Goal: Task Accomplishment & Management: Manage account settings

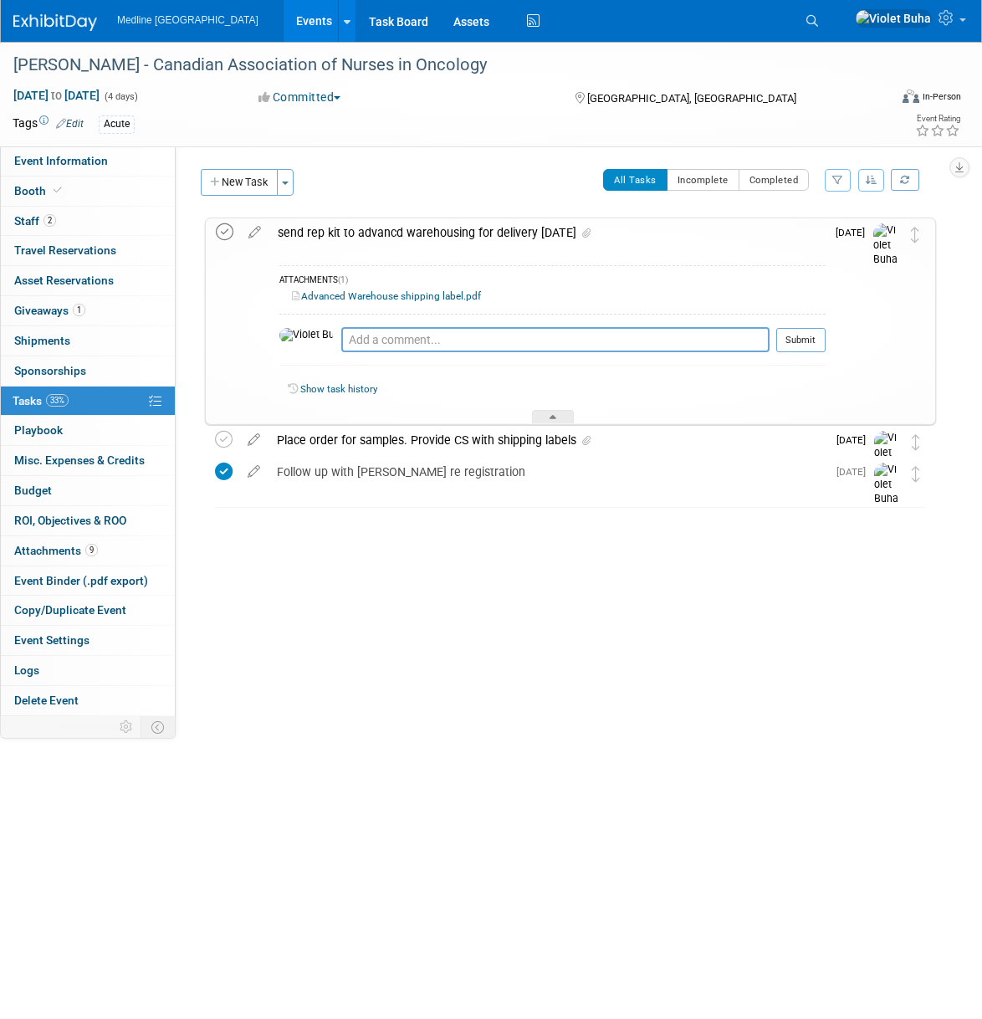
click at [221, 231] on icon at bounding box center [225, 232] width 18 height 18
click at [58, 21] on img at bounding box center [55, 22] width 84 height 17
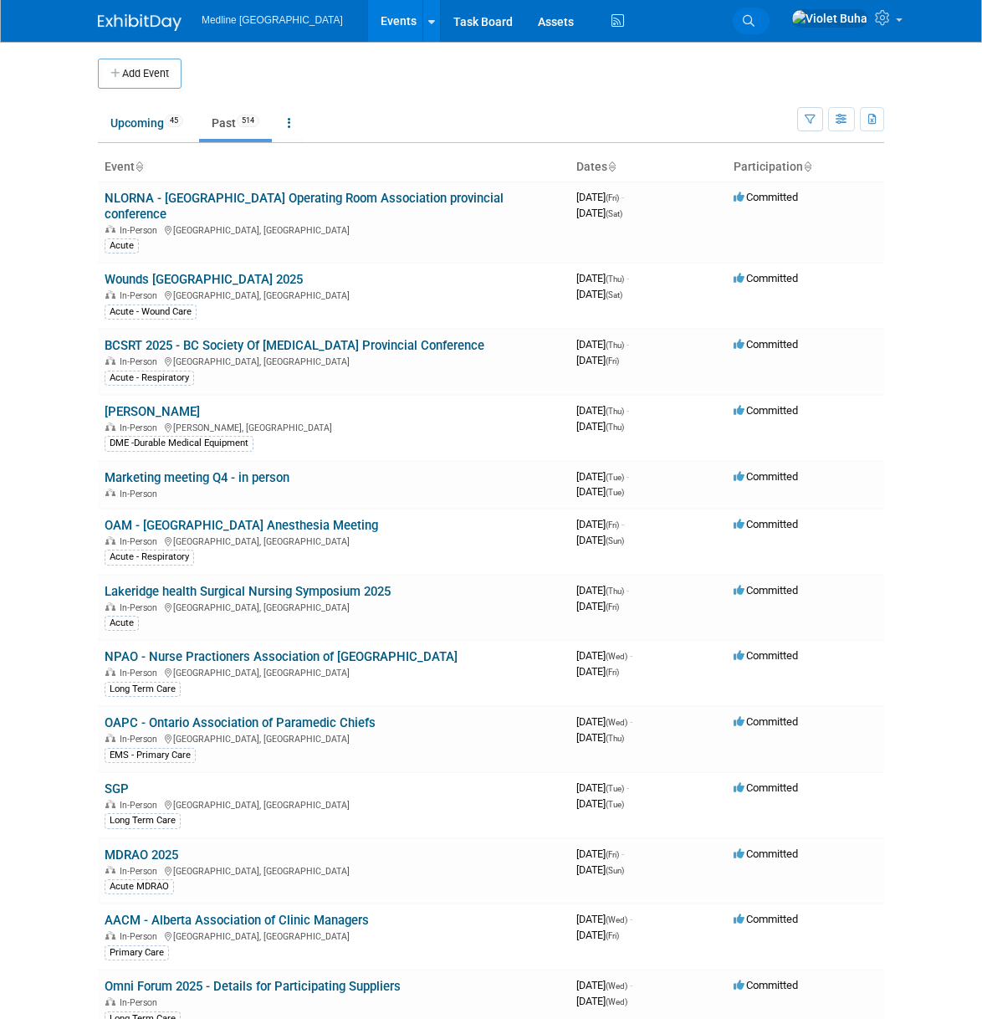
click at [755, 18] on icon at bounding box center [749, 21] width 12 height 12
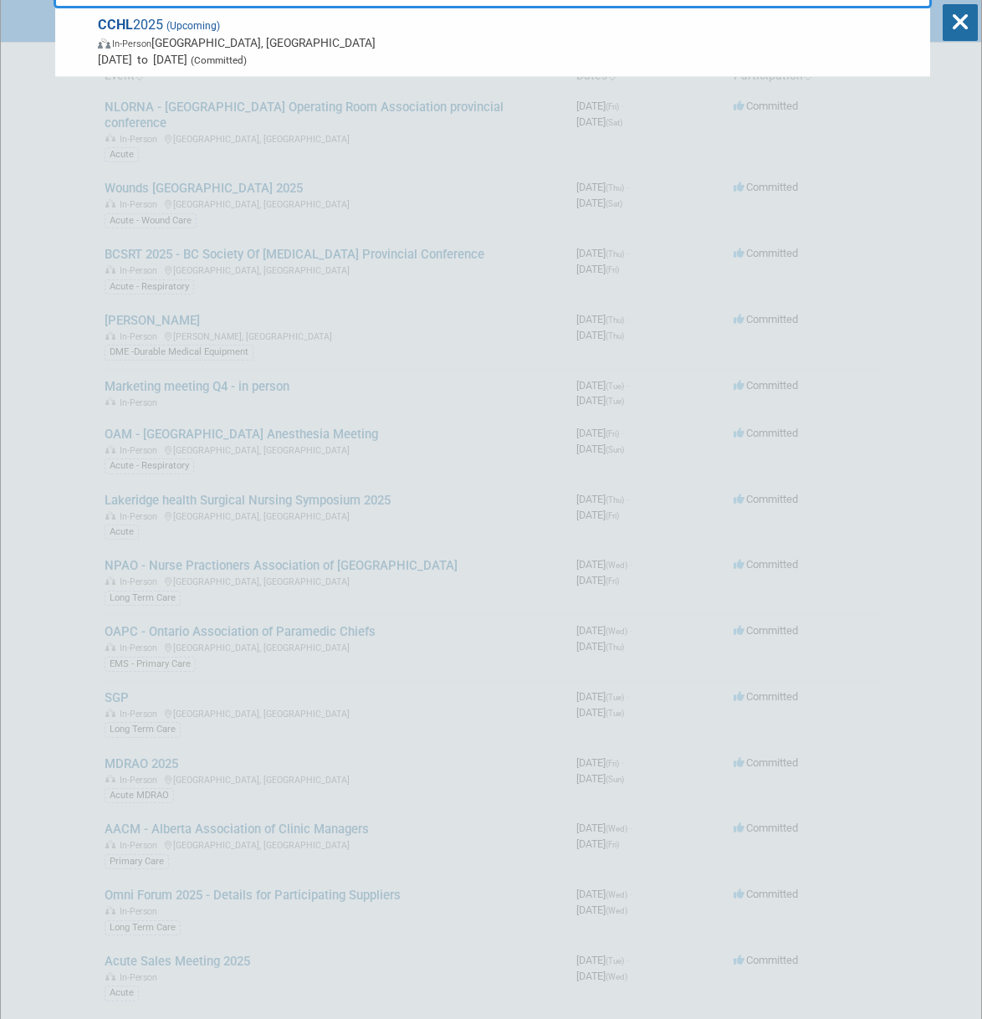
scroll to position [104, 0]
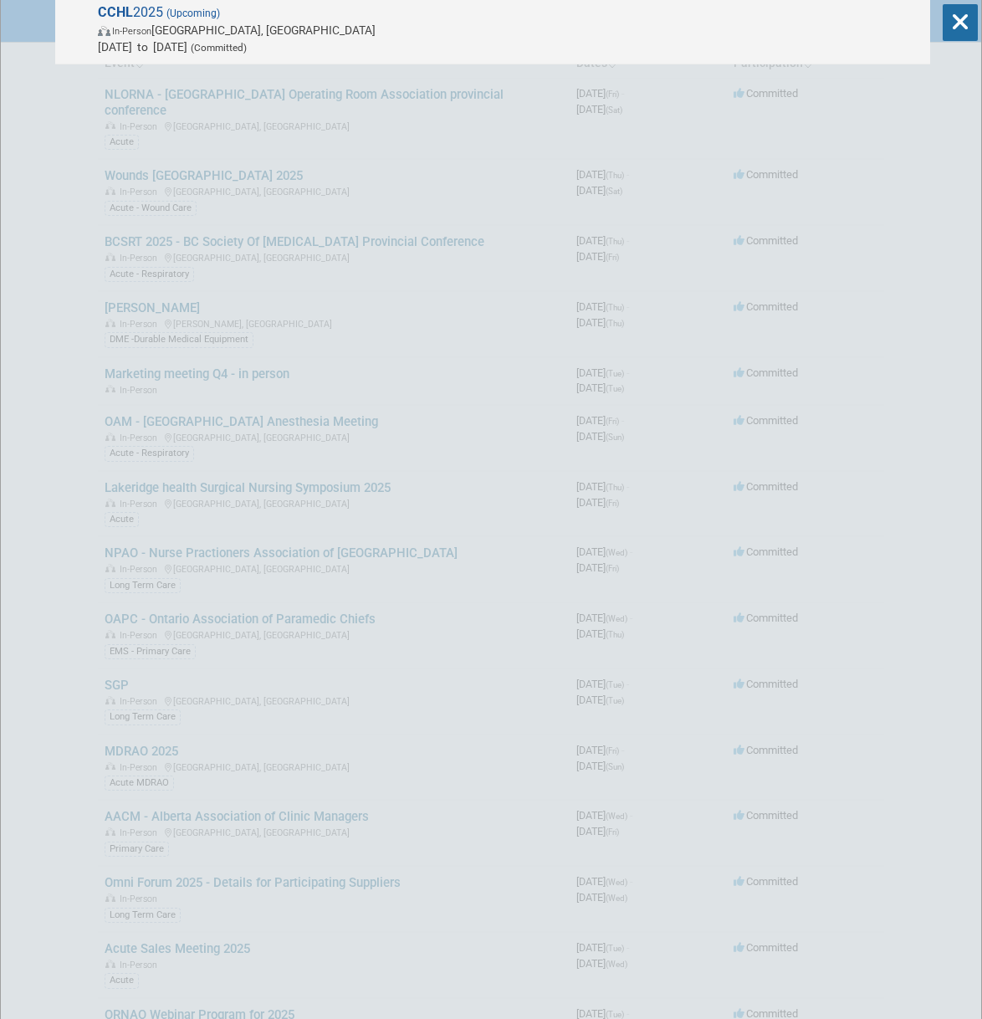
type input "cchl"
click at [346, 41] on span "Nov 12, 2025 to Nov 14, 2025 (Committed)" at bounding box center [510, 46] width 824 height 17
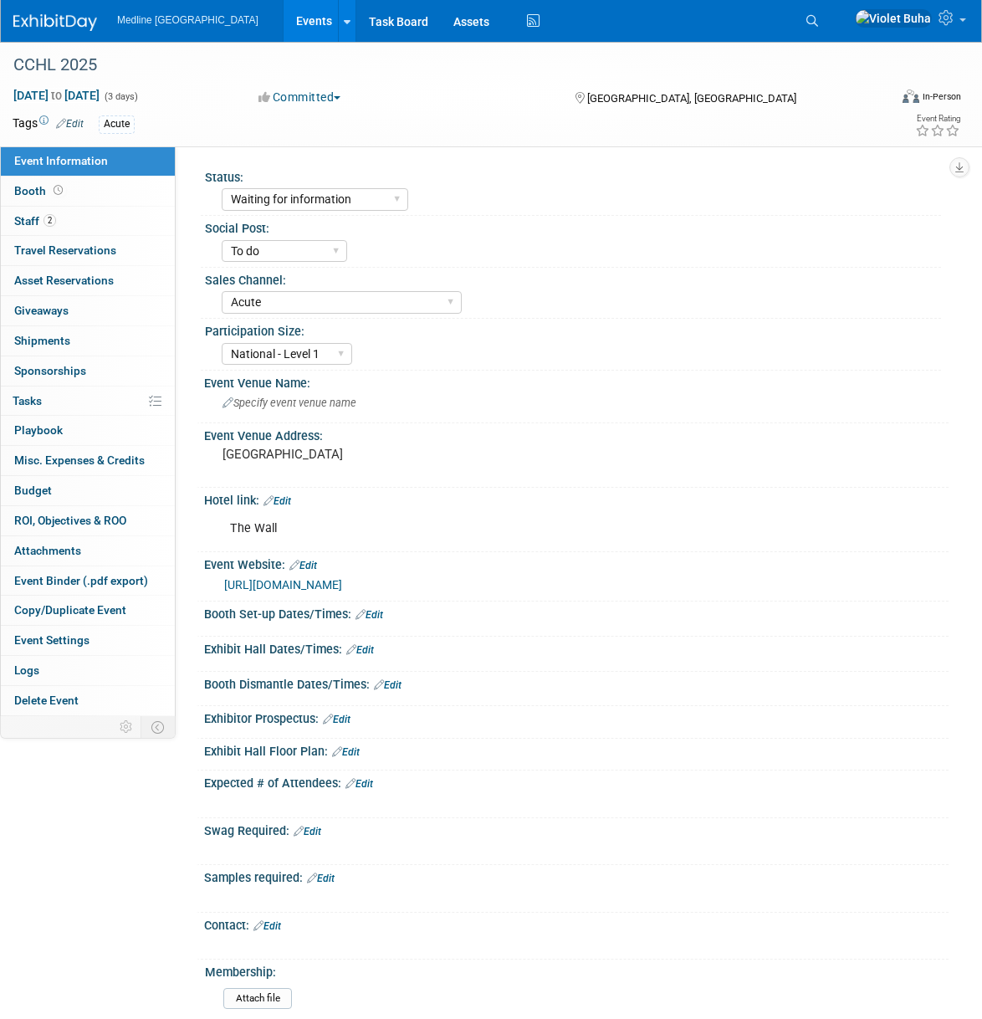
select select "Waiting for information"
select select "To do"
select select "Acute"
select select "National - Level 1"
click at [123, 222] on link "2 Staff 2" at bounding box center [88, 221] width 174 height 29
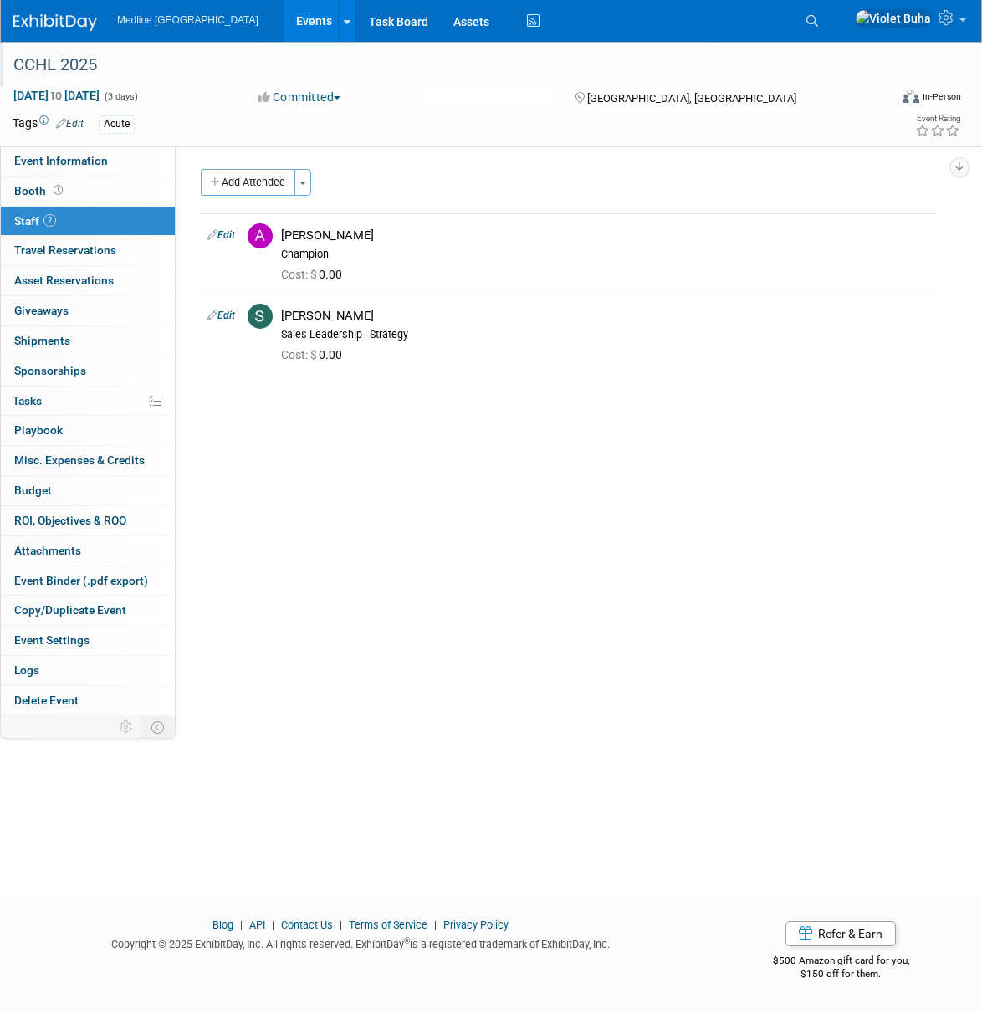
click at [146, 67] on div "CCHL 2025" at bounding box center [438, 65] width 861 height 30
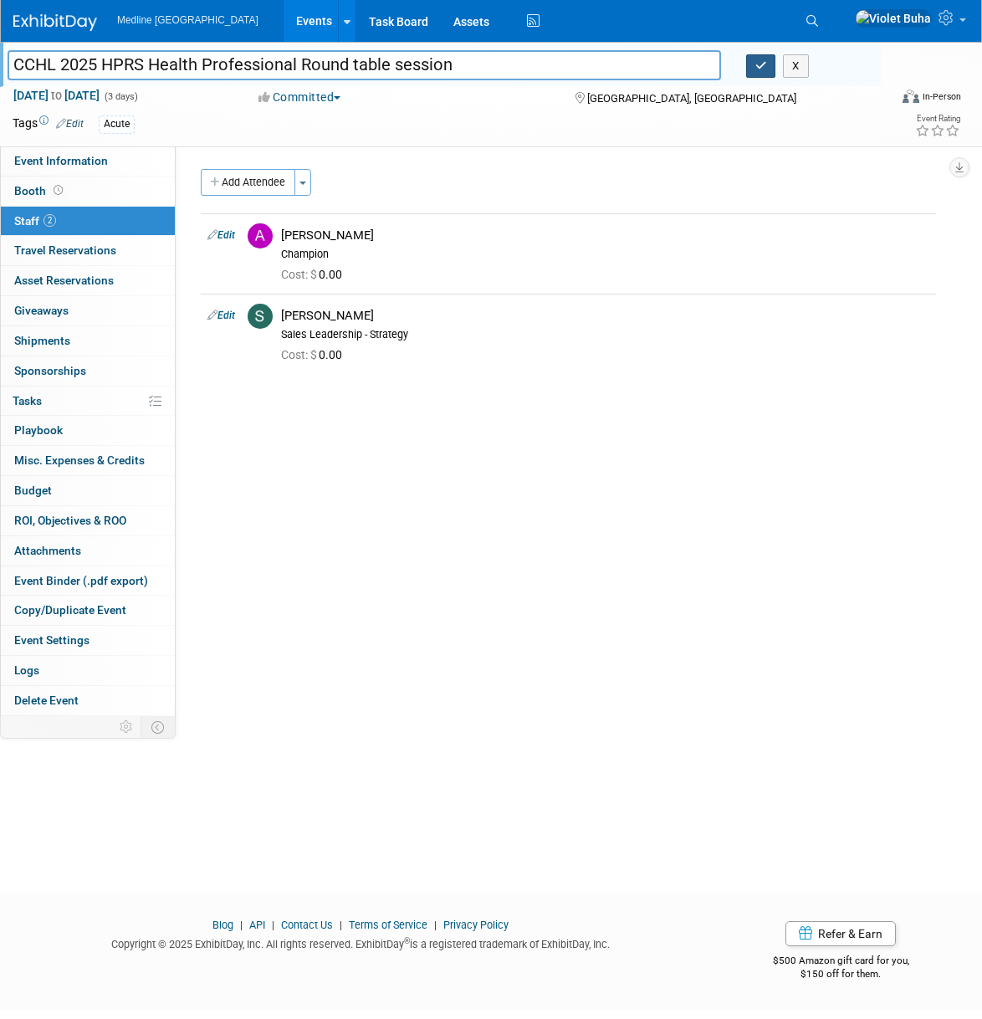
type input "CCHL 2025 HPRS Health Professional Round table session"
click at [769, 64] on button "button" at bounding box center [761, 65] width 30 height 23
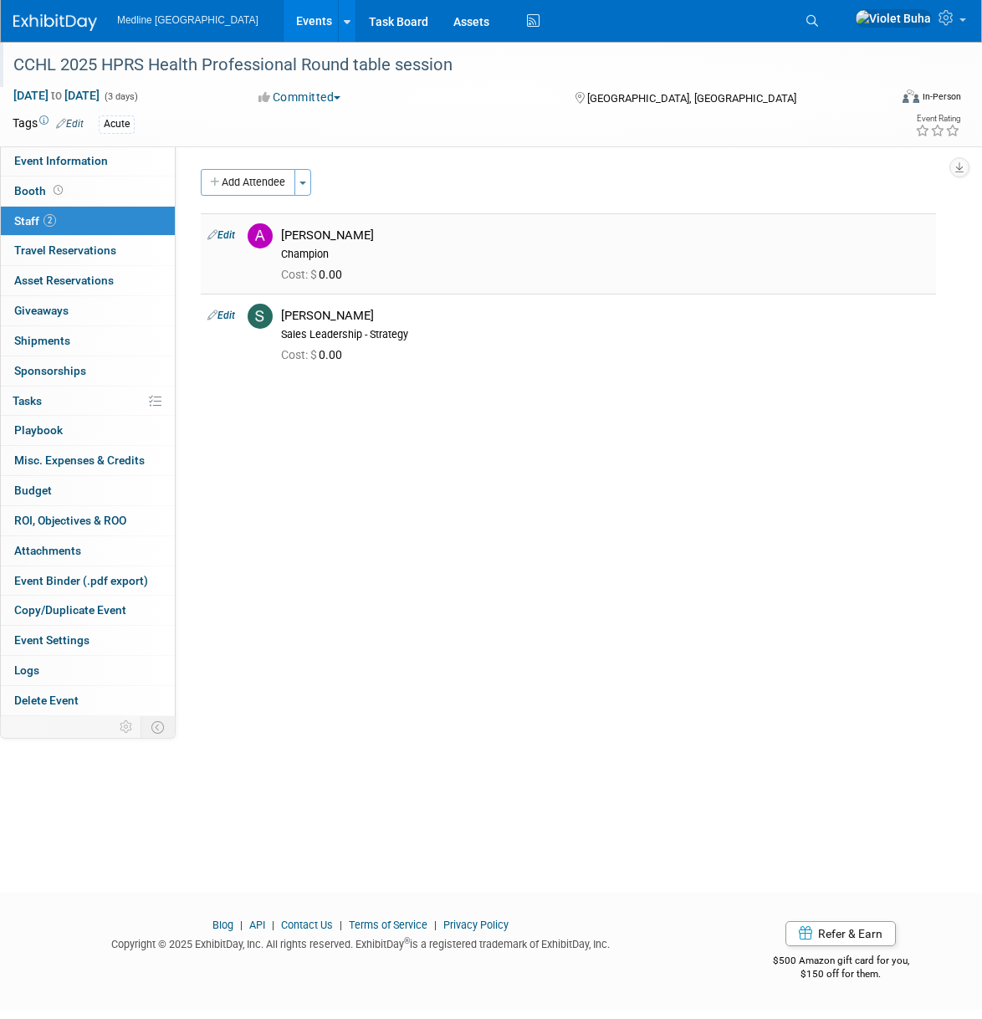
click at [241, 235] on td "Edit" at bounding box center [221, 253] width 40 height 80
click at [230, 234] on link "Edit" at bounding box center [222, 235] width 28 height 12
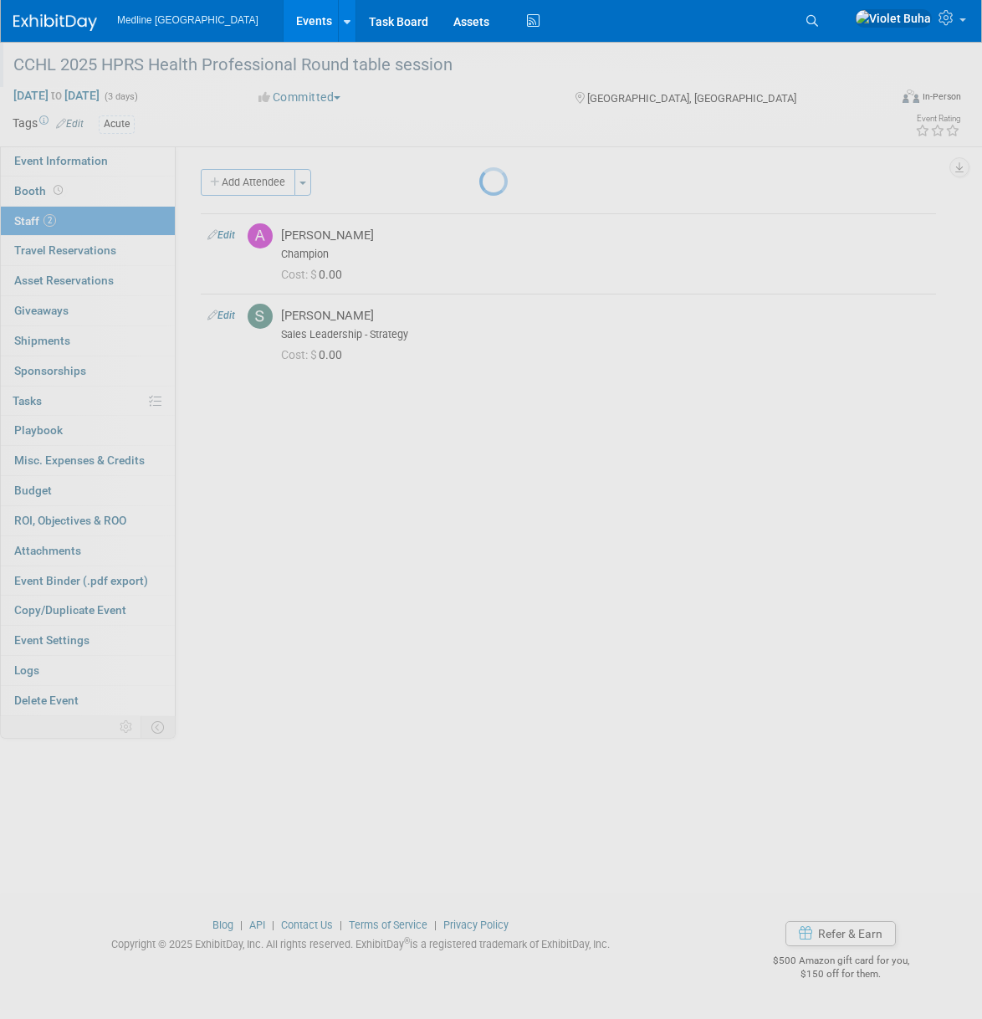
select select "7a7efeed-6ea4-49db-915b-e0e78a2942fc"
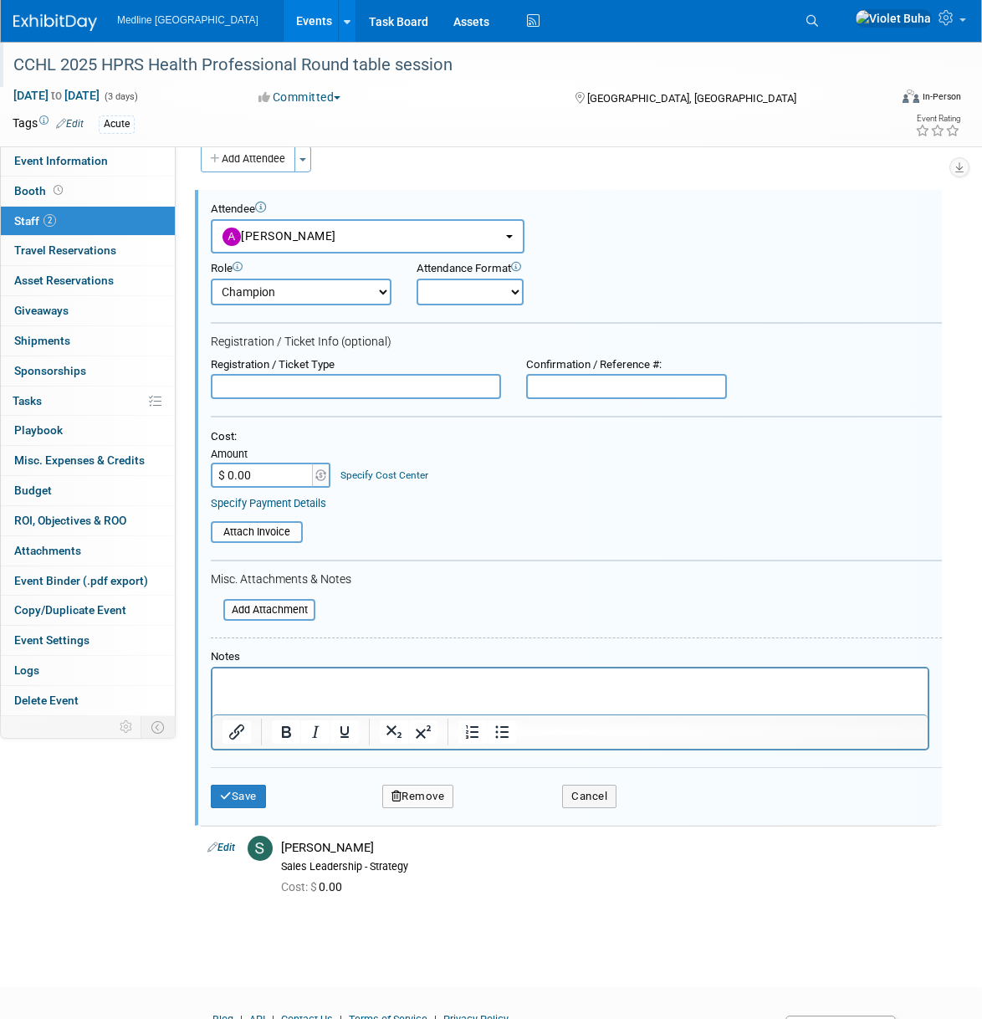
click at [433, 800] on button "Remove" at bounding box center [418, 796] width 72 height 23
click at [512, 815] on link "Yes" at bounding box center [509, 810] width 49 height 27
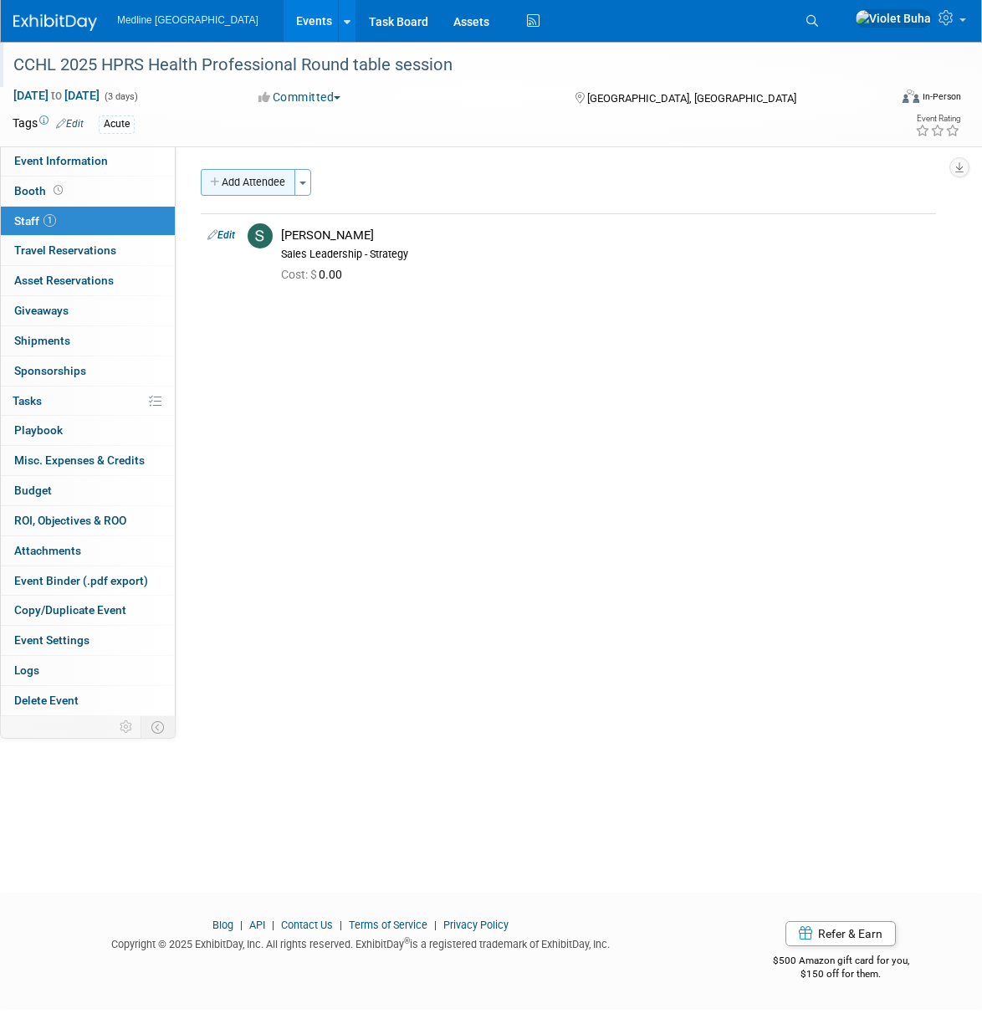
click at [256, 184] on button "Add Attendee" at bounding box center [248, 182] width 95 height 27
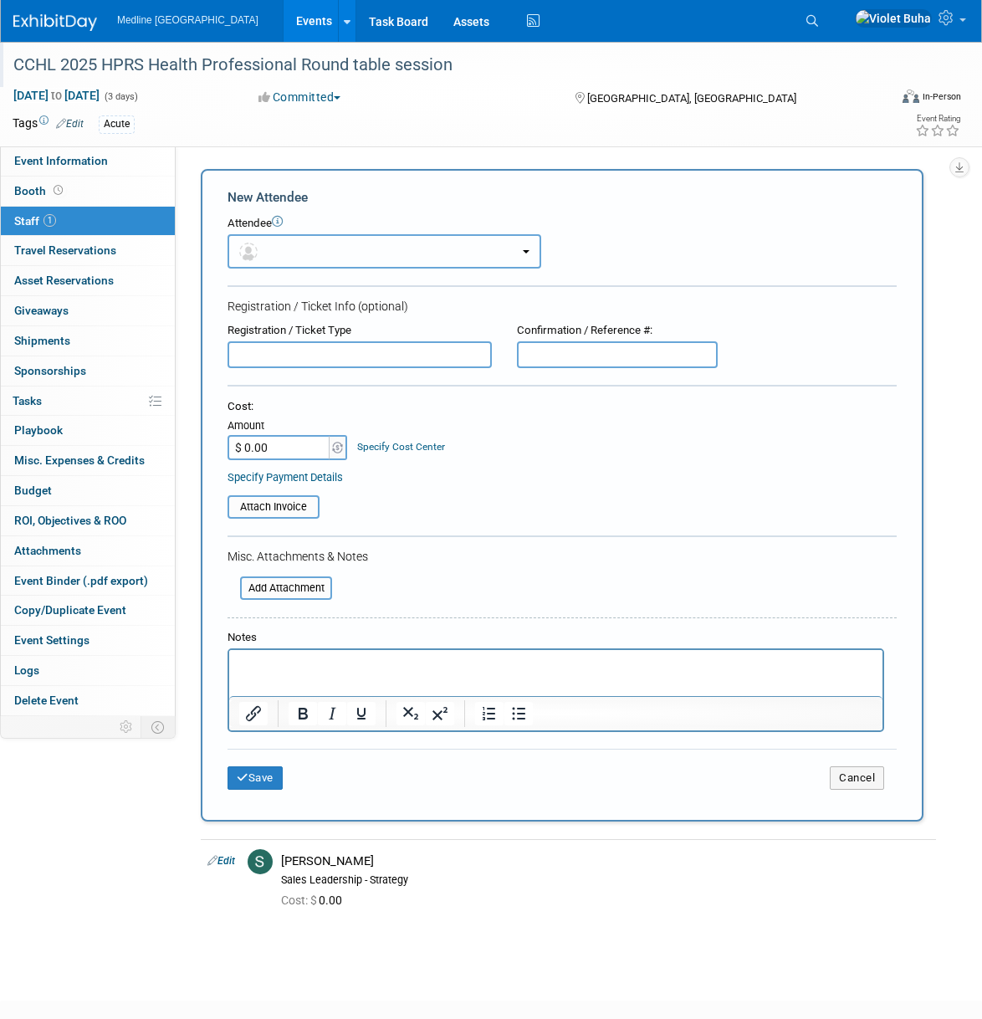
click at [316, 244] on button "button" at bounding box center [385, 251] width 314 height 34
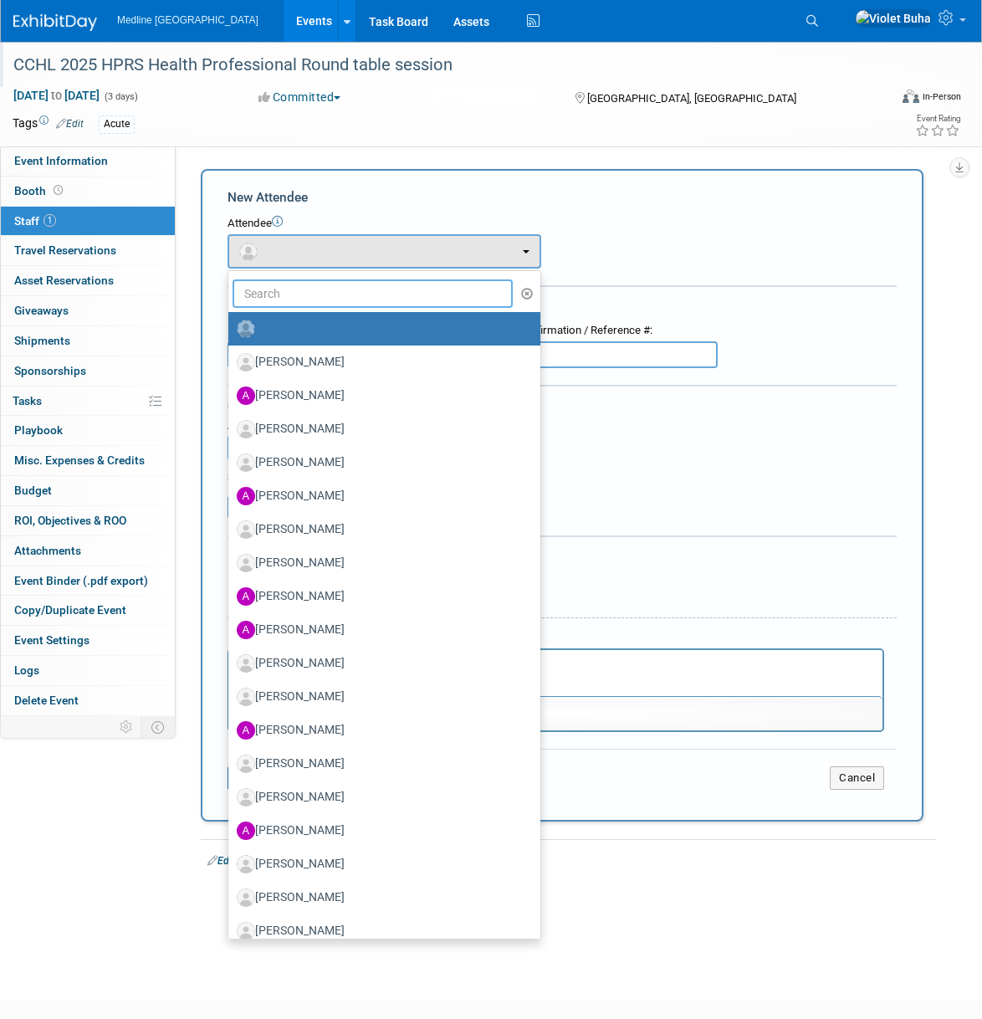
click at [299, 297] on input "text" at bounding box center [373, 294] width 280 height 28
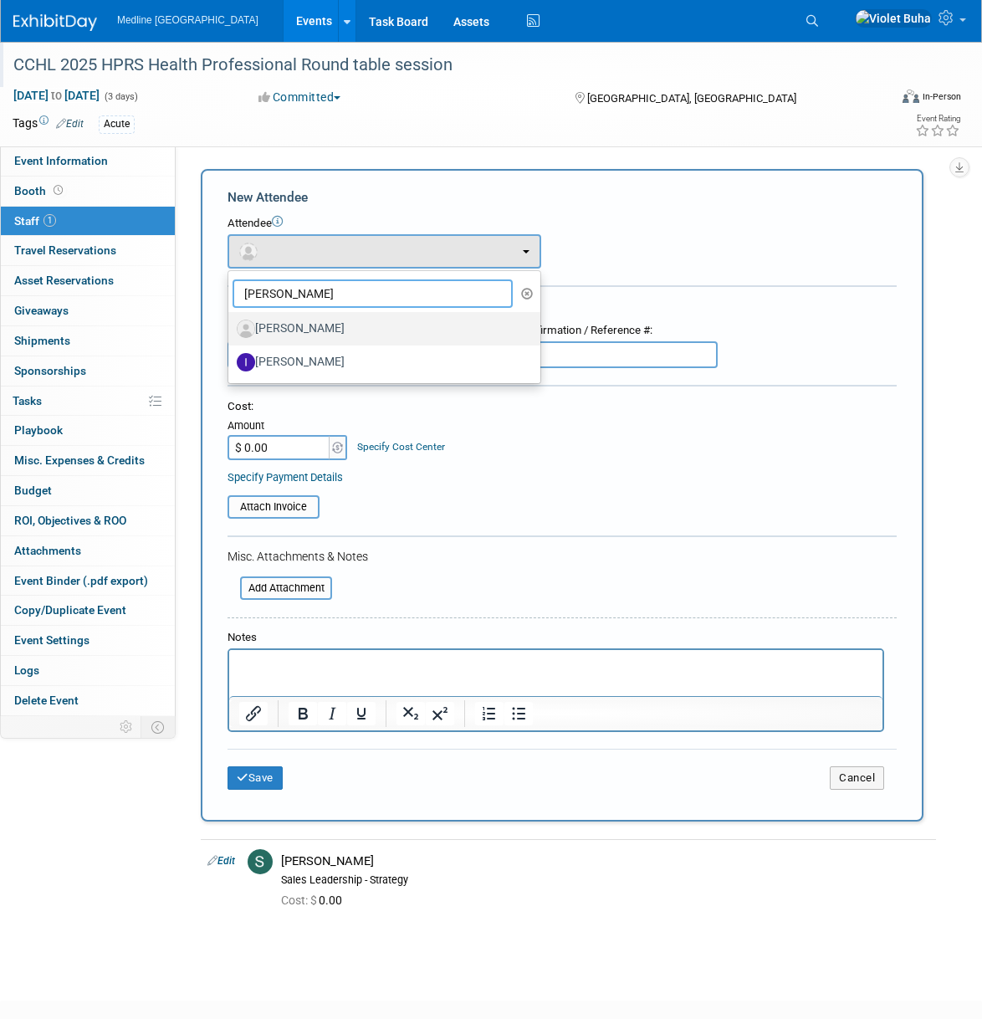
type input "ian c"
drag, startPoint x: 300, startPoint y: 321, endPoint x: 309, endPoint y: 325, distance: 9.0
click at [304, 323] on label "Ian Cook" at bounding box center [380, 328] width 287 height 27
click at [290, 332] on label "Ian Cook" at bounding box center [380, 328] width 287 height 27
click at [231, 332] on input "Ian Cook" at bounding box center [225, 326] width 11 height 11
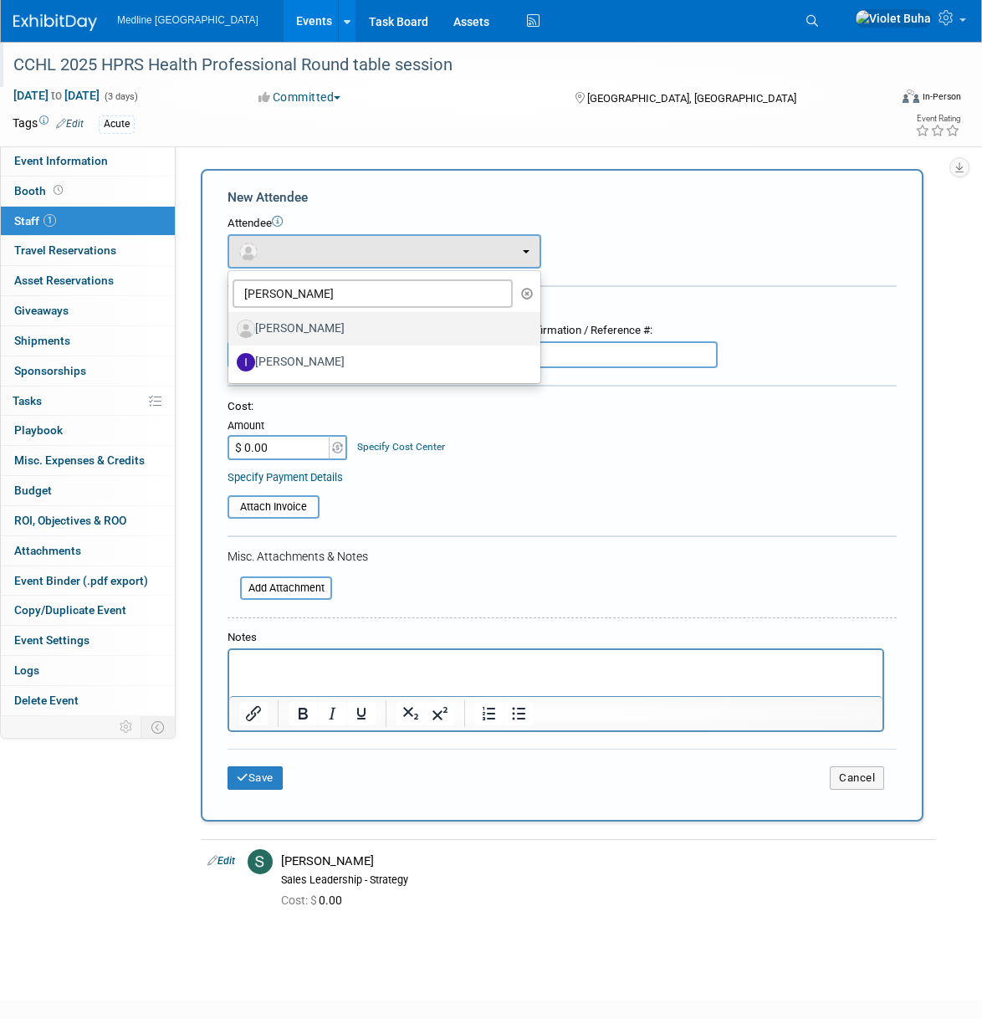
select select "8684faeb-f865-4f85-8f60-470c1338eb77"
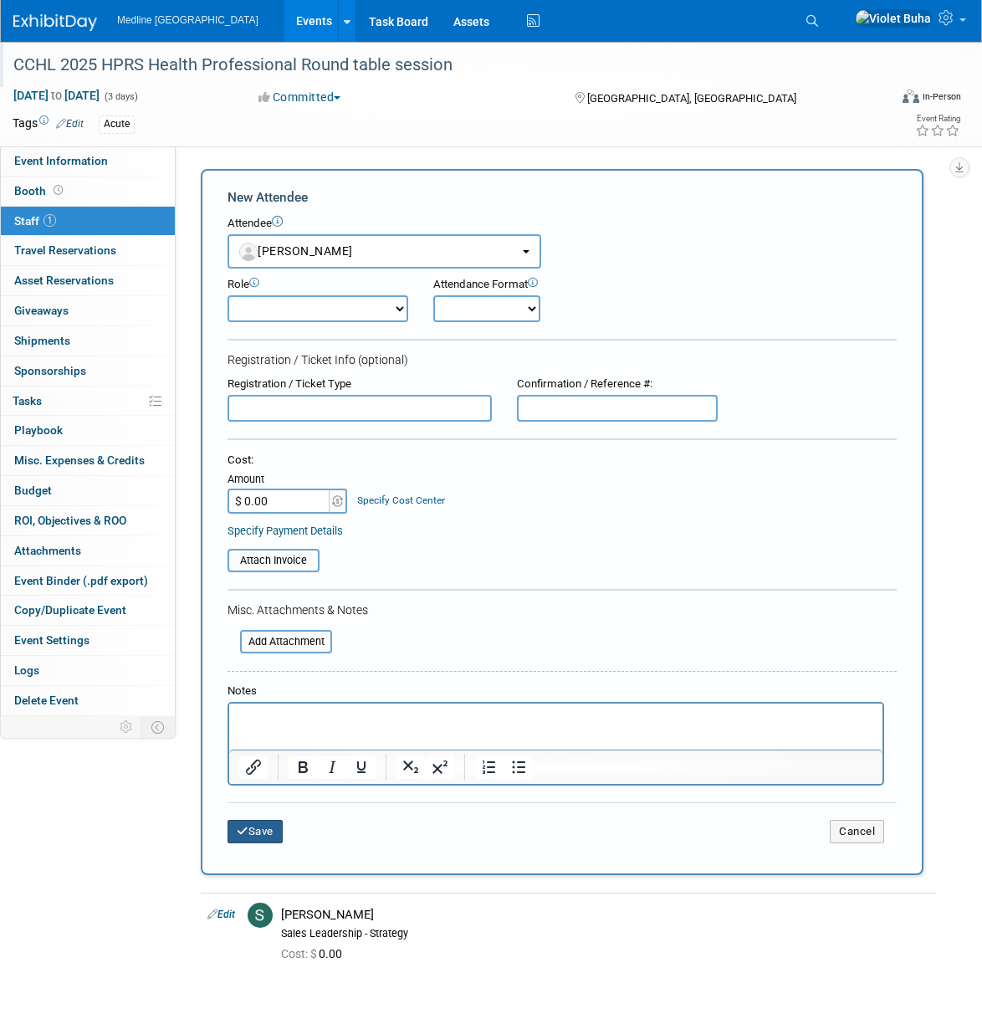
click at [267, 827] on button "Save" at bounding box center [255, 831] width 55 height 23
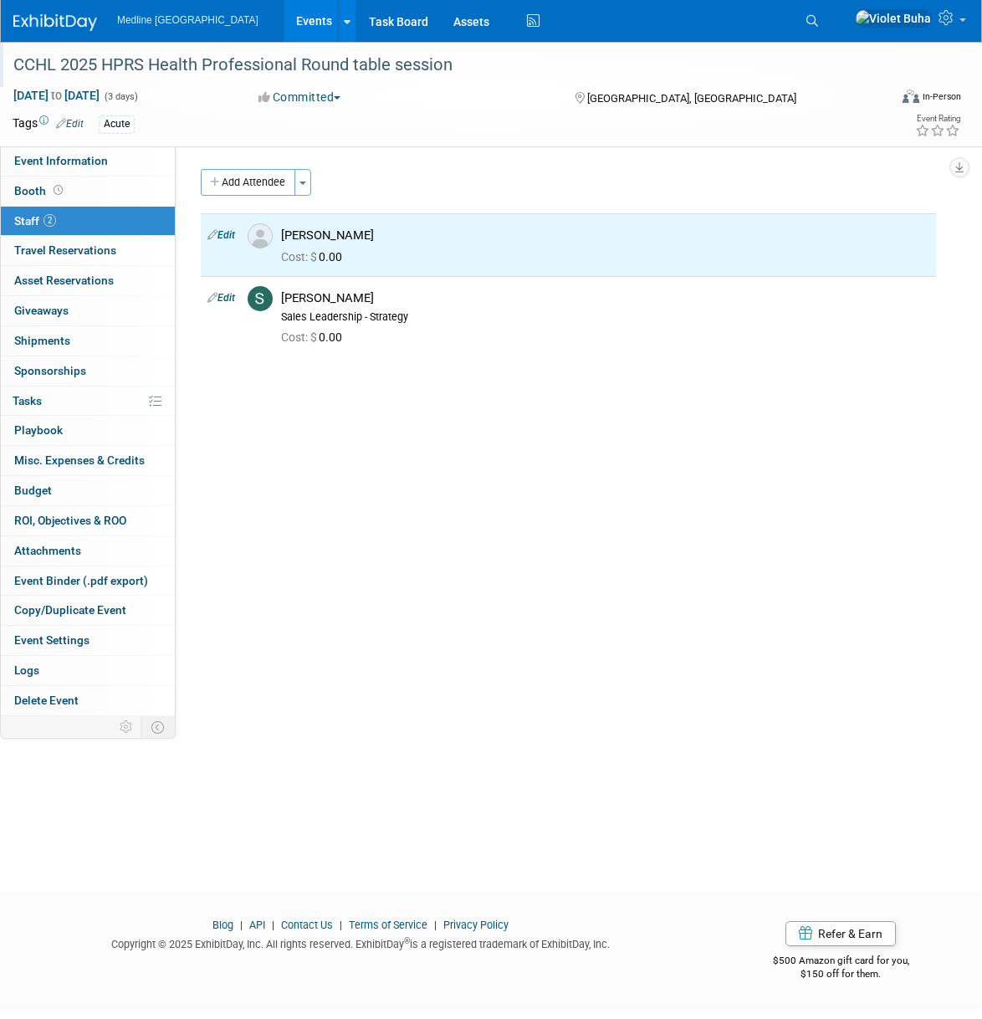
click at [439, 606] on div "Status: Waiting for information In progress Need to order Samples/Swag Complete…" at bounding box center [562, 431] width 773 height 570
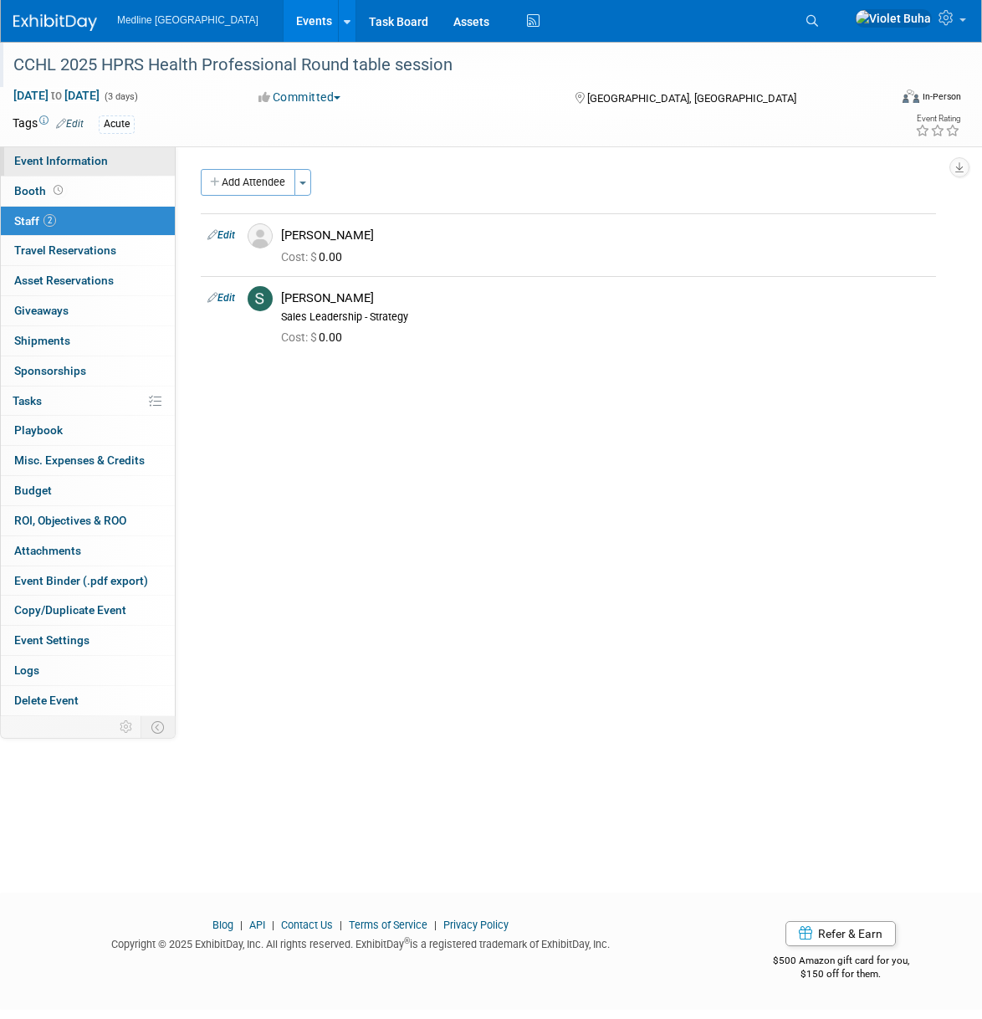
click at [70, 157] on span "Event Information" at bounding box center [61, 160] width 94 height 13
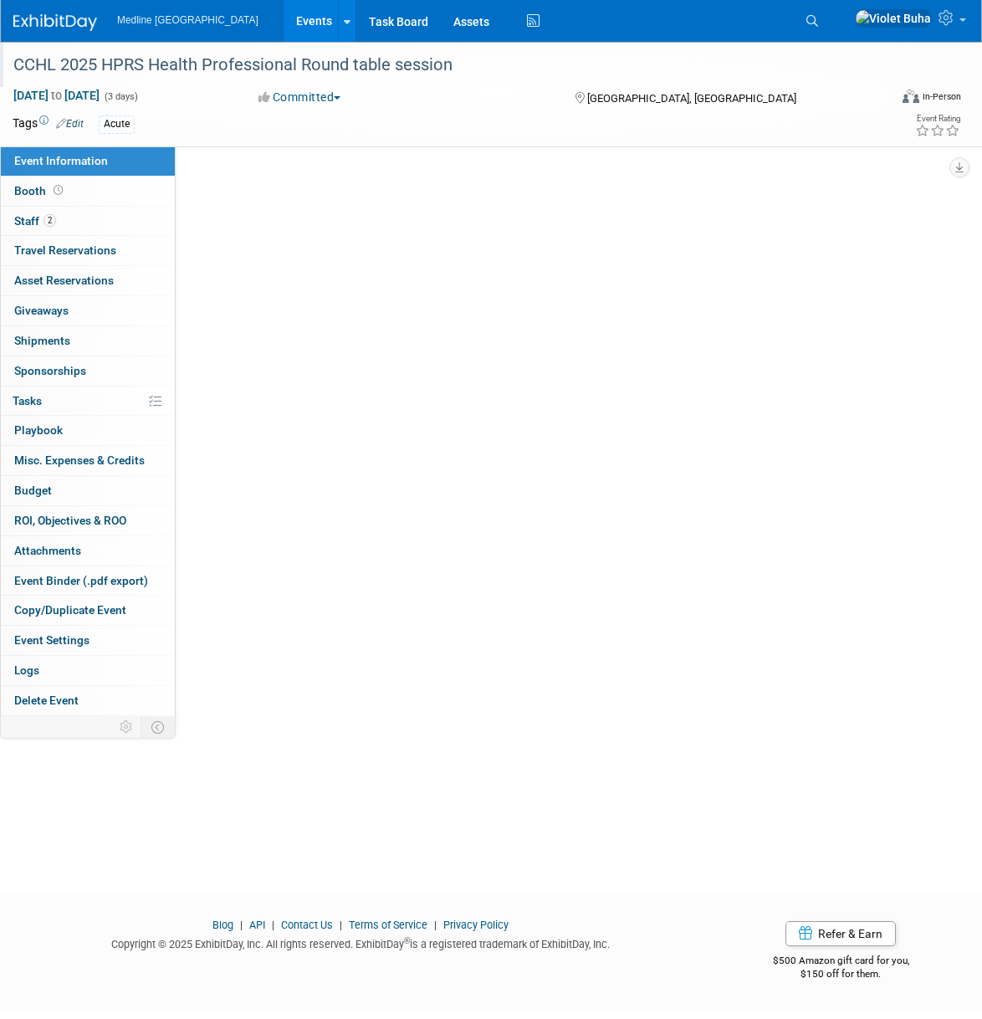
select select "Waiting for information"
select select "To do"
select select "Acute"
select select "National - Level 1"
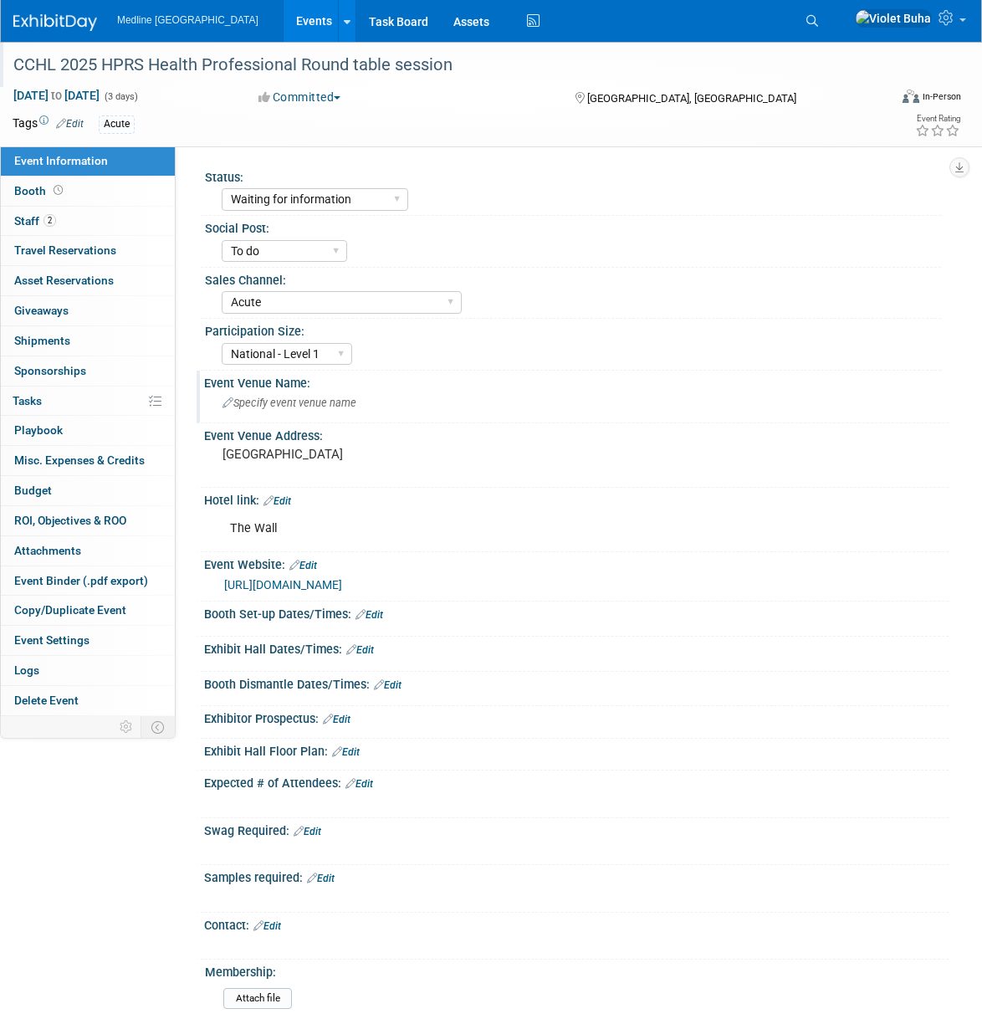
click at [298, 403] on span "Specify event venue name" at bounding box center [290, 403] width 134 height 13
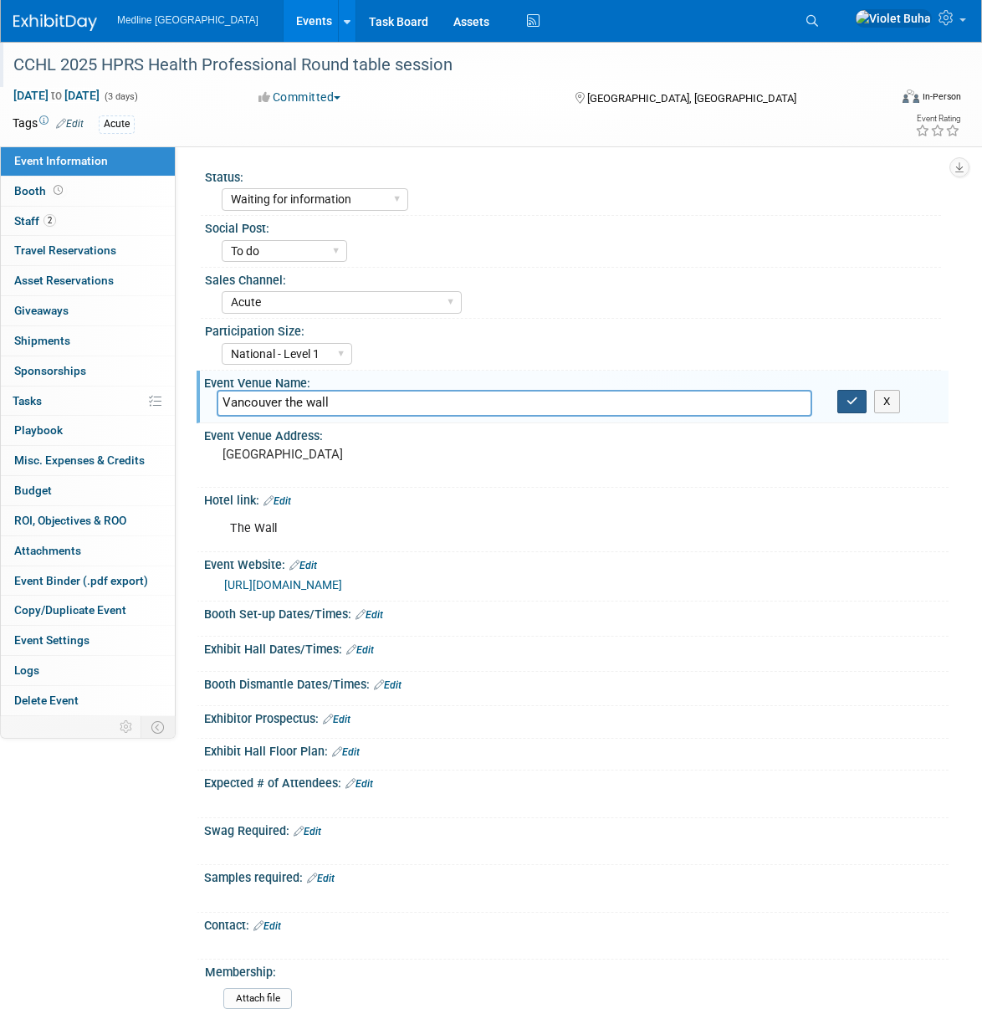
type input "Vancouver the wall"
click at [849, 402] on icon "button" at bounding box center [853, 401] width 12 height 11
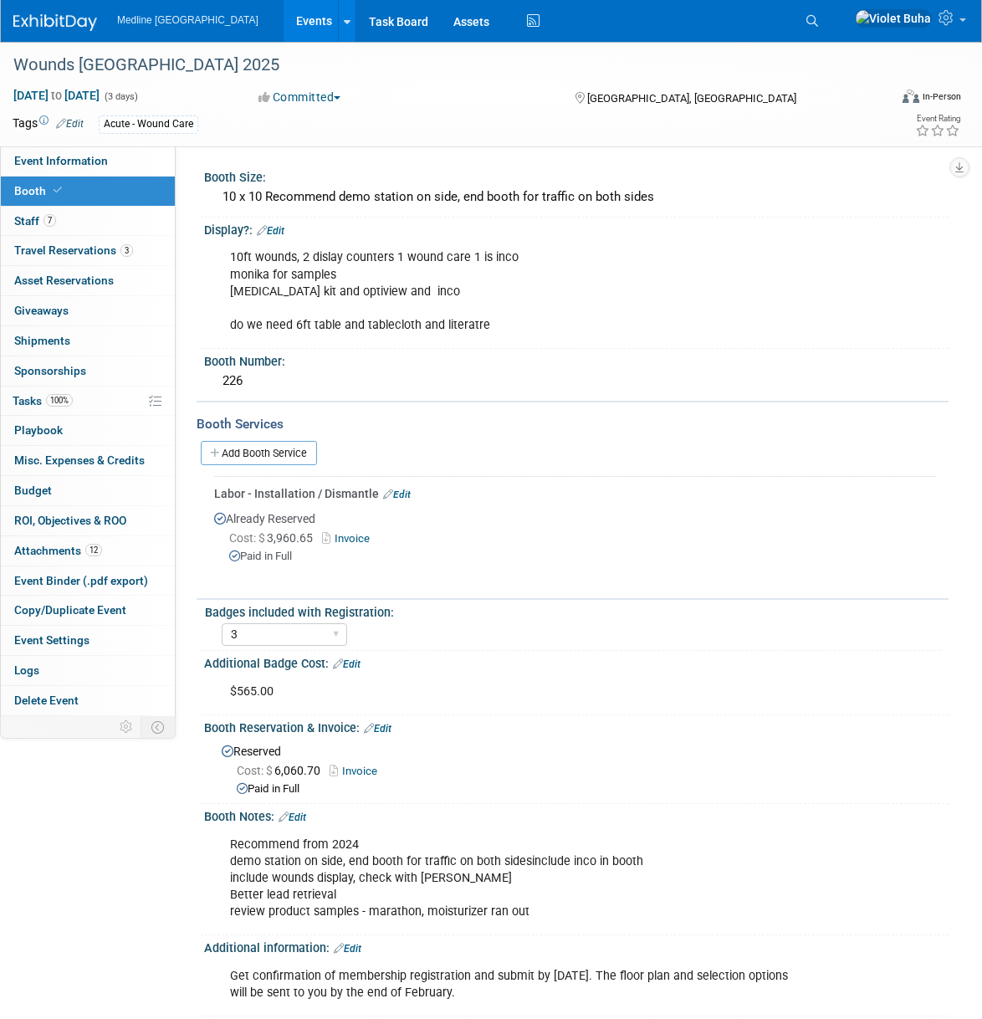
select select "3"
click at [94, 165] on span "Event Information" at bounding box center [61, 160] width 94 height 13
select select "In progress"
select select "To do"
select select "Acute"
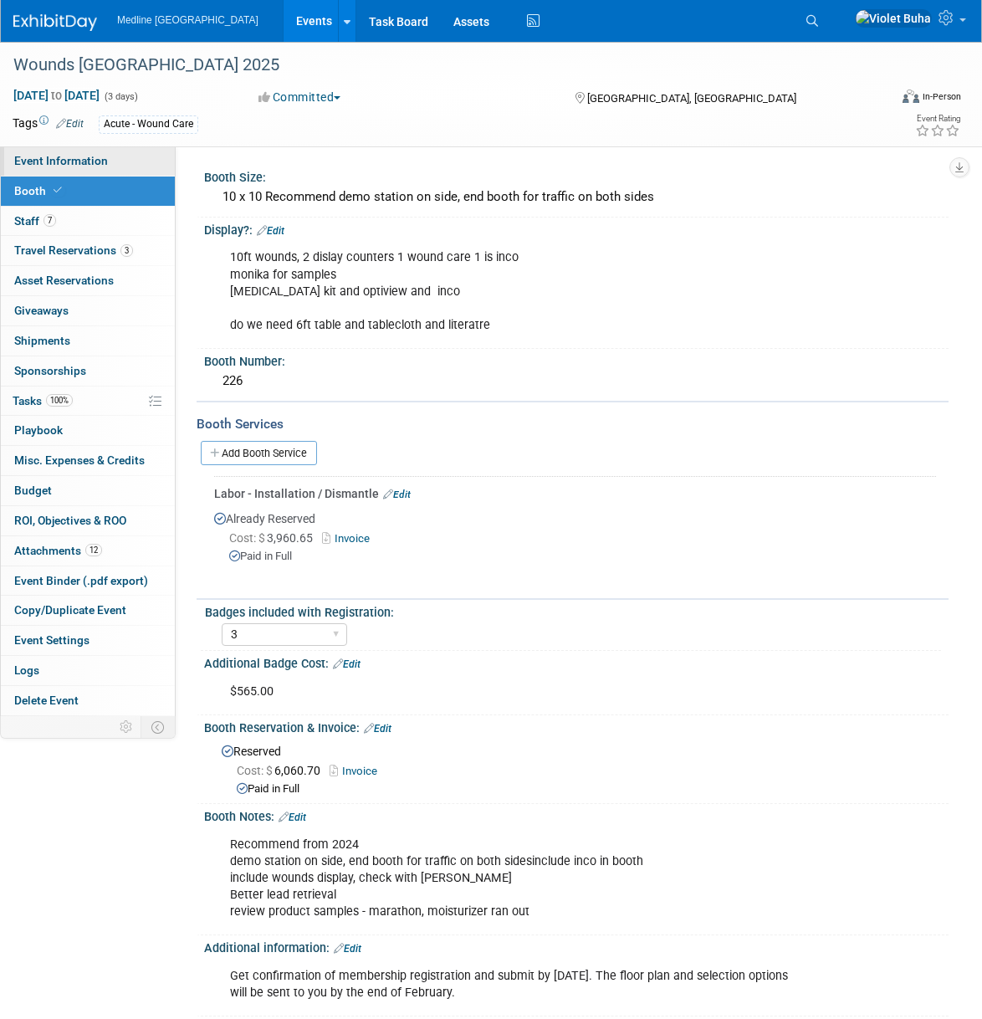
select select "National - Level 1"
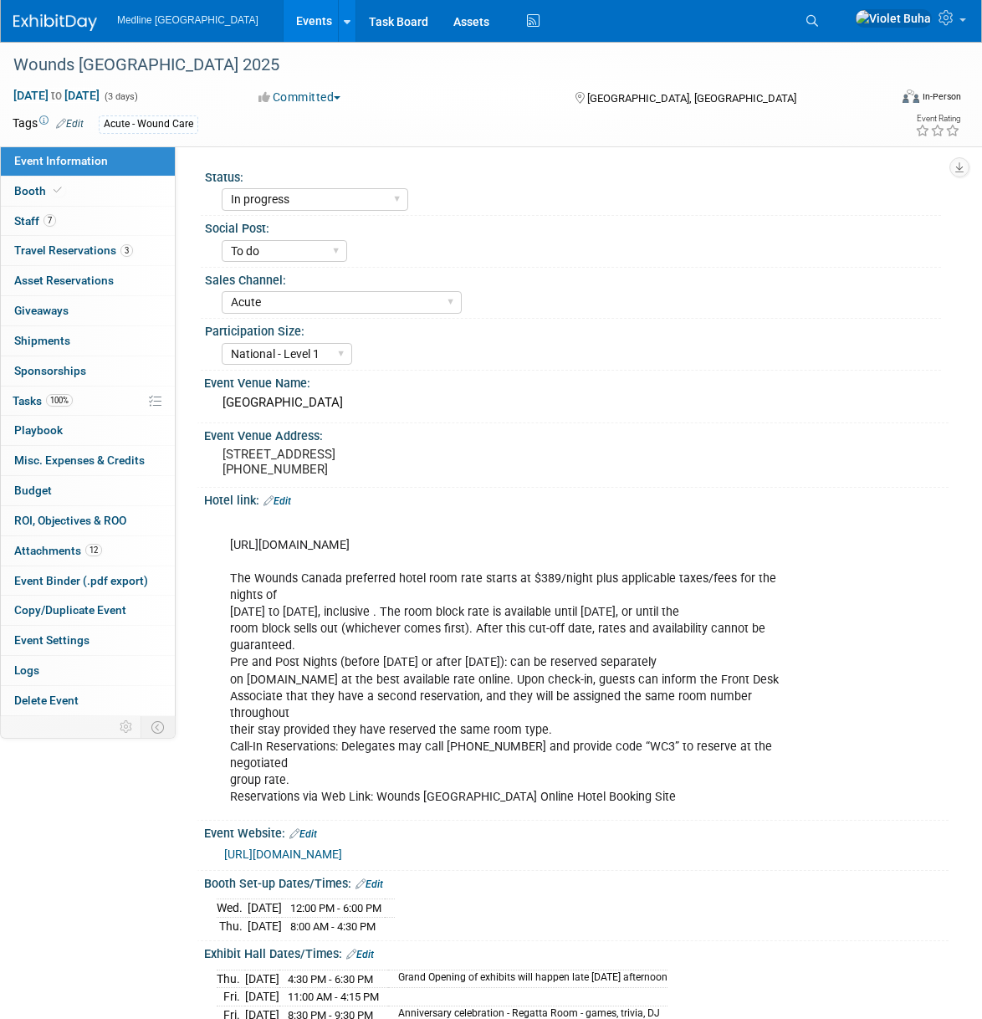
click at [290, 507] on link "Edit" at bounding box center [278, 501] width 28 height 12
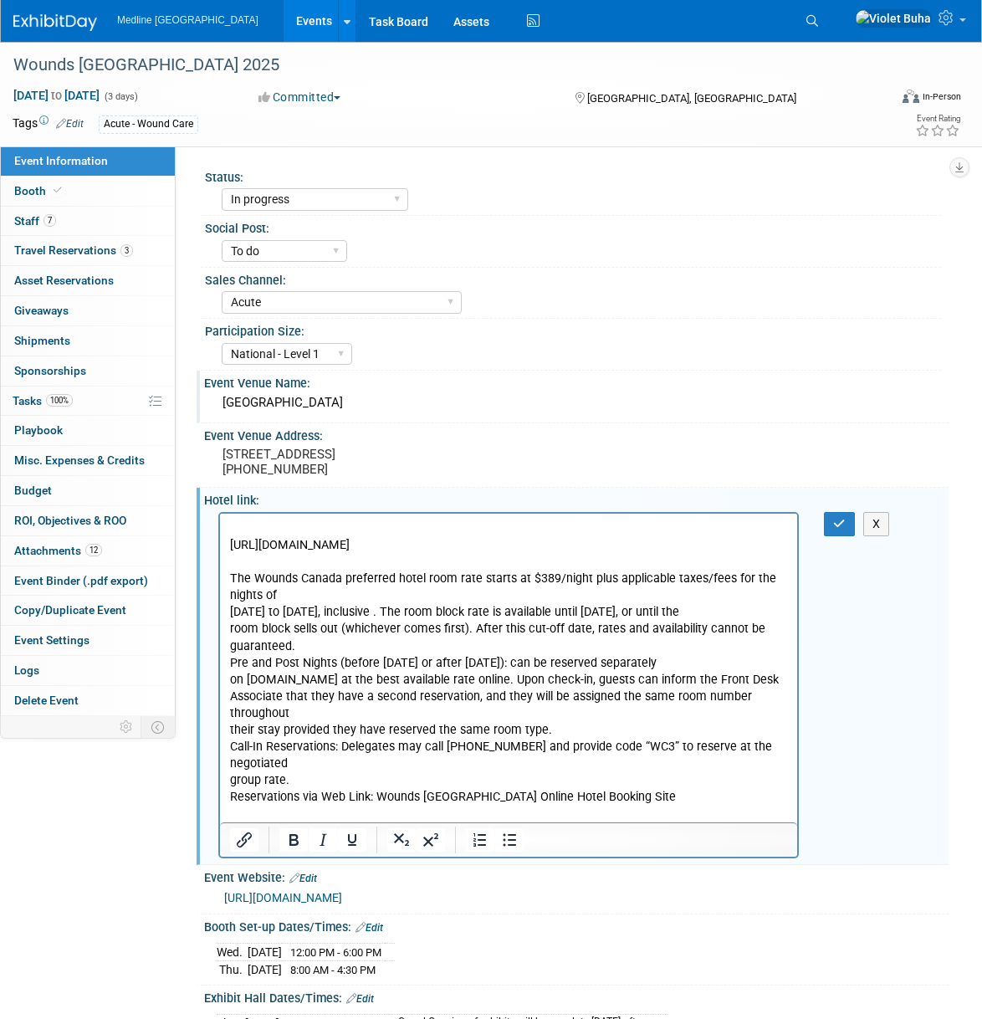
click at [494, 403] on div "Westin Harbour Castle" at bounding box center [577, 403] width 720 height 26
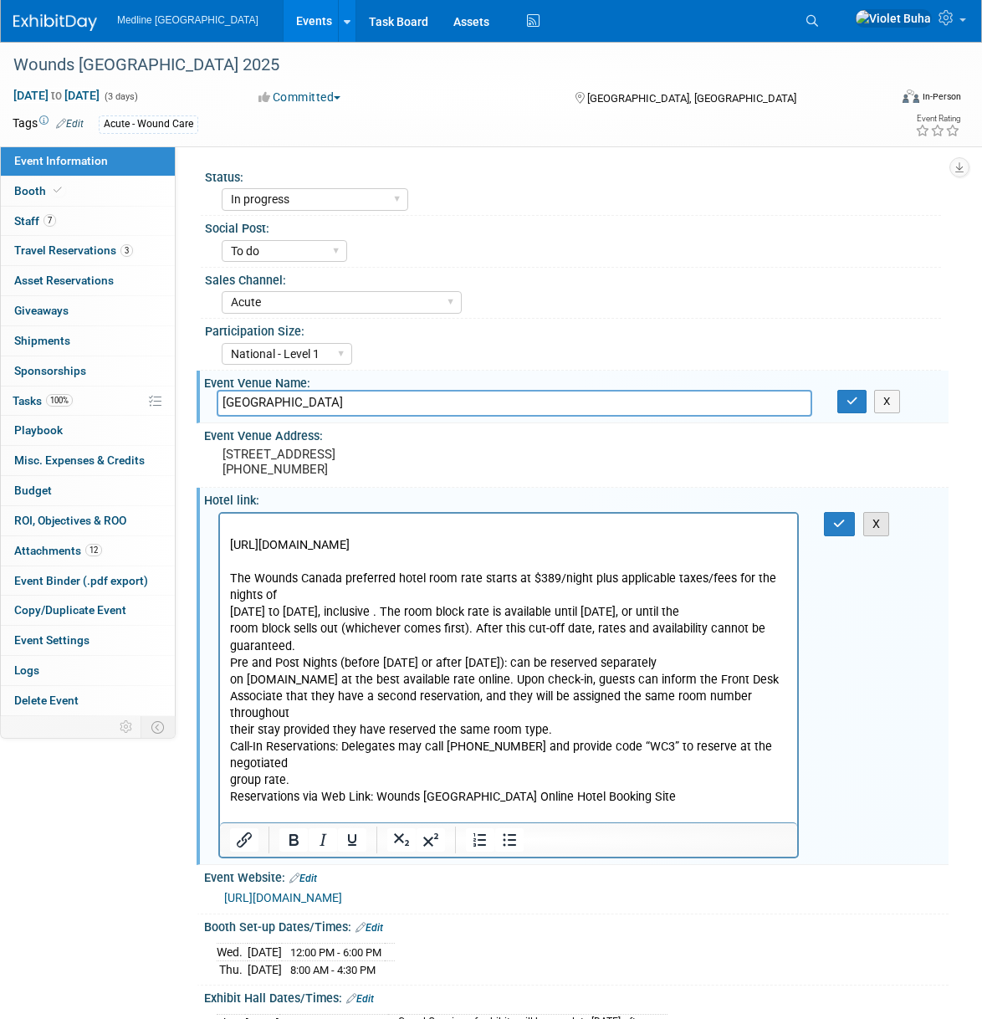
click at [884, 536] on button "X" at bounding box center [877, 524] width 27 height 24
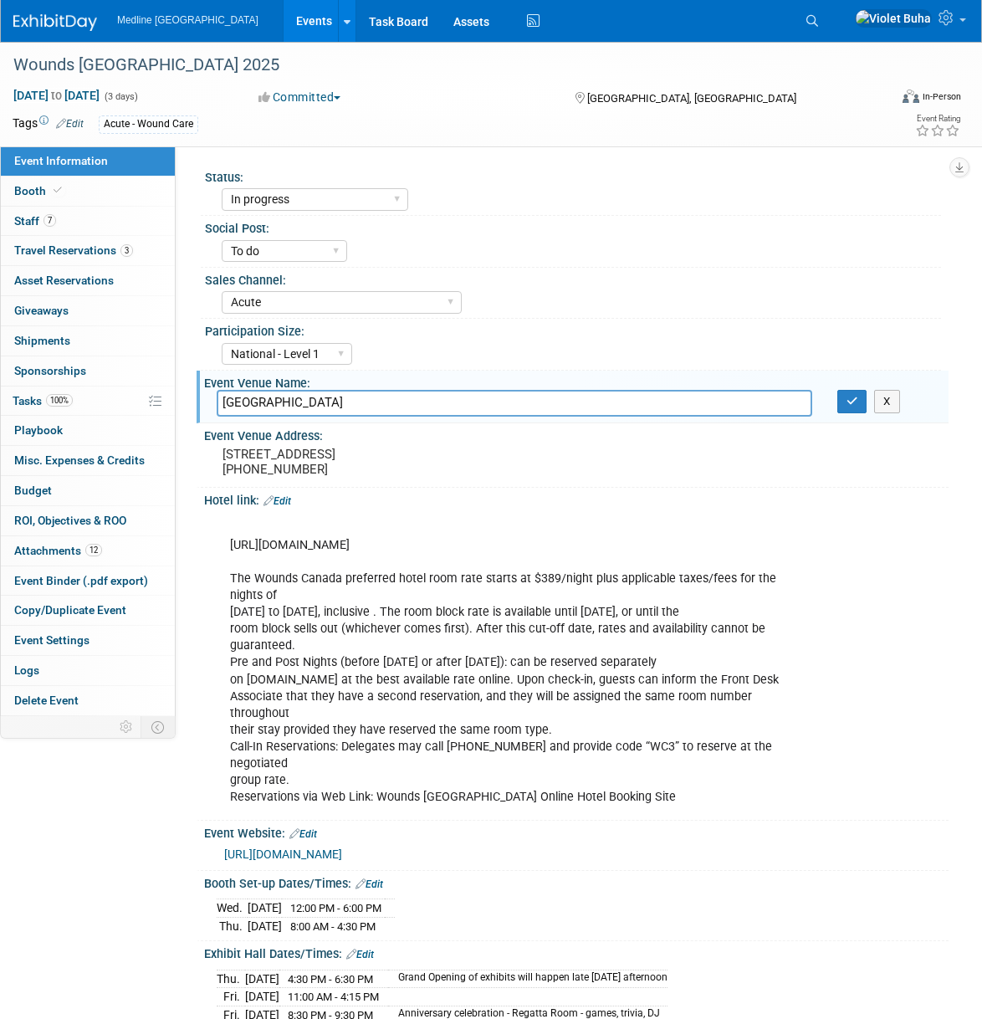
click at [72, 28] on img at bounding box center [55, 22] width 84 height 17
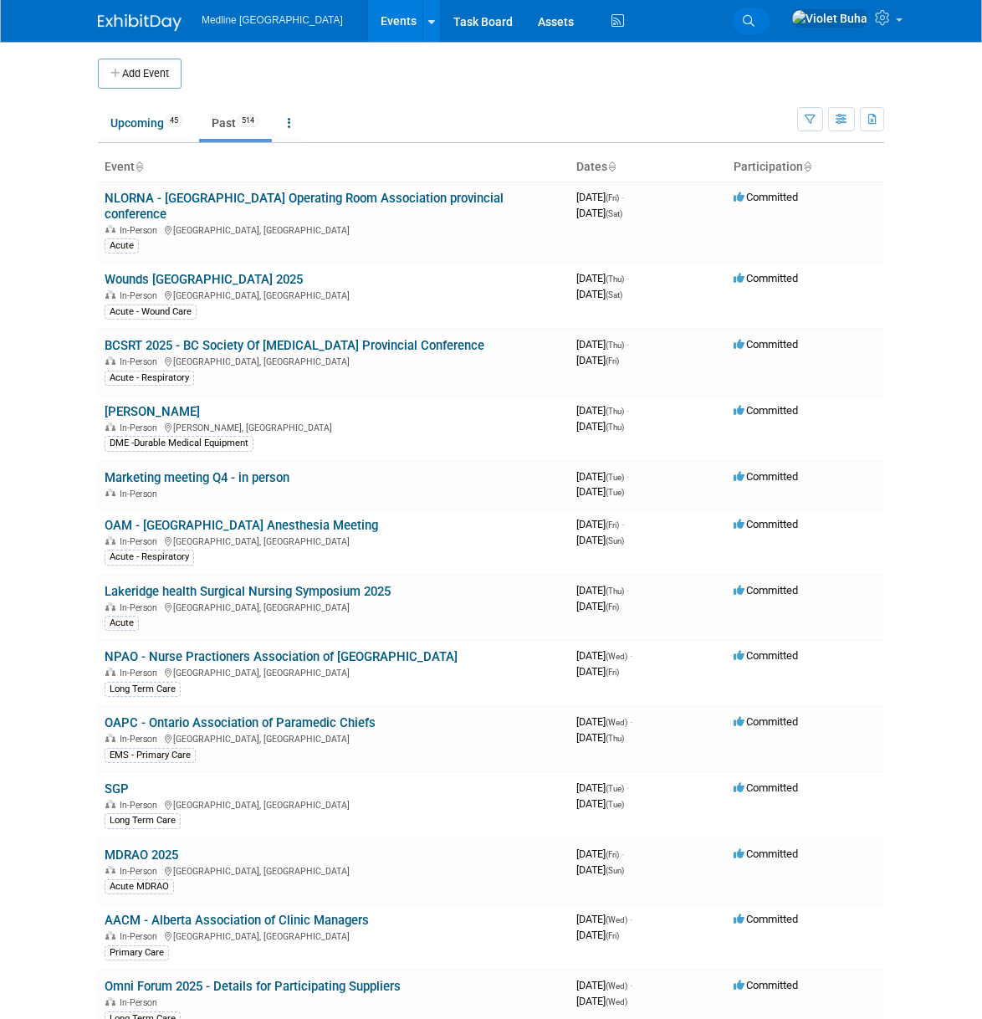
click at [755, 18] on icon at bounding box center [749, 21] width 12 height 12
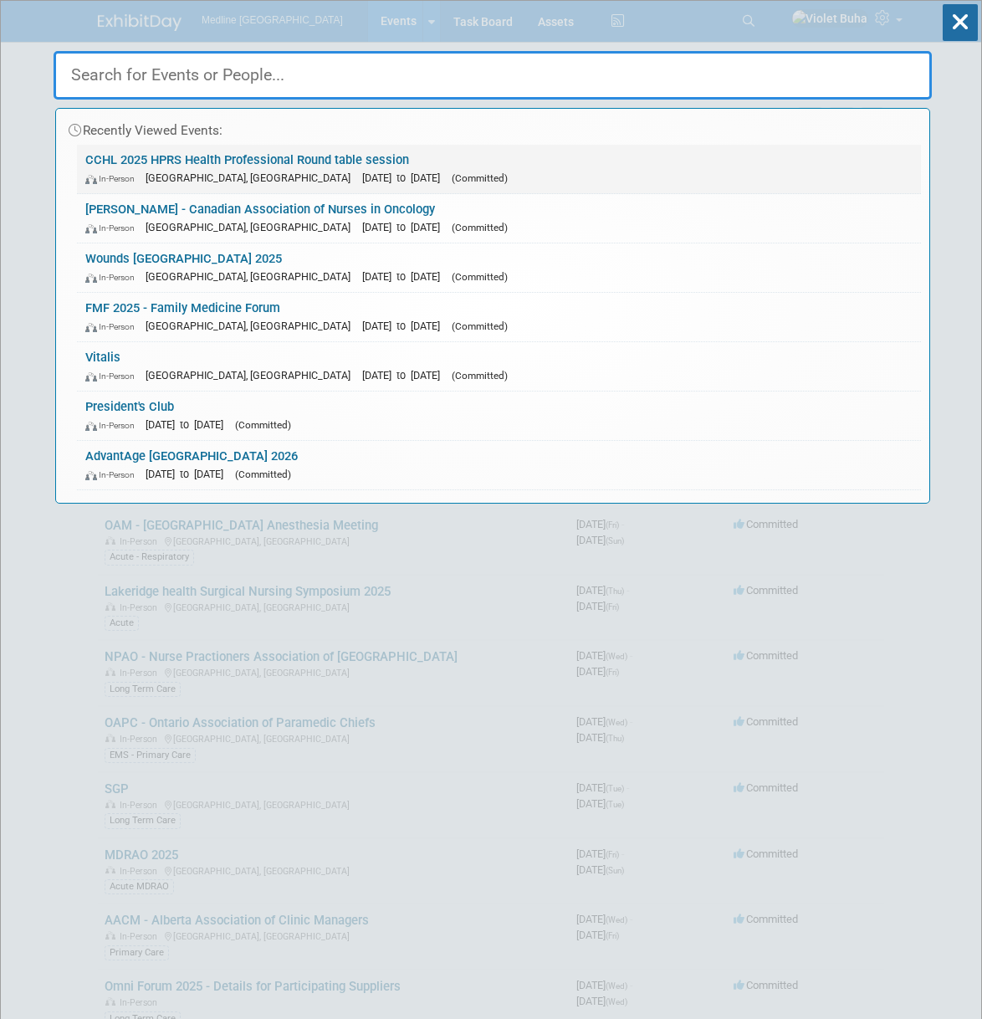
click at [362, 174] on span "[DATE] to [DATE]" at bounding box center [405, 178] width 86 height 13
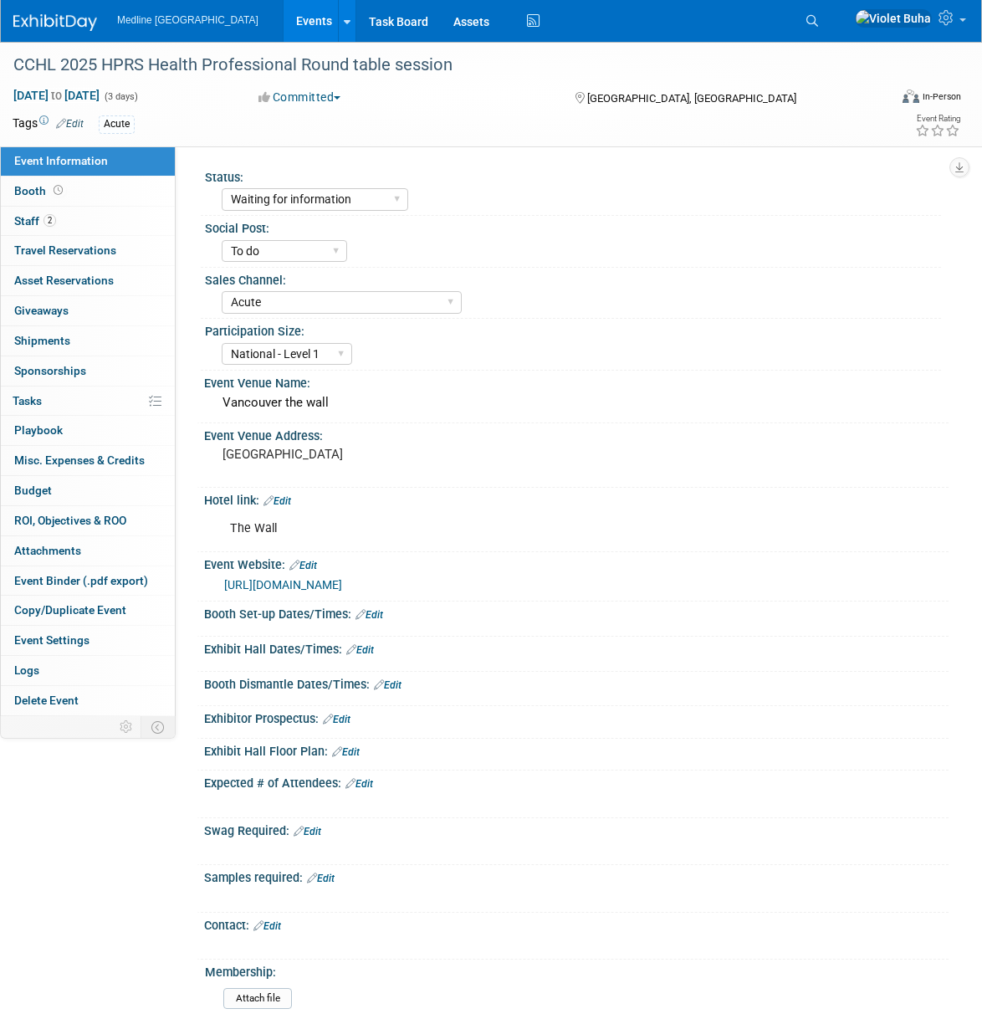
select select "Waiting for information"
select select "To do"
select select "Acute"
select select "National - Level 1"
click at [313, 566] on link "Edit" at bounding box center [304, 566] width 28 height 12
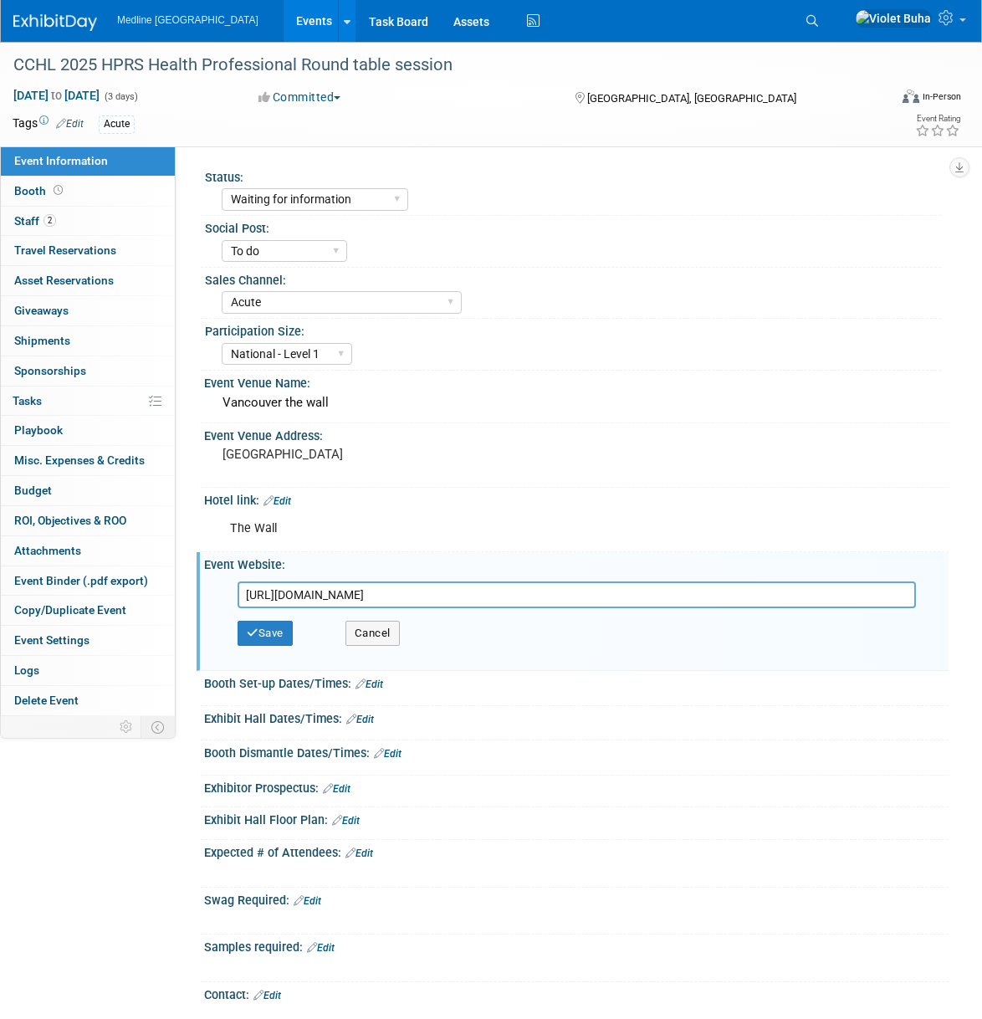
click at [429, 597] on input "https://cchl-ccls.ca/events/" at bounding box center [577, 595] width 679 height 27
drag, startPoint x: 406, startPoint y: 588, endPoint x: 195, endPoint y: 584, distance: 210.9
click at [195, 584] on div "Status: Waiting for information In progress Need to order Samples/Swag Complete…" at bounding box center [562, 431] width 773 height 570
type input "https://cchl-ccls.ca/corporate-membership/hprs/"
click at [272, 632] on button "Save" at bounding box center [265, 633] width 55 height 25
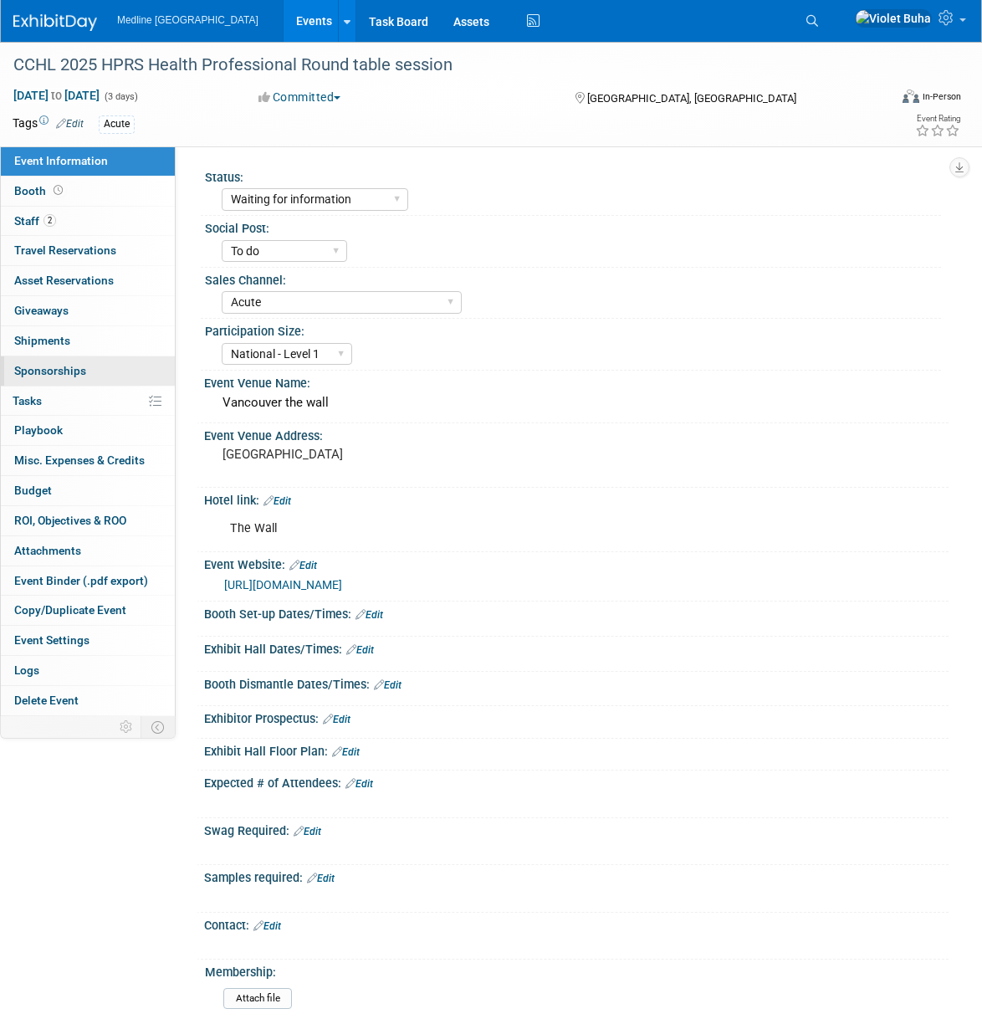
click at [82, 377] on span "Sponsorships 0" at bounding box center [50, 370] width 72 height 13
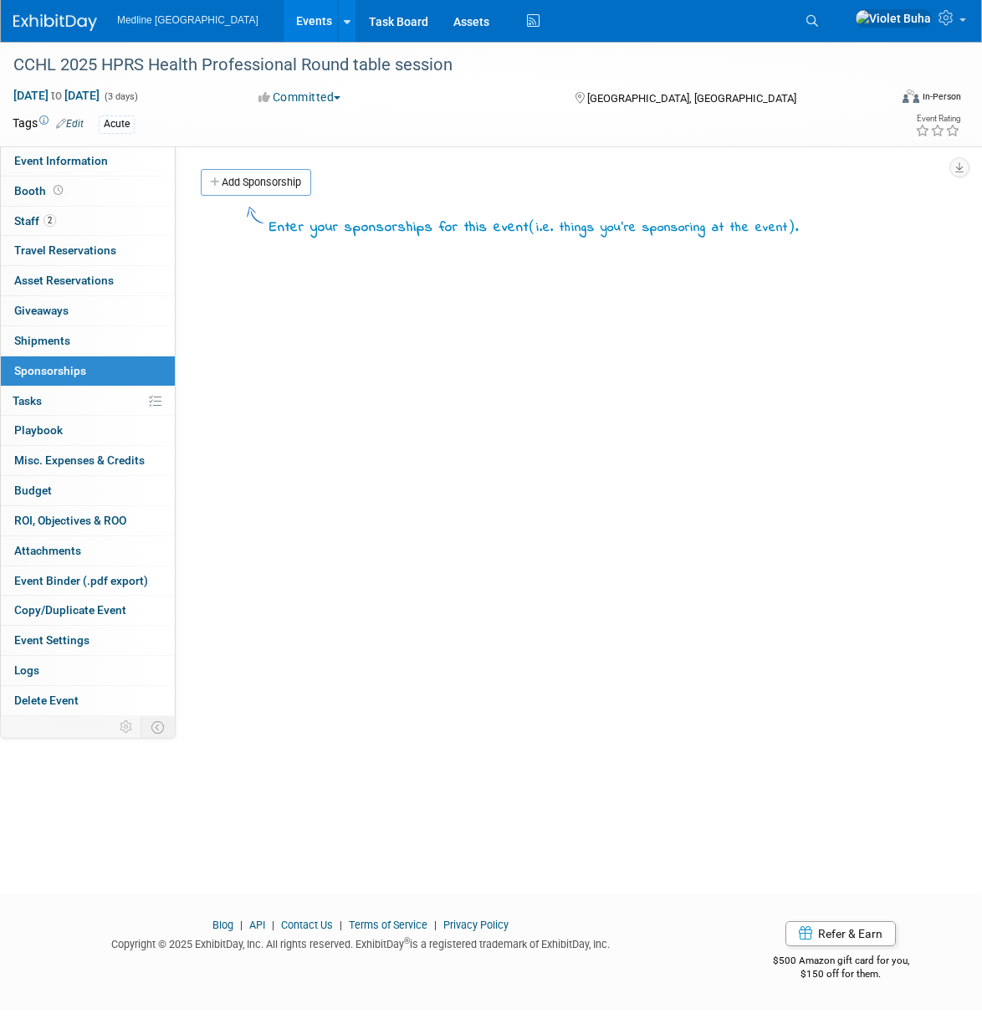
click at [283, 182] on link "Add Sponsorship" at bounding box center [256, 182] width 110 height 27
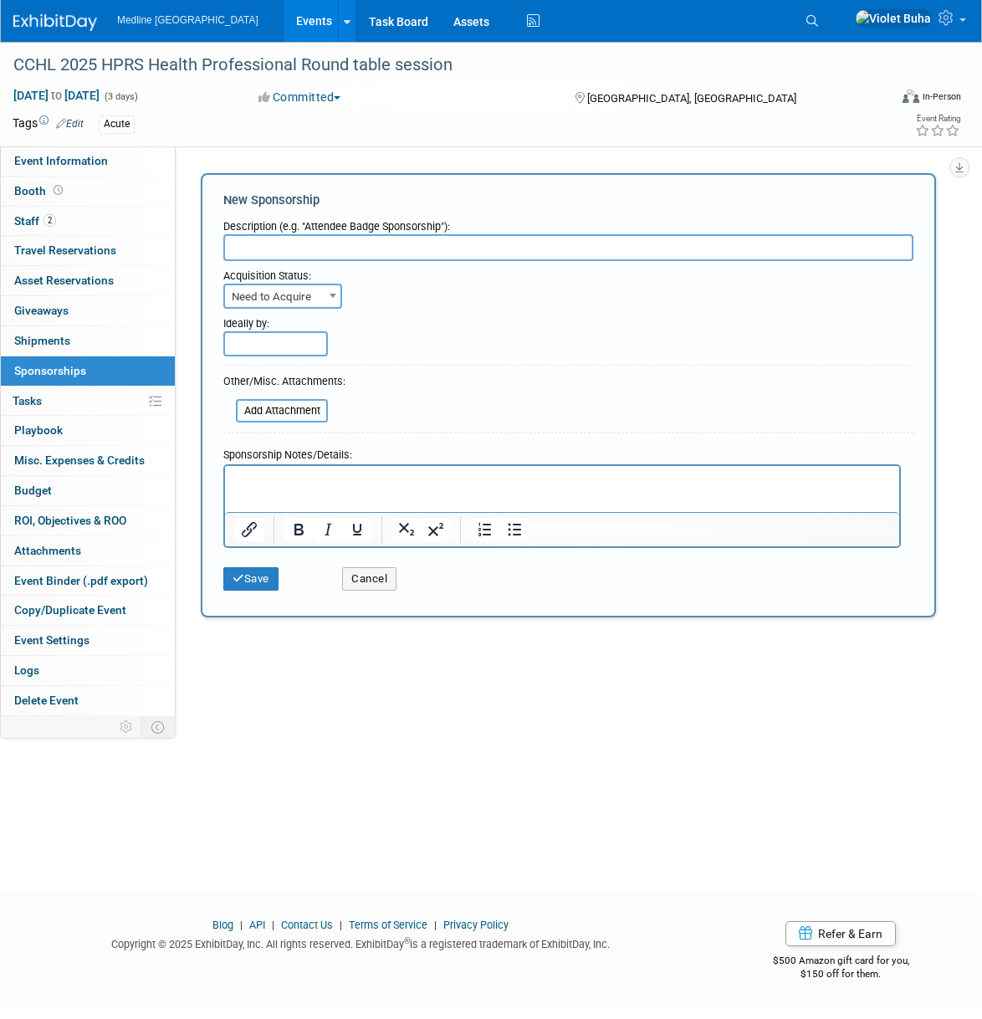
click at [296, 252] on input "text" at bounding box center [568, 247] width 690 height 27
click at [308, 290] on span "Need to Acquire" at bounding box center [282, 296] width 115 height 23
select select "2"
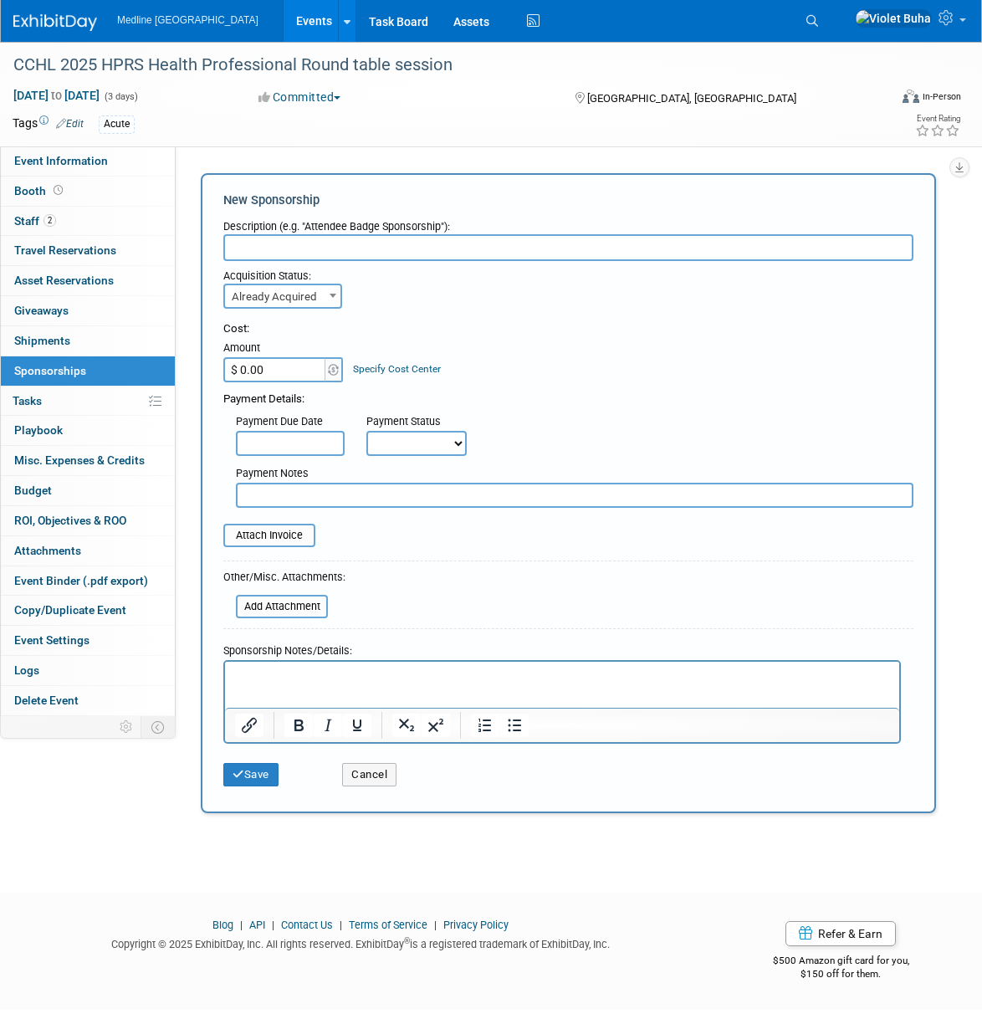
click at [277, 368] on input "$ 0.00" at bounding box center [275, 369] width 105 height 25
type input "$ 25,000.00"
drag, startPoint x: 229, startPoint y: 226, endPoint x: 238, endPoint y: 243, distance: 18.7
click at [233, 233] on div "Description (e.g. "Attendee Badge Sponsorship"):" at bounding box center [568, 223] width 690 height 23
click at [238, 244] on input "text" at bounding box center [568, 247] width 690 height 27
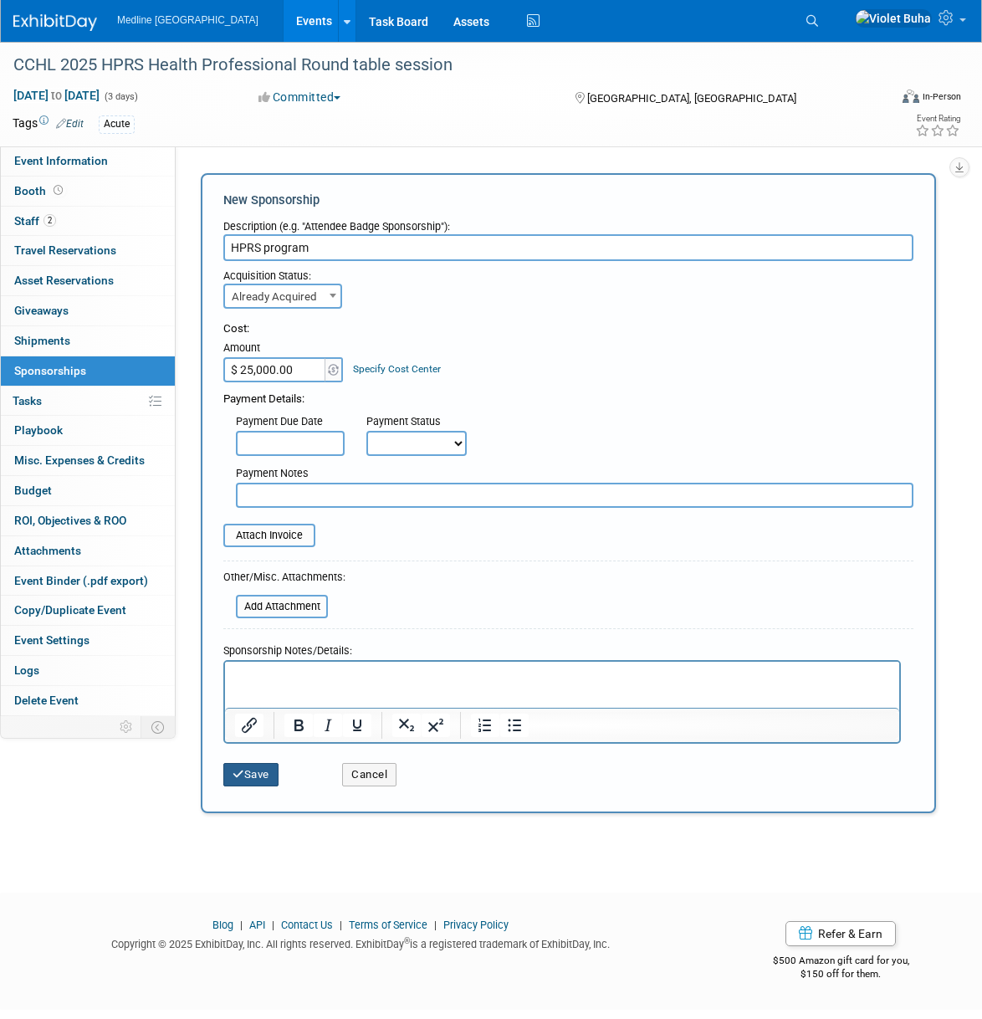
type input "HPRS program"
click at [259, 769] on button "Save" at bounding box center [250, 774] width 55 height 23
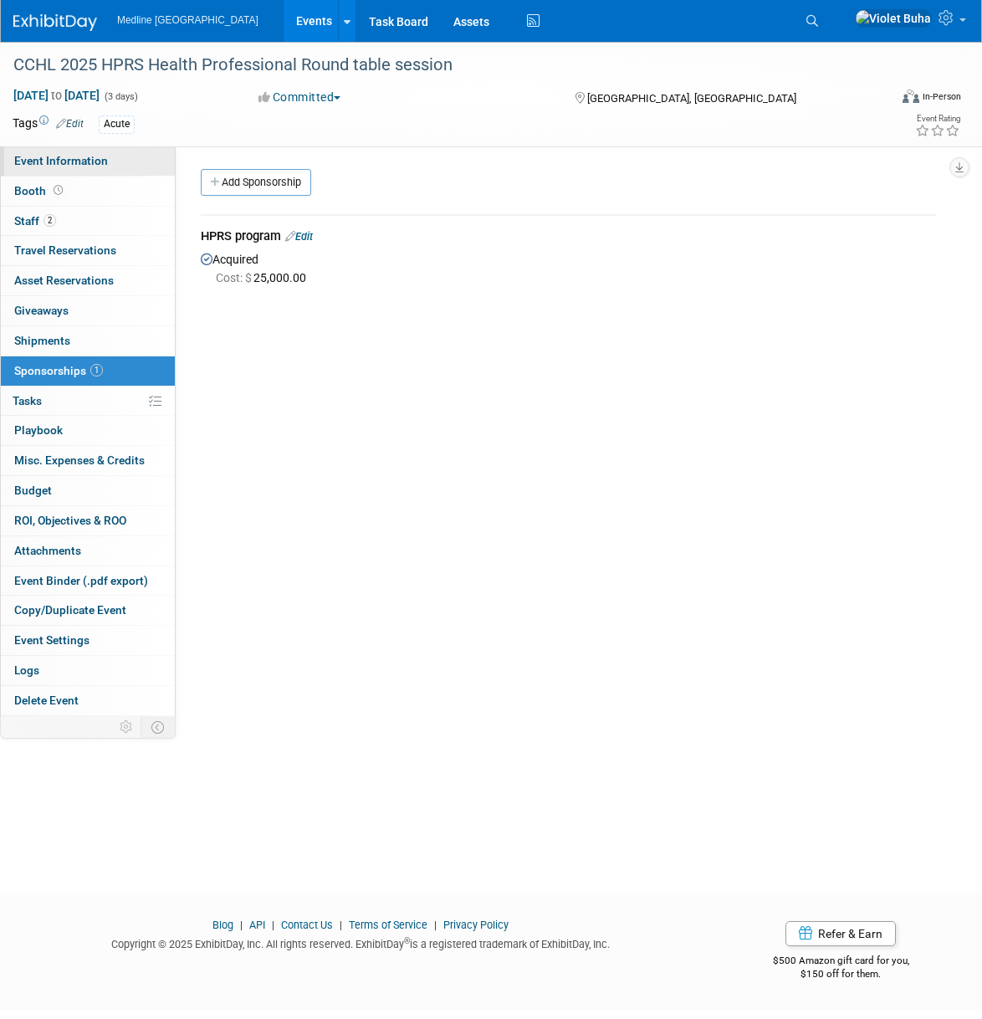
click at [84, 166] on span "Event Information" at bounding box center [61, 160] width 94 height 13
select select "Waiting for information"
select select "To do"
select select "Acute"
select select "National - Level 1"
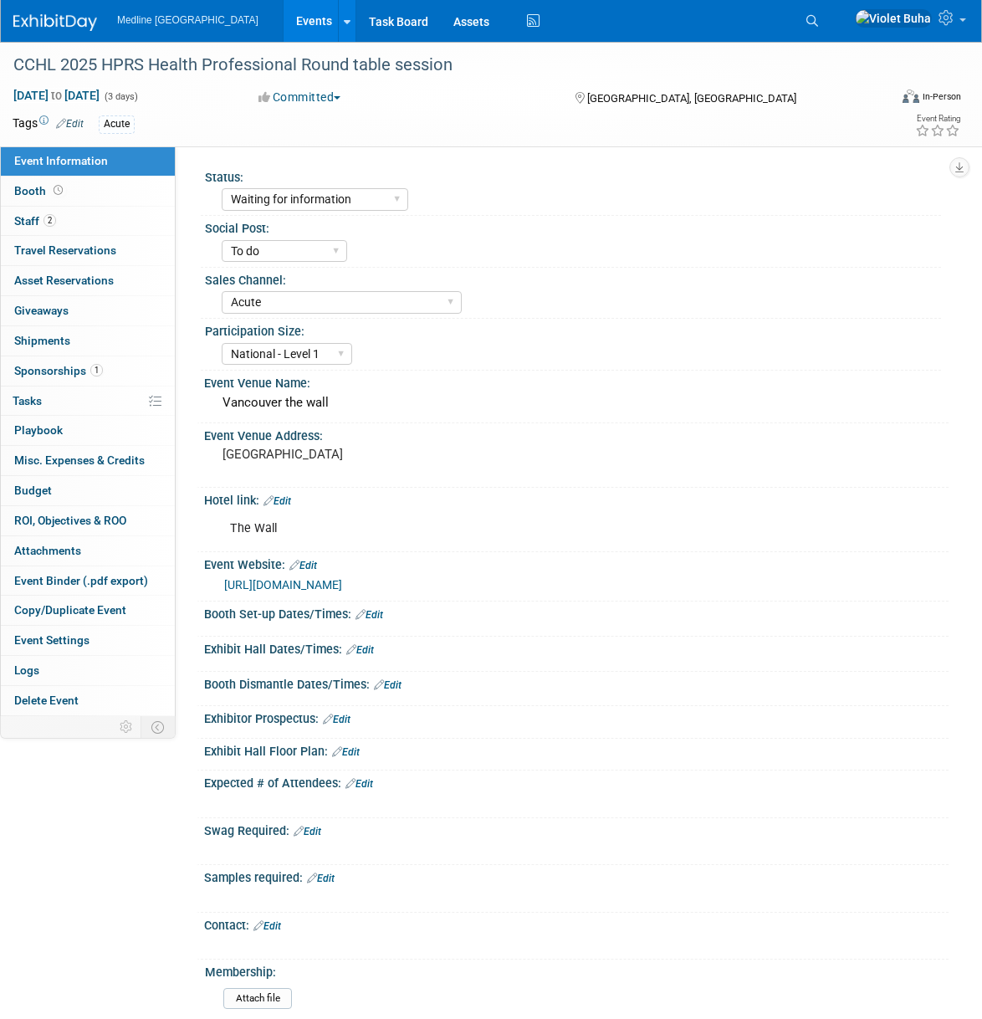
click at [280, 928] on link "Edit" at bounding box center [268, 927] width 28 height 12
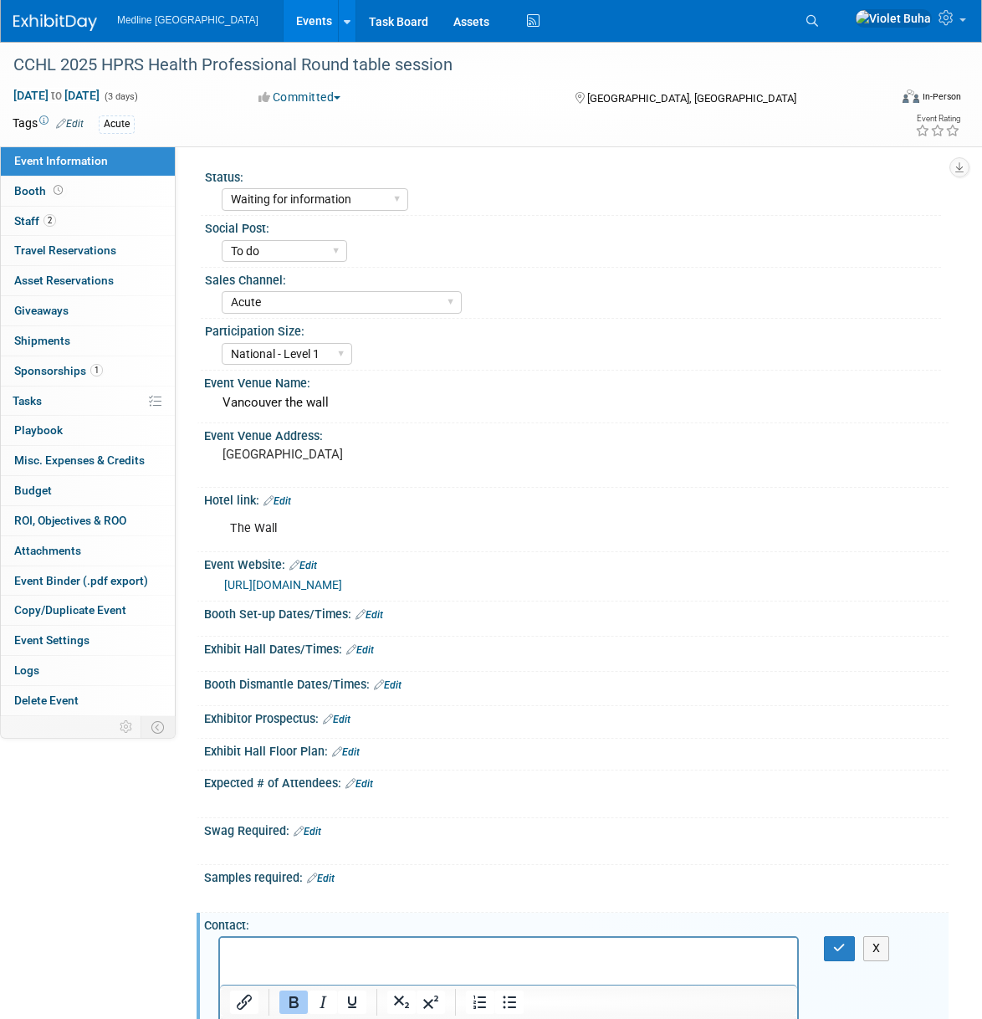
scroll to position [78, 0]
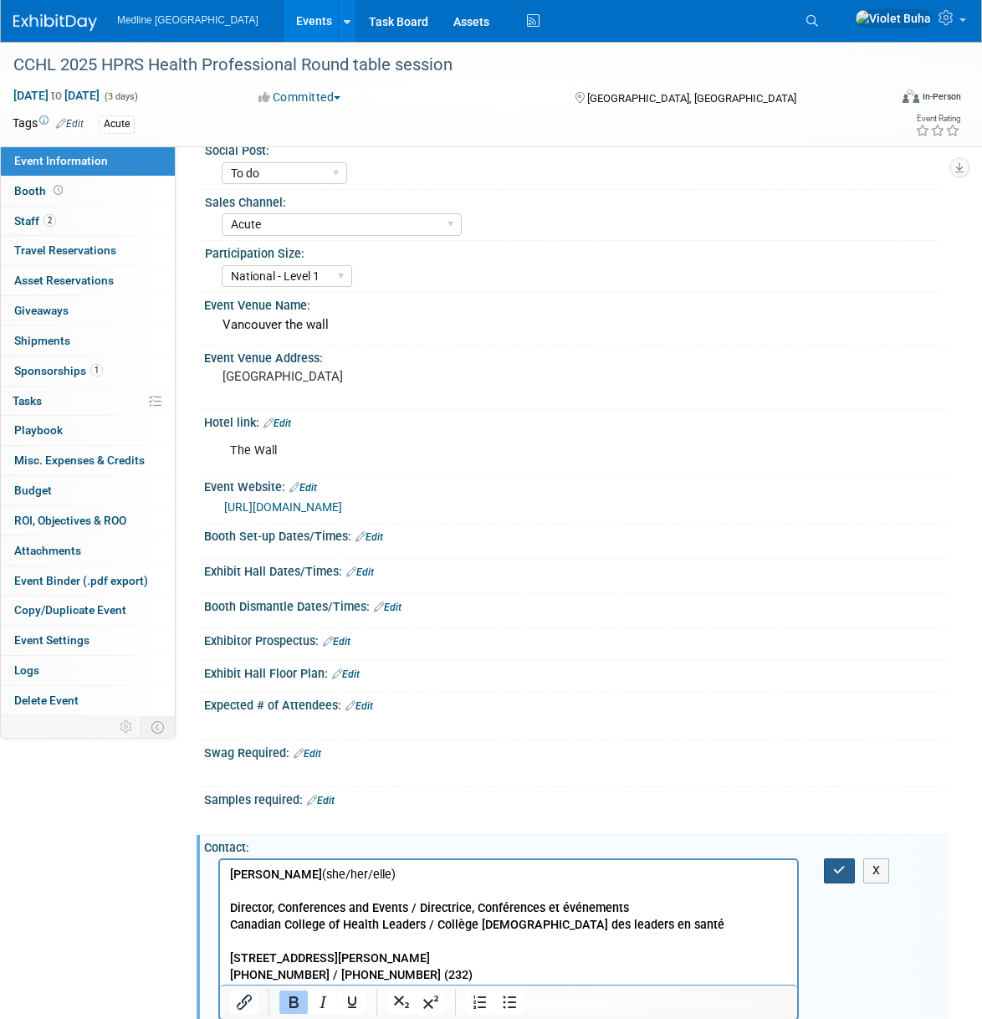
click at [840, 869] on icon "button" at bounding box center [840, 870] width 13 height 12
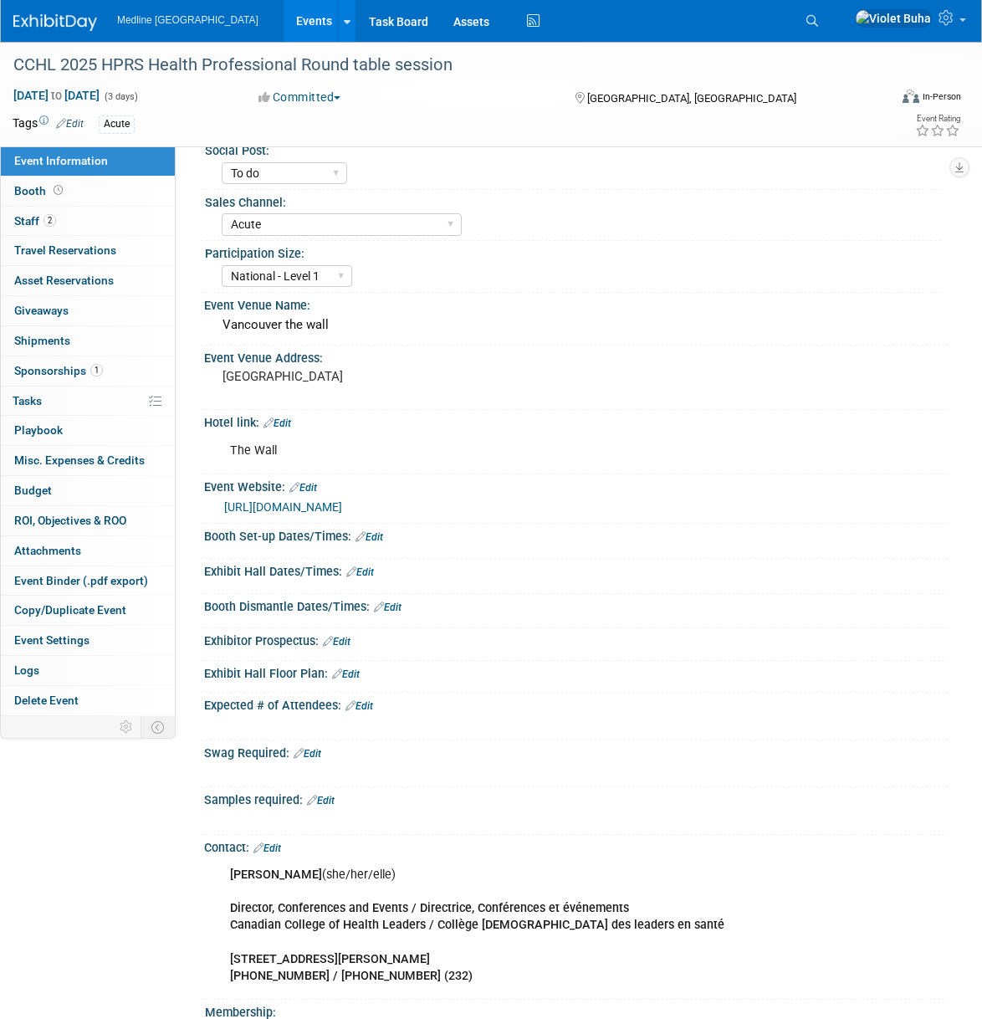
click at [63, 21] on img at bounding box center [55, 22] width 84 height 17
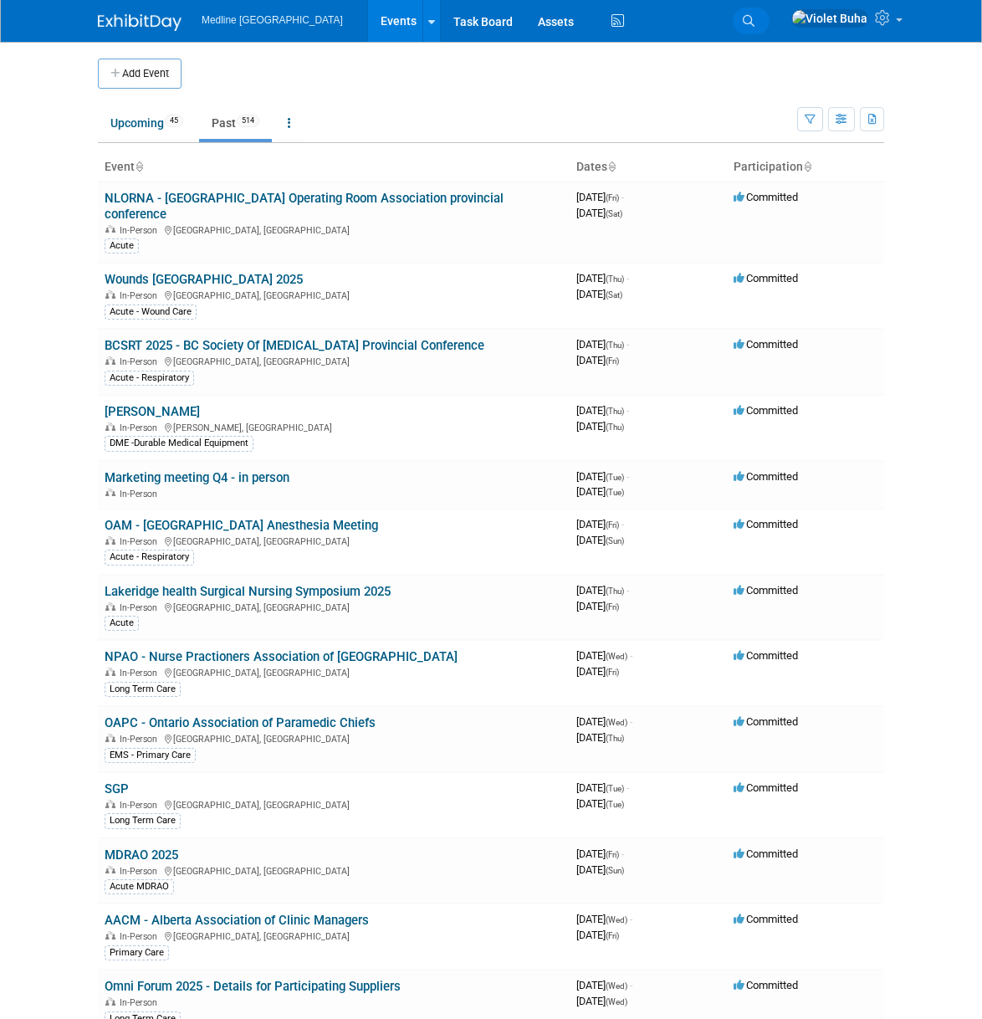
click at [755, 18] on icon at bounding box center [749, 21] width 12 height 12
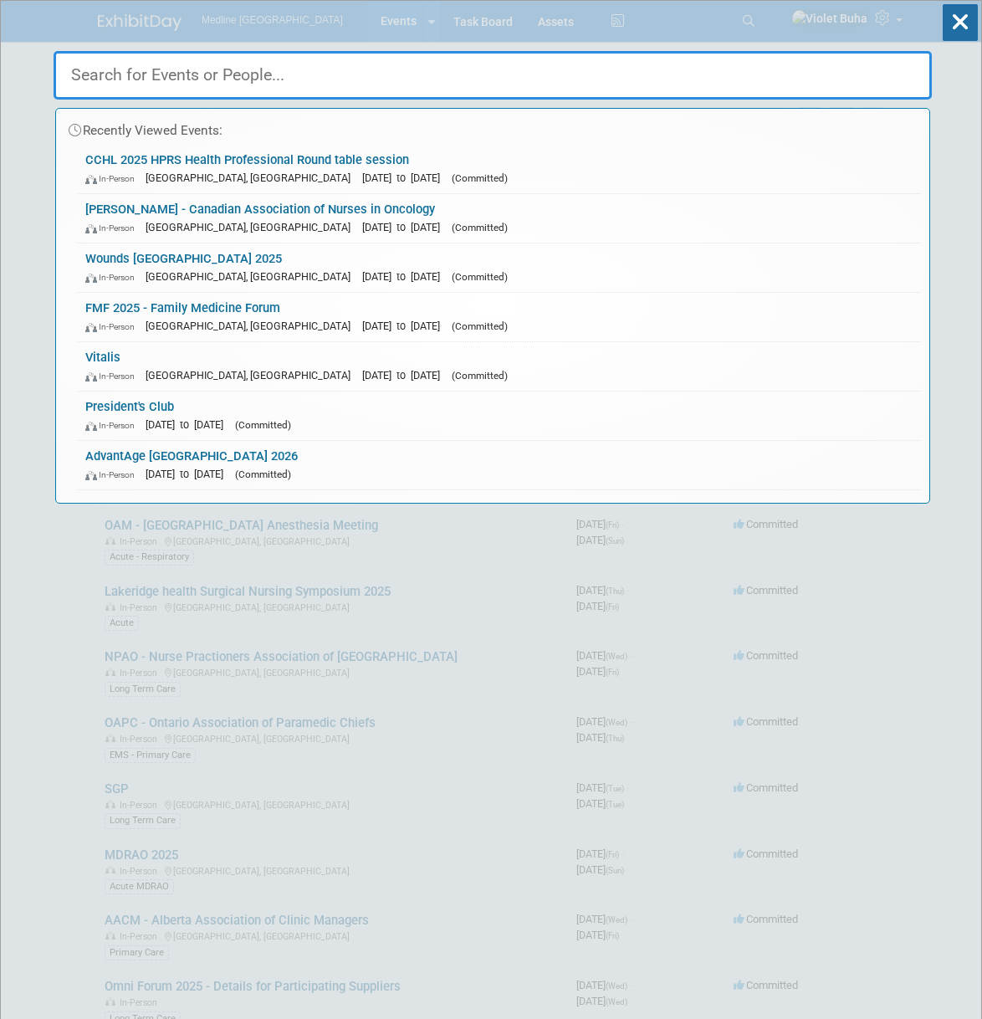
click at [369, 71] on input "text" at bounding box center [493, 75] width 879 height 49
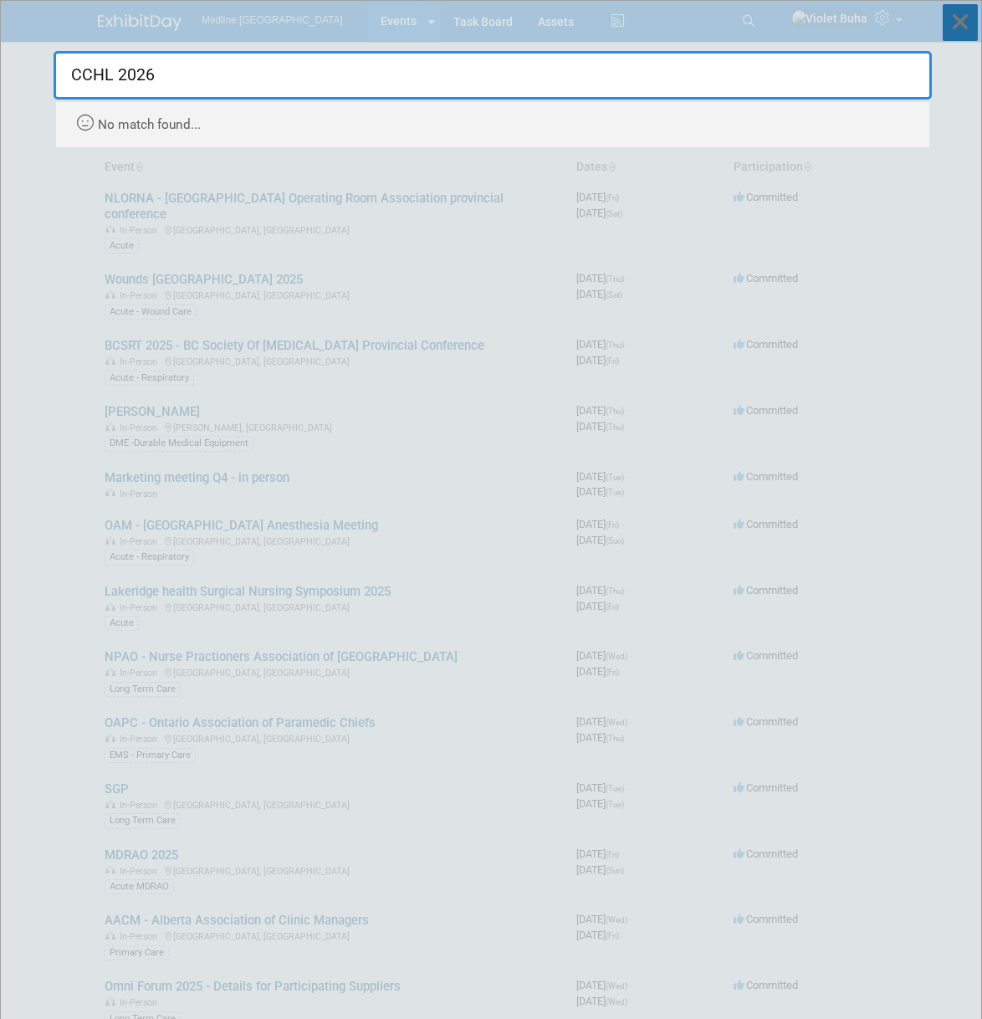
type input "CCHL 2026"
click at [960, 16] on icon at bounding box center [960, 22] width 35 height 37
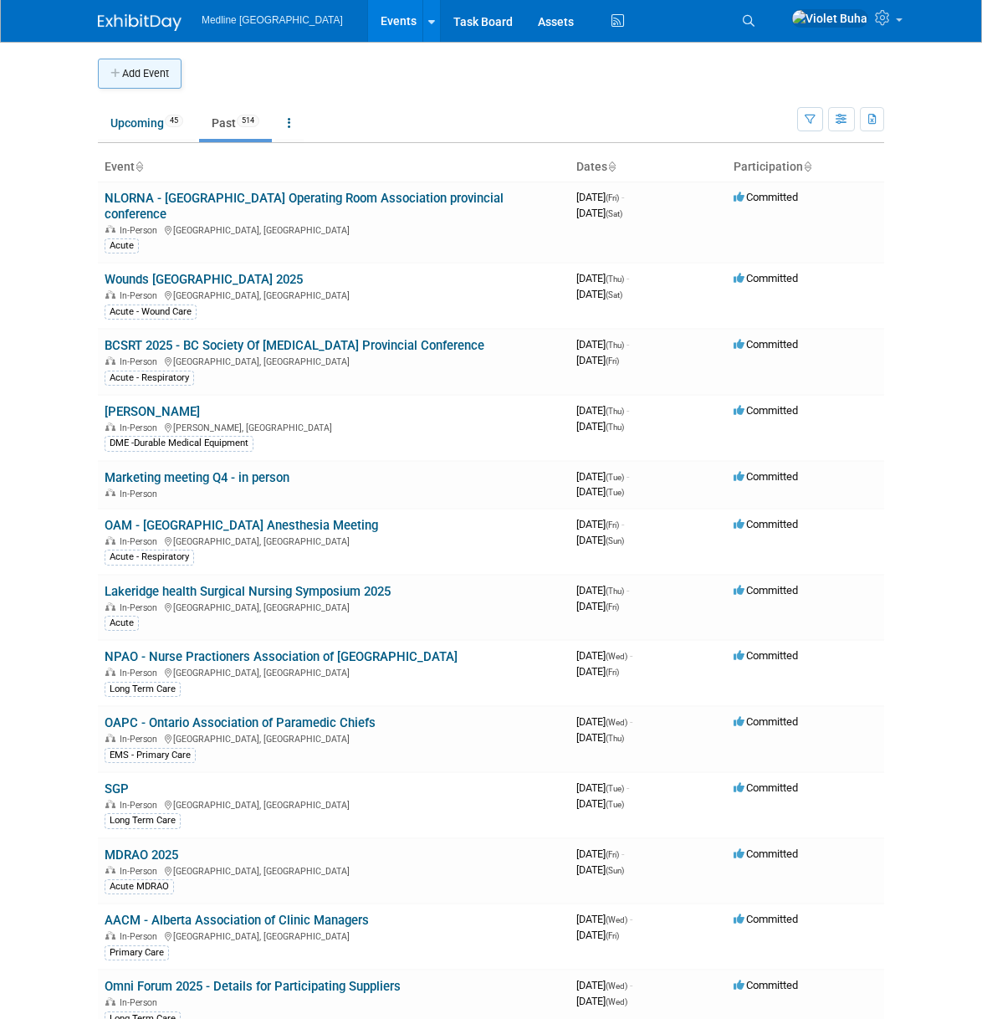
click at [139, 74] on button "Add Event" at bounding box center [140, 74] width 84 height 30
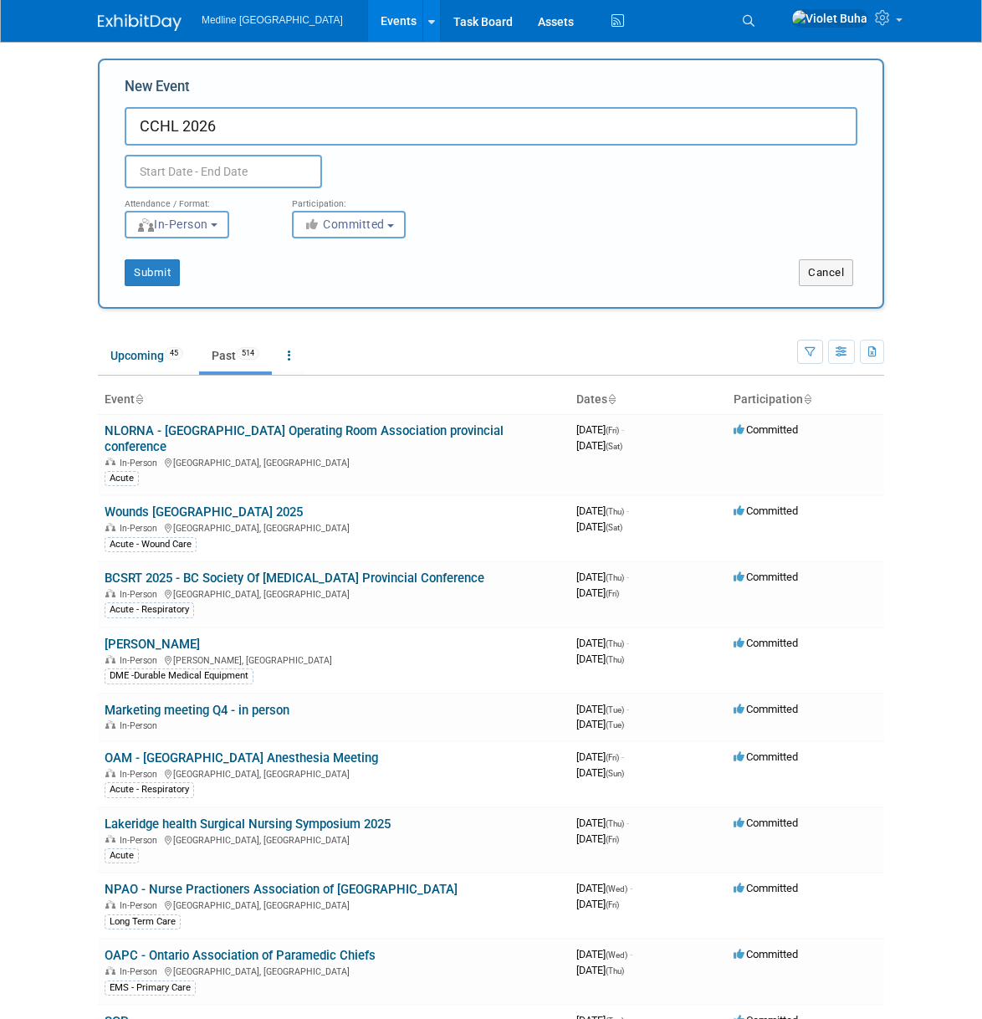
type input "CCHL 2026"
click at [208, 172] on input "text" at bounding box center [223, 171] width 197 height 33
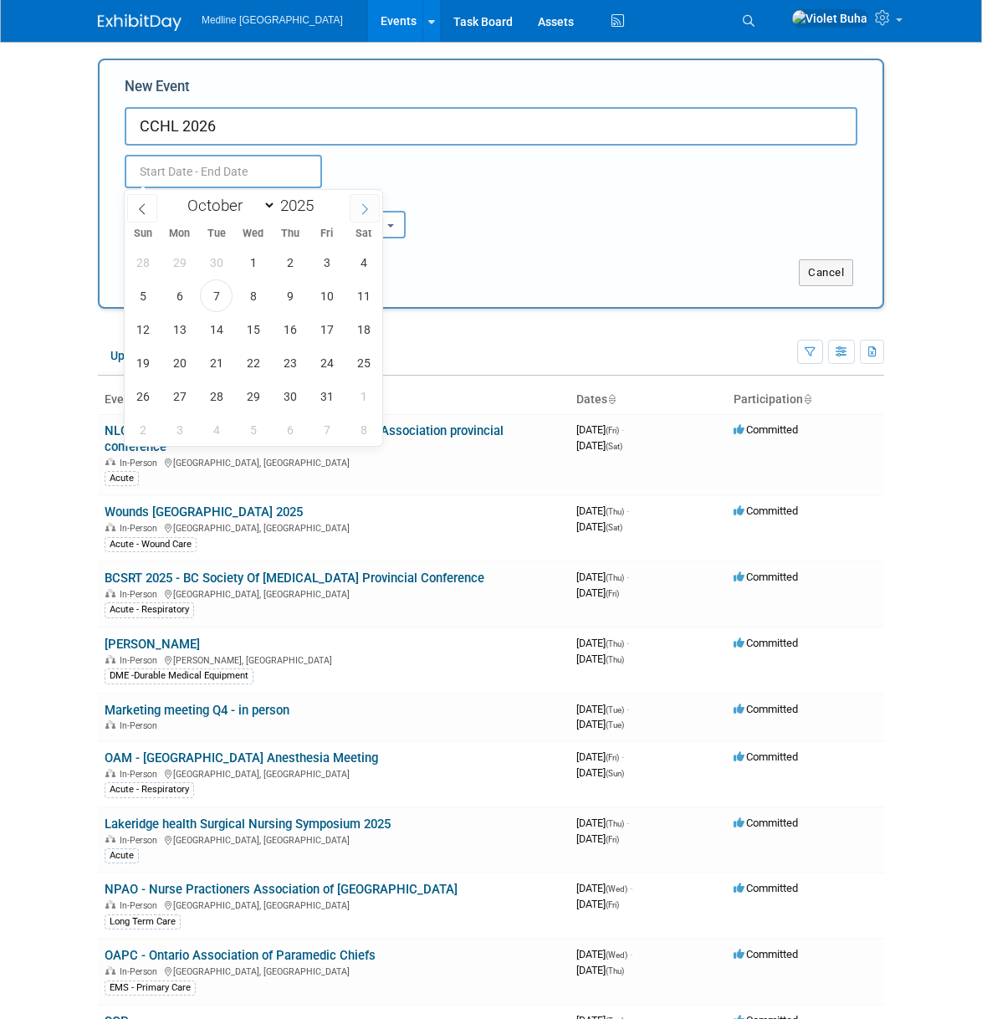
click at [372, 209] on span at bounding box center [365, 208] width 30 height 28
select select "11"
click at [372, 209] on span at bounding box center [365, 208] width 30 height 28
type input "2026"
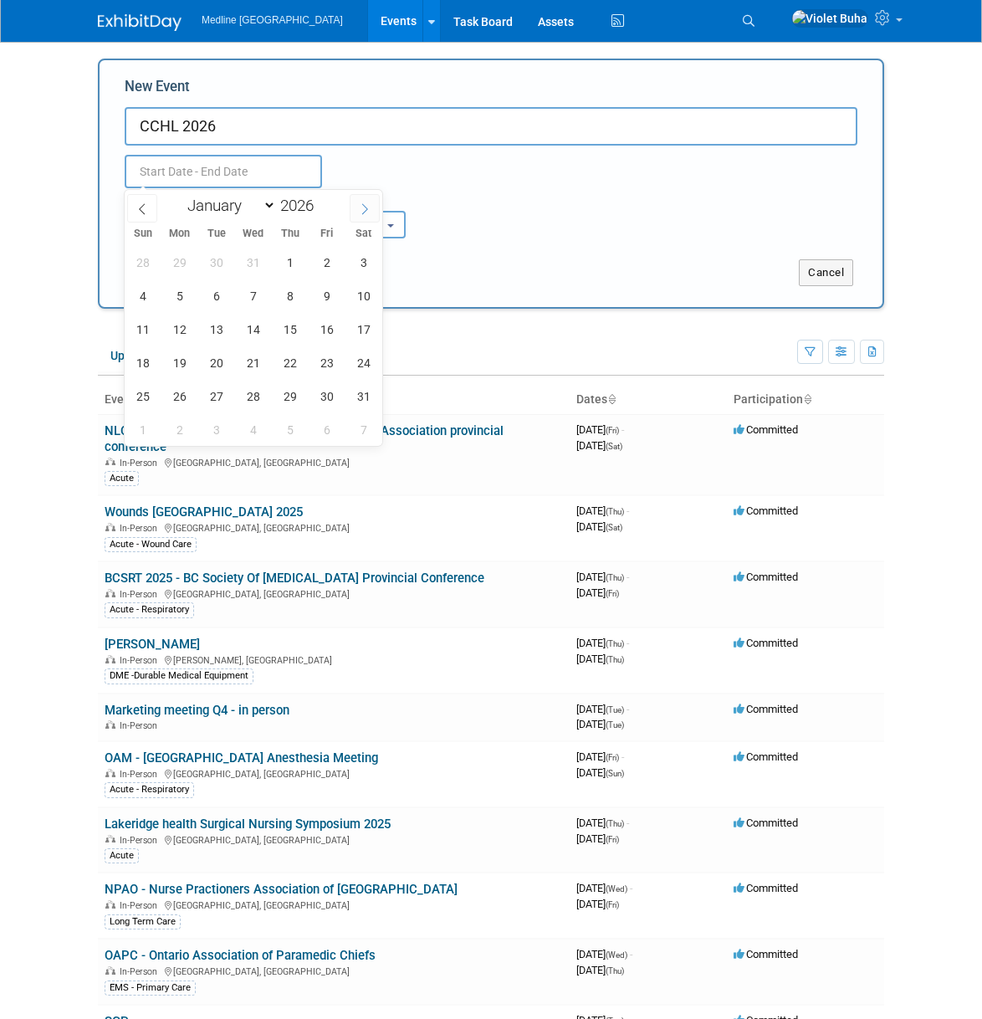
click at [372, 209] on span at bounding box center [365, 208] width 30 height 28
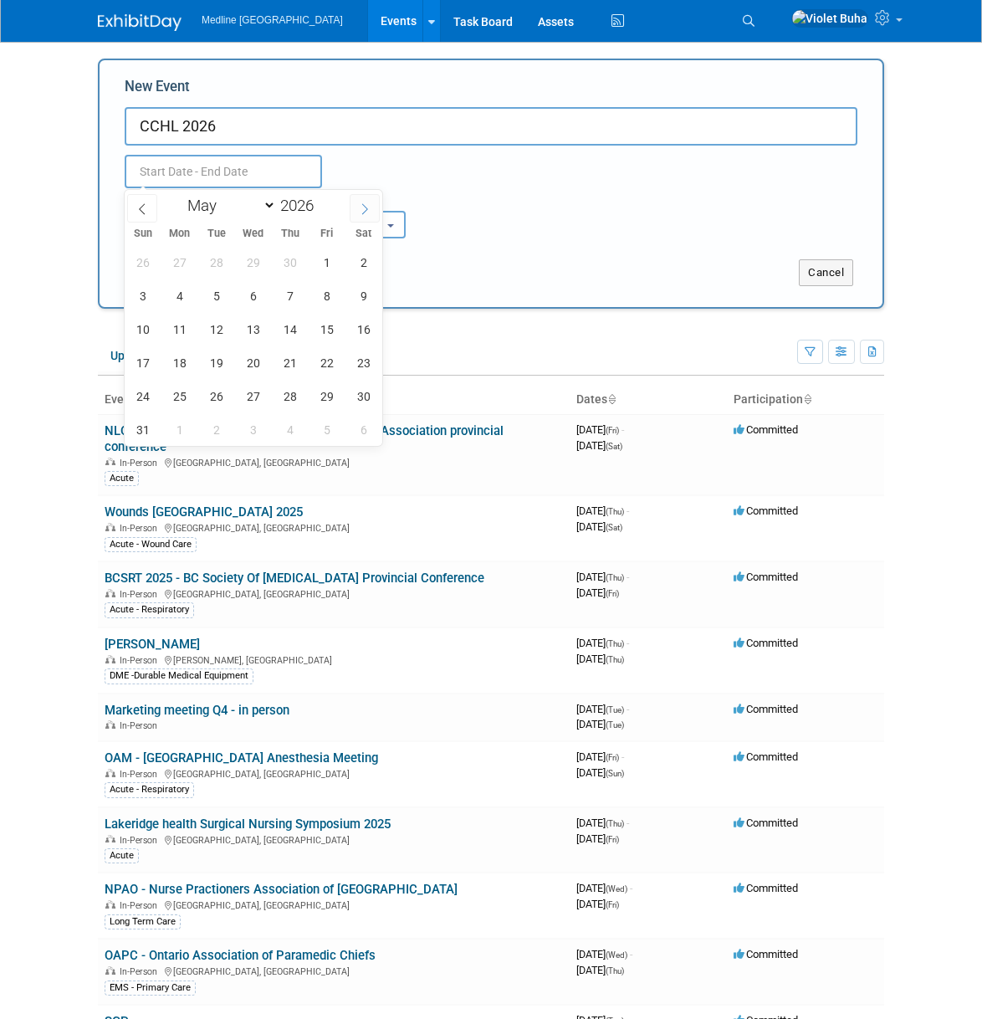
select select "5"
click at [183, 332] on span "15" at bounding box center [179, 329] width 33 height 33
click at [221, 331] on span "16" at bounding box center [216, 329] width 33 height 33
type input "Jun 15, 2026 to Jun 16, 2026"
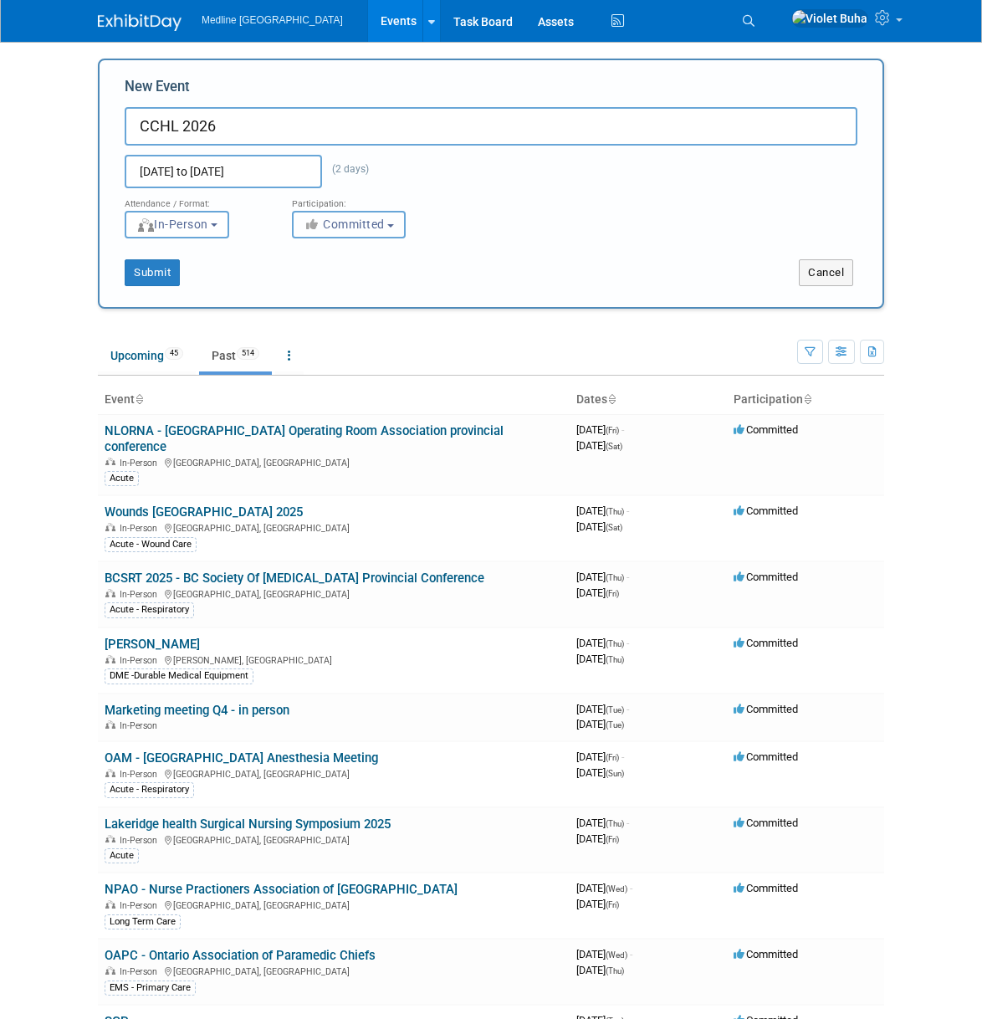
click at [363, 226] on span "Committed" at bounding box center [344, 224] width 81 height 13
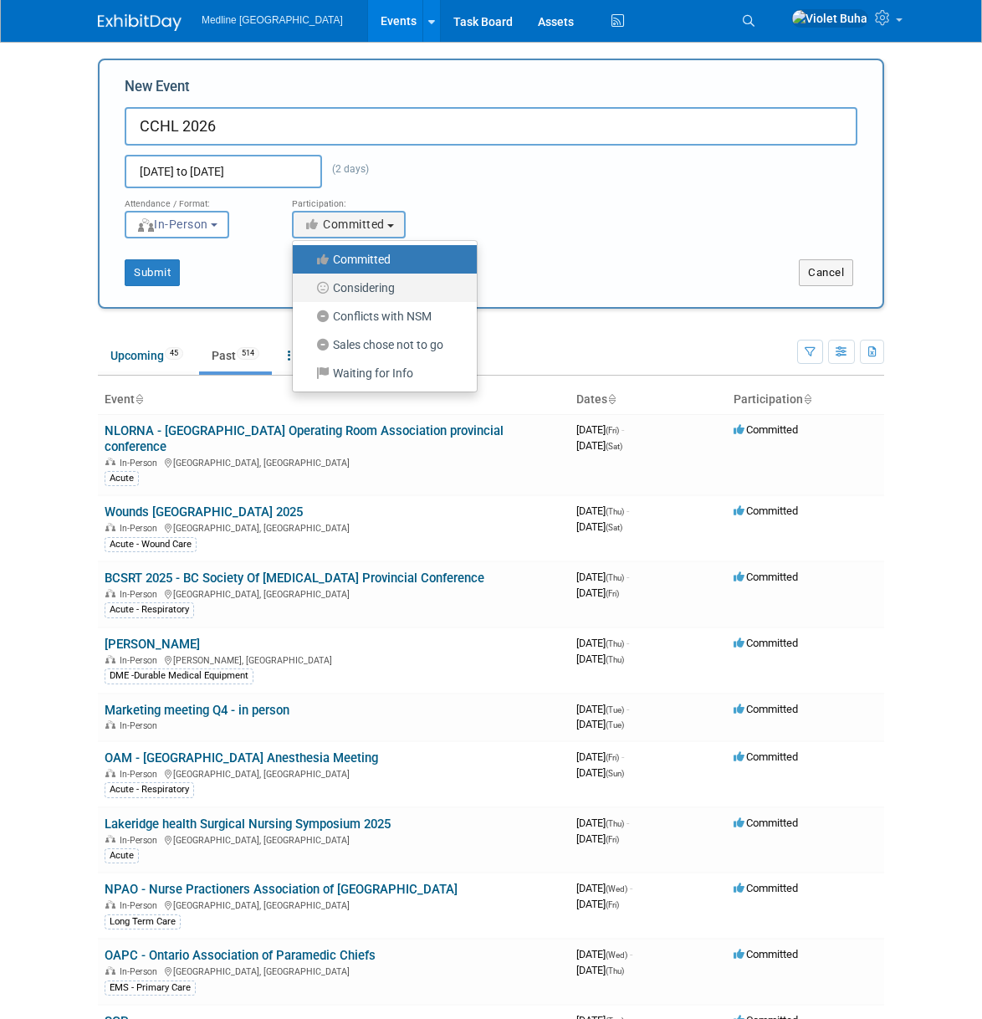
click at [364, 285] on label "Considering" at bounding box center [380, 288] width 159 height 22
click at [308, 285] on input "Considering" at bounding box center [302, 288] width 11 height 11
select select "2"
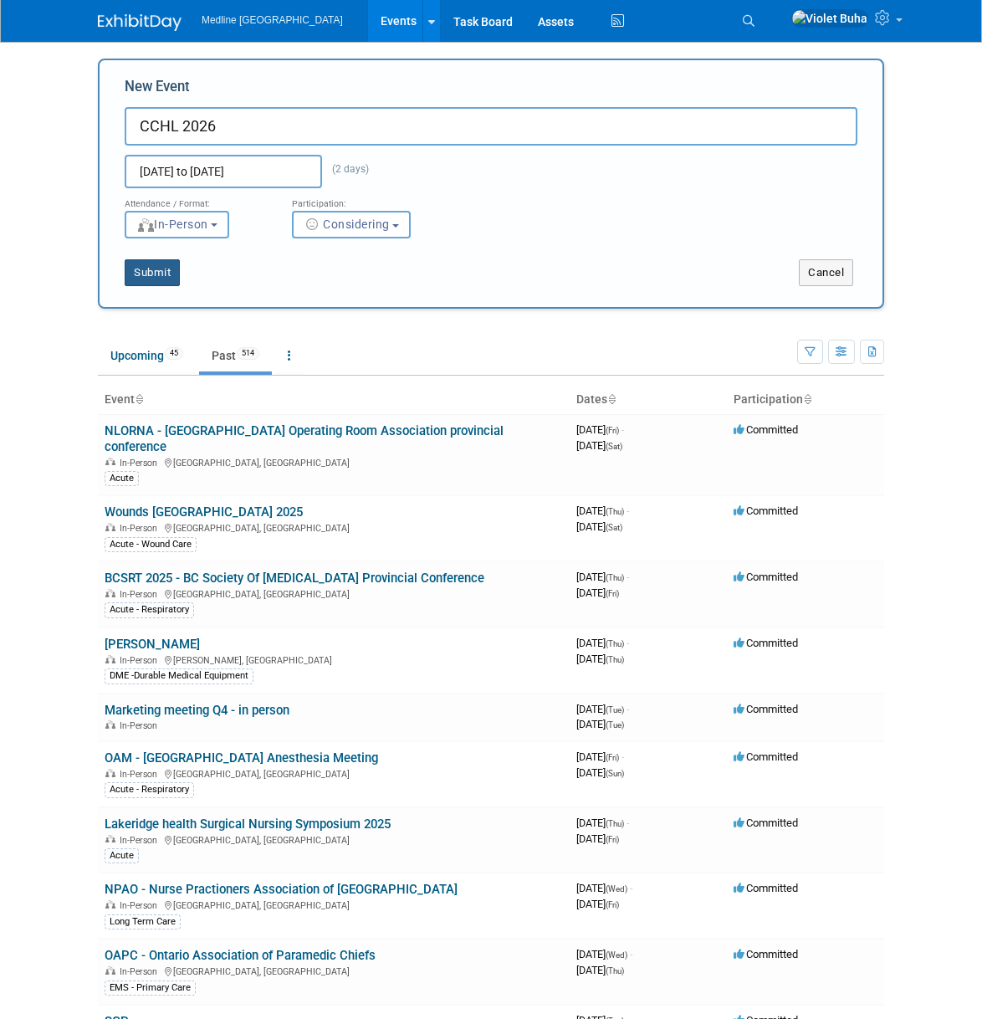
click at [163, 271] on button "Submit" at bounding box center [152, 272] width 55 height 27
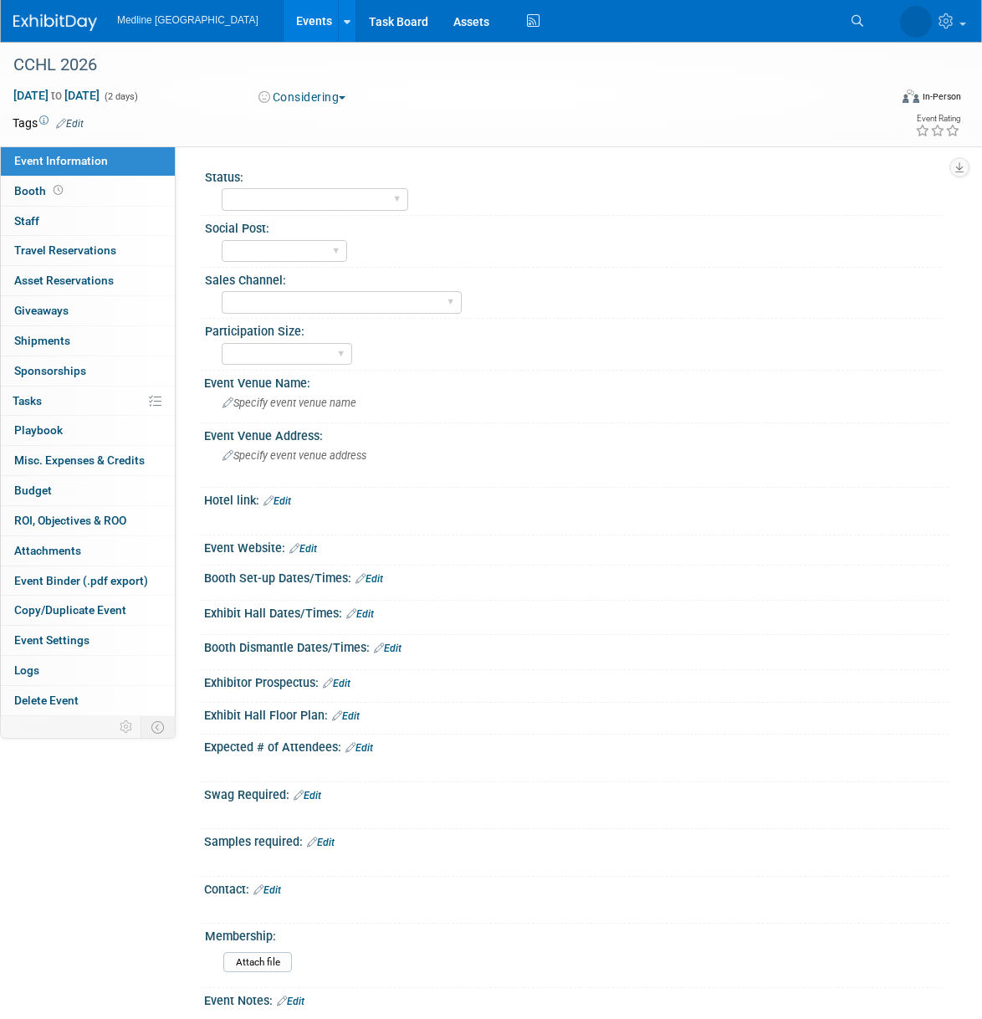
click at [80, 124] on link "Edit" at bounding box center [70, 124] width 28 height 12
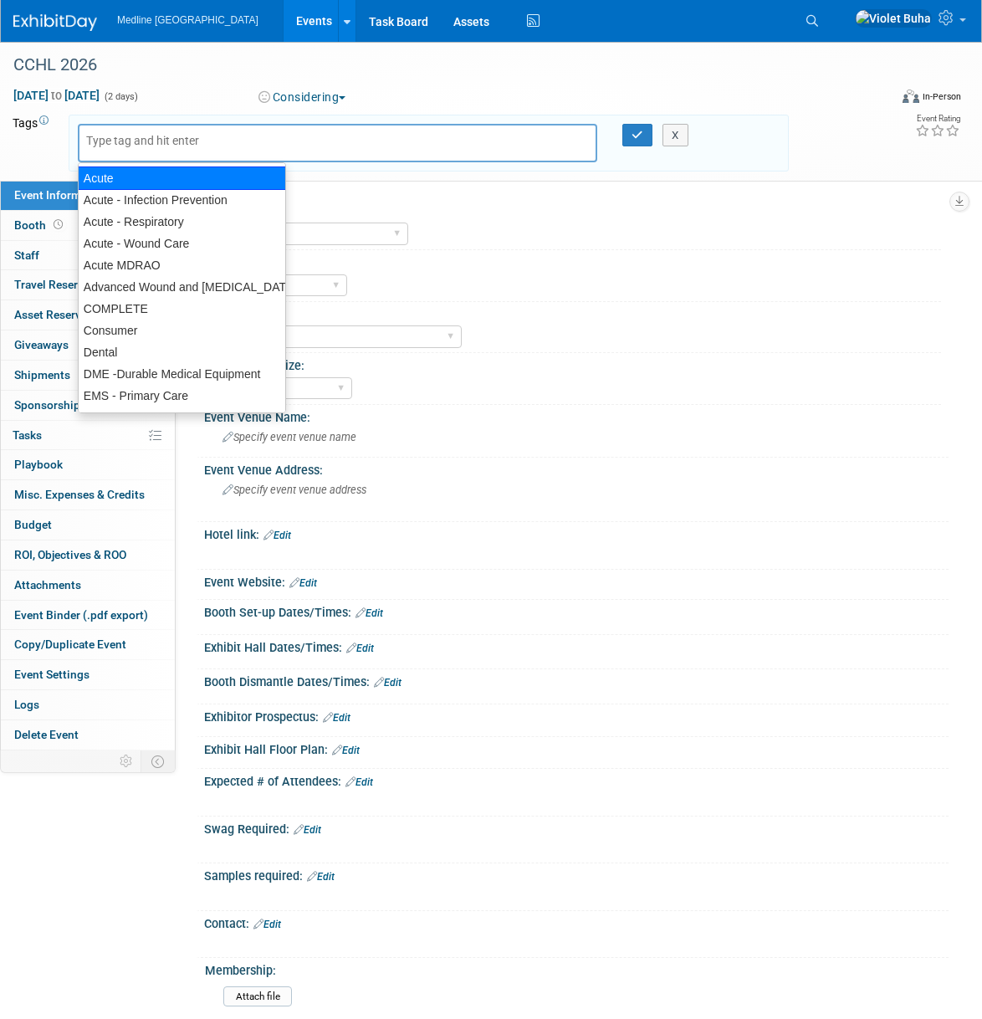
click at [173, 178] on div "Acute" at bounding box center [182, 178] width 208 height 23
type input "Acute"
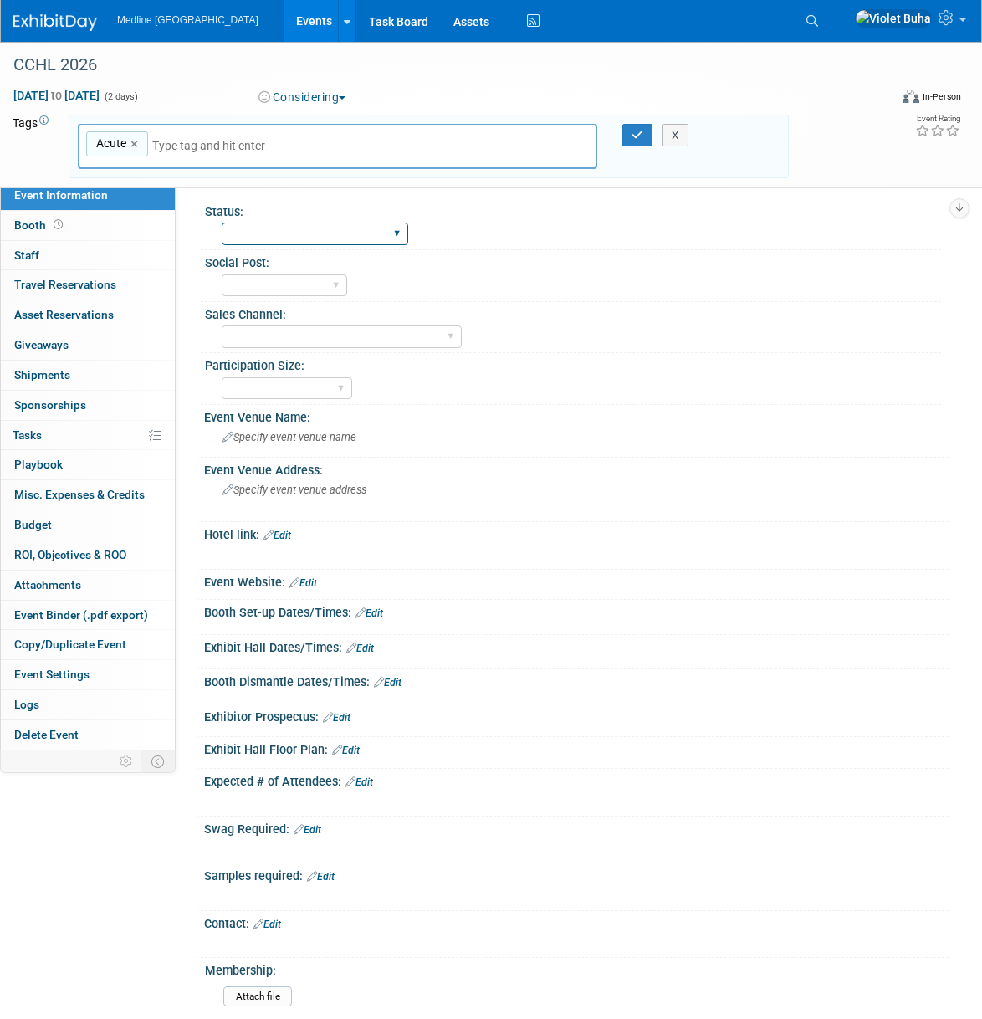
click at [308, 235] on select "Waiting for information In progress Need to order Samples/Swag Complete" at bounding box center [315, 234] width 187 height 23
select select "Waiting for information"
click at [222, 223] on select "Waiting for information In progress Need to order Samples/Swag Complete" at bounding box center [315, 234] width 187 height 23
click at [289, 280] on select "To do Done" at bounding box center [285, 285] width 126 height 23
select select "To do"
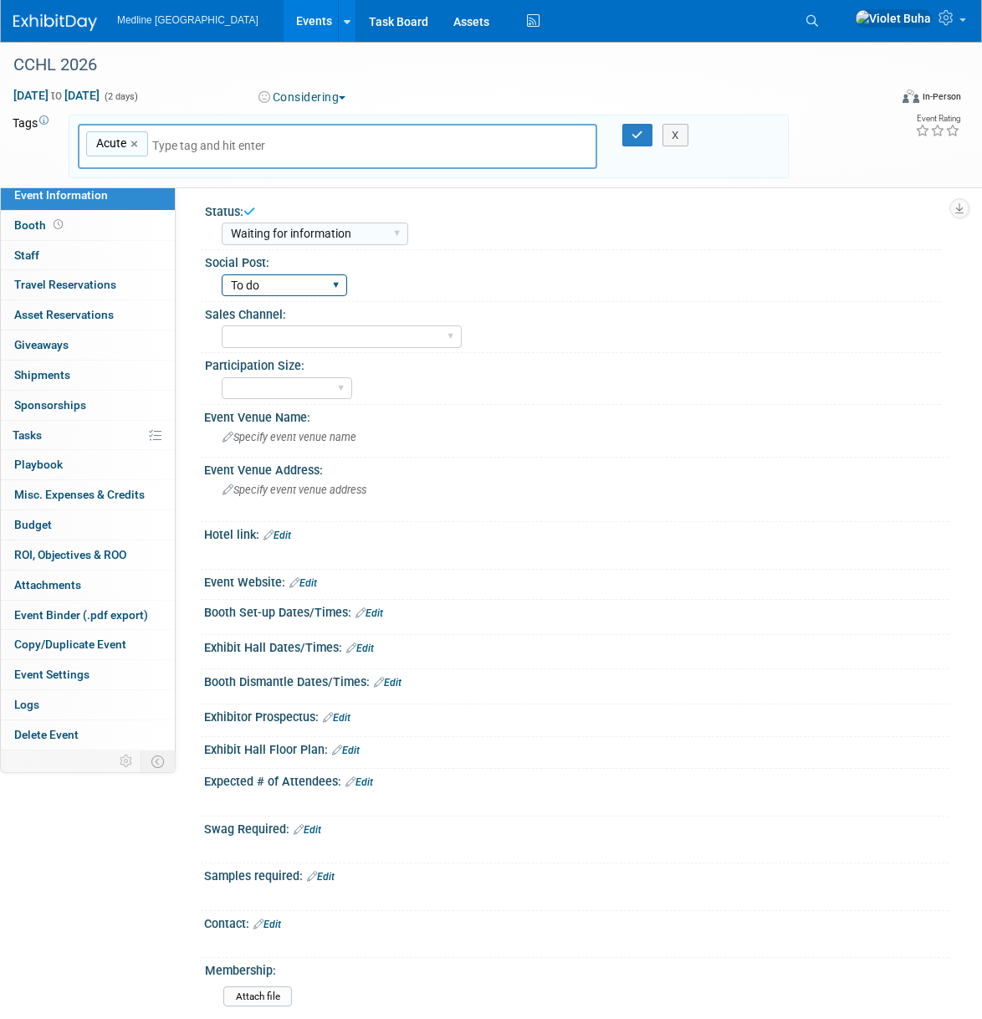
click at [222, 274] on select "To do Done" at bounding box center [285, 285] width 126 height 23
click at [305, 338] on select "Acute Consumer Dental Long Term Care Podiatry Home Health Care Primary Care Adv…" at bounding box center [342, 337] width 240 height 23
select select "Acute"
click at [222, 326] on select "Acute Consumer Dental Long Term Care Podiatry Home Health Care Primary Care Adv…" at bounding box center [342, 337] width 240 height 23
click at [643, 131] on icon "button" at bounding box center [638, 135] width 12 height 11
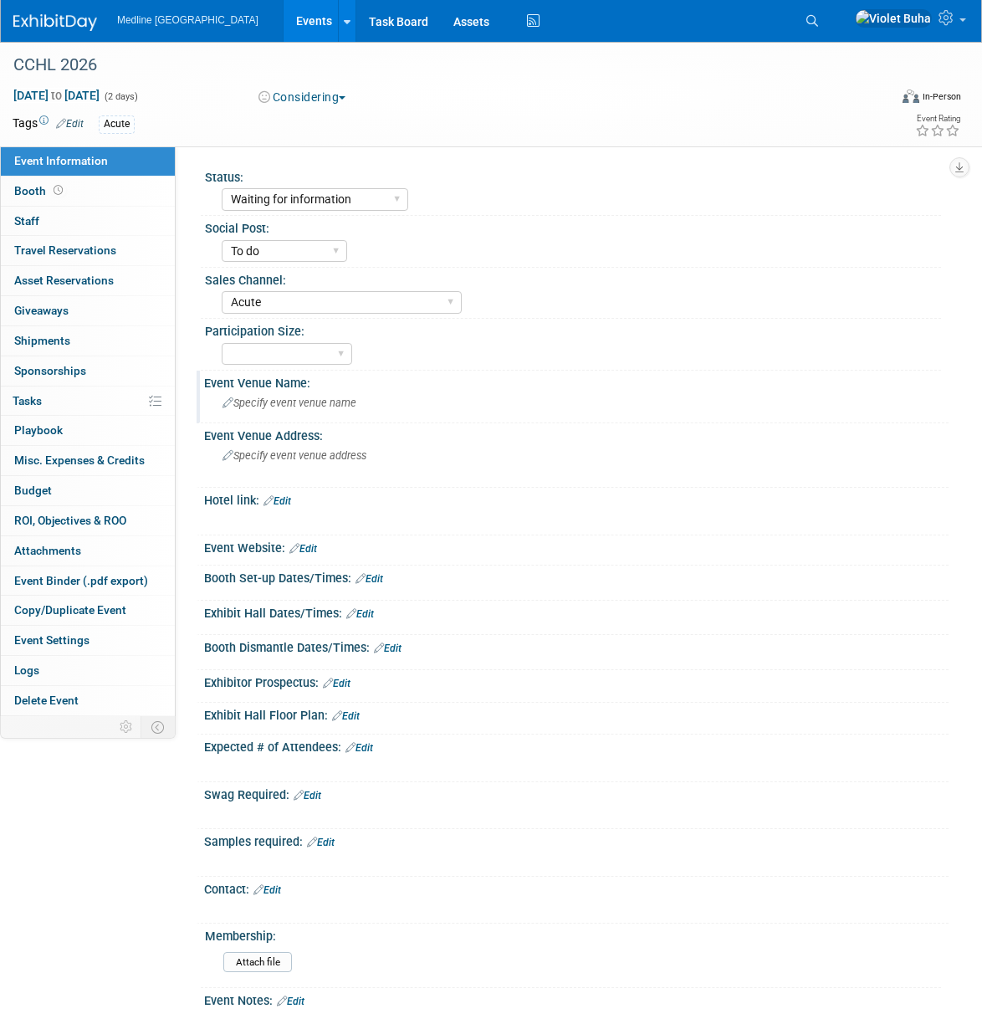
click at [311, 405] on span "Specify event venue name" at bounding box center [290, 403] width 134 height 13
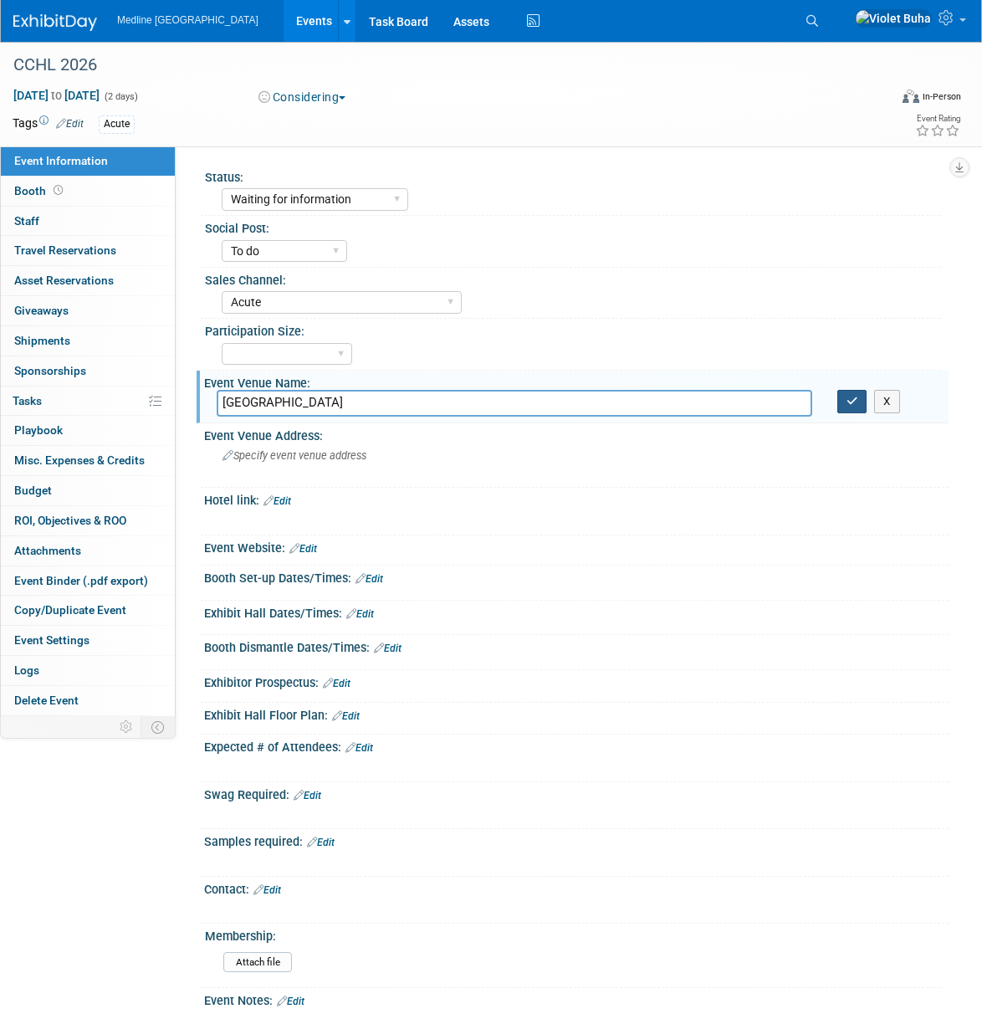
type input "Montreal"
click at [857, 404] on icon "button" at bounding box center [853, 401] width 12 height 11
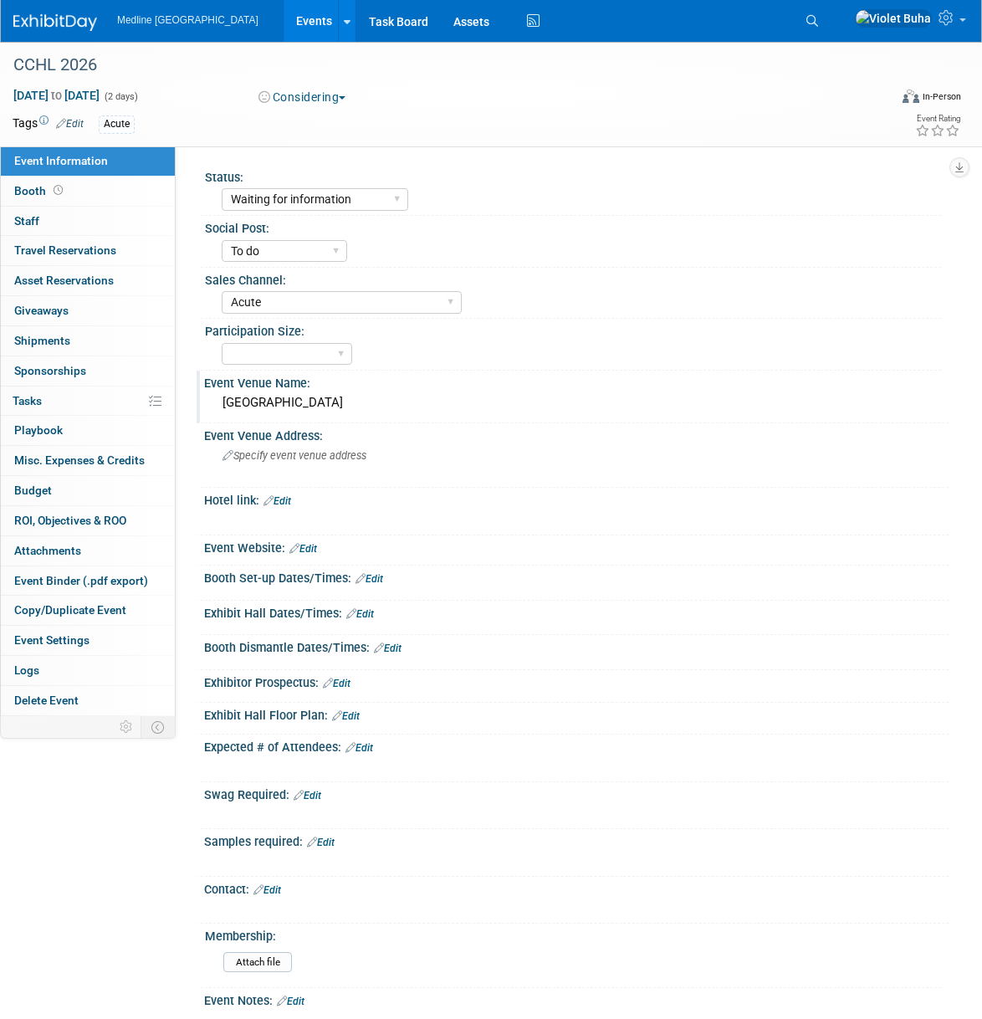
click at [316, 548] on link "Edit" at bounding box center [304, 549] width 28 height 12
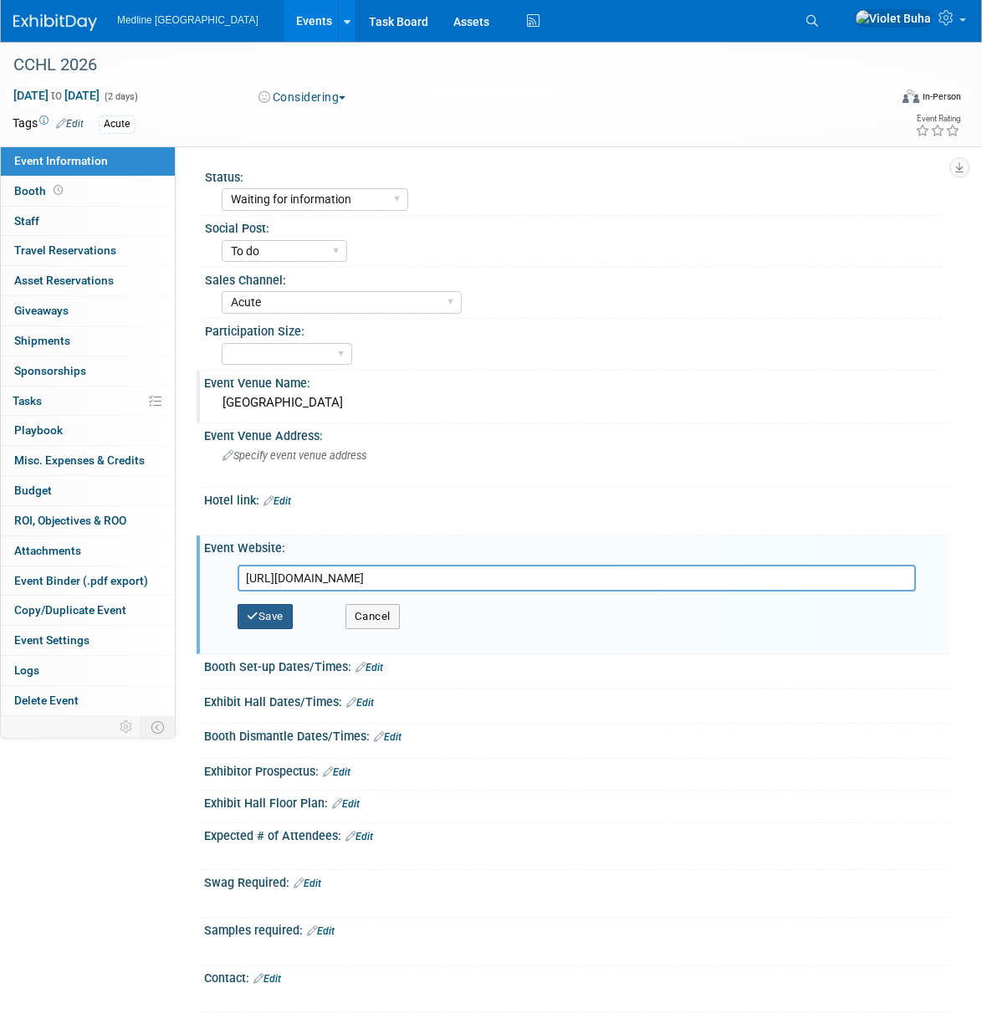
type input "https://cchl-ccls.ca/events/past-conferences/cchl-national-conference-past-conf…"
click at [274, 615] on button "Save" at bounding box center [265, 616] width 55 height 25
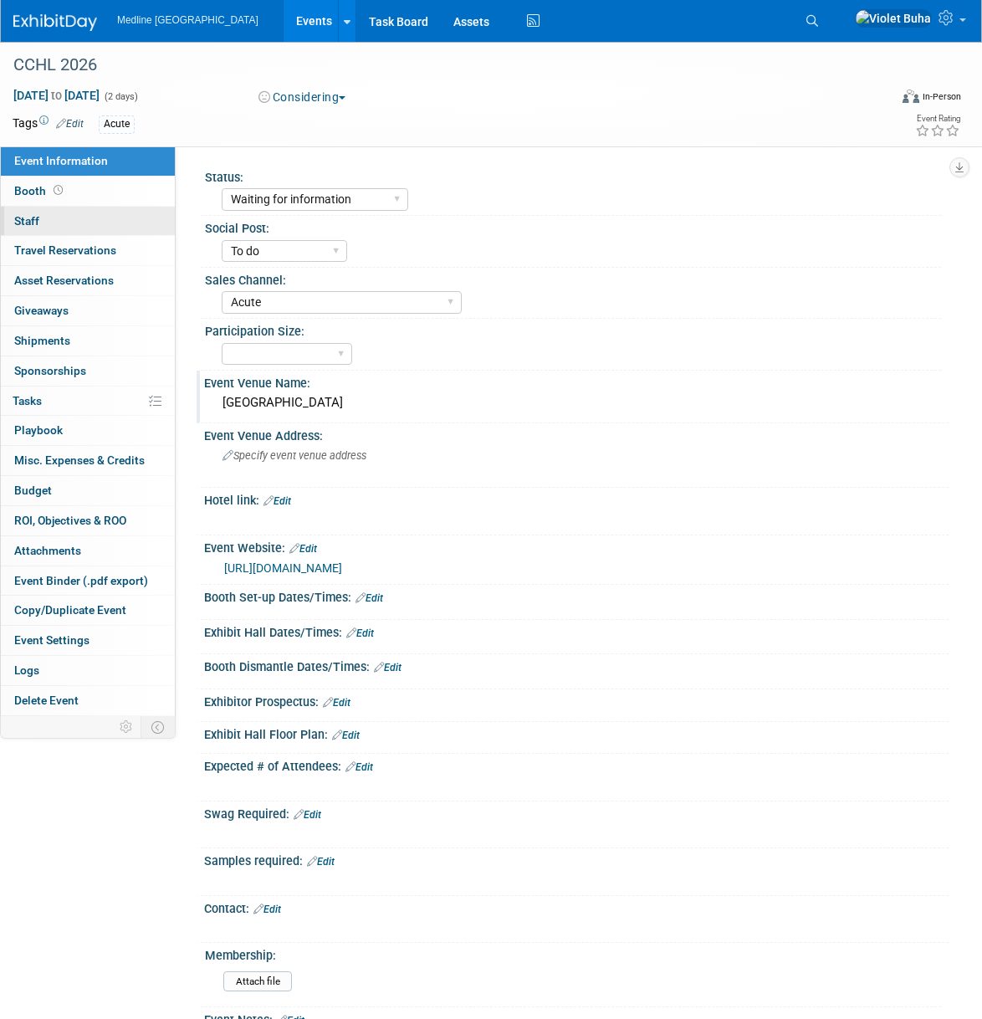
click at [71, 222] on link "0 Staff 0" at bounding box center [88, 221] width 174 height 29
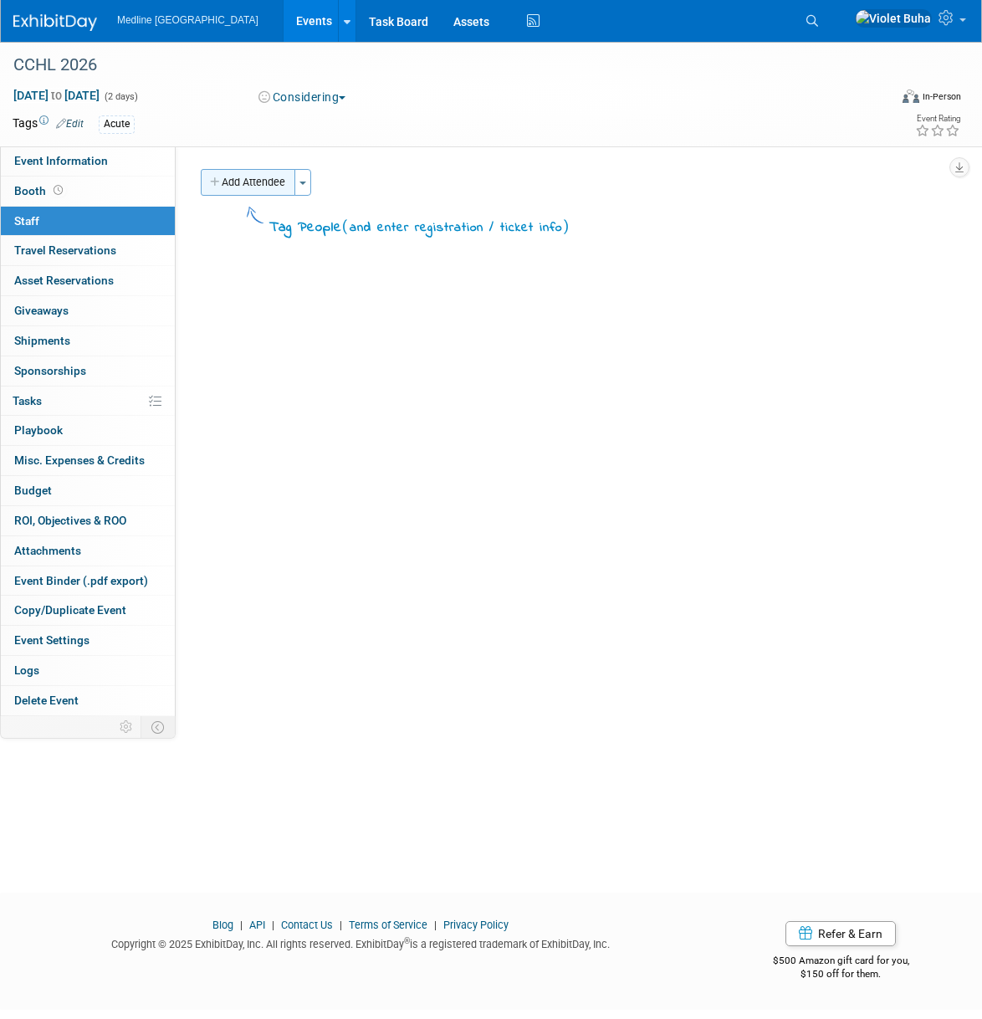
click at [280, 183] on button "Add Attendee" at bounding box center [248, 182] width 95 height 27
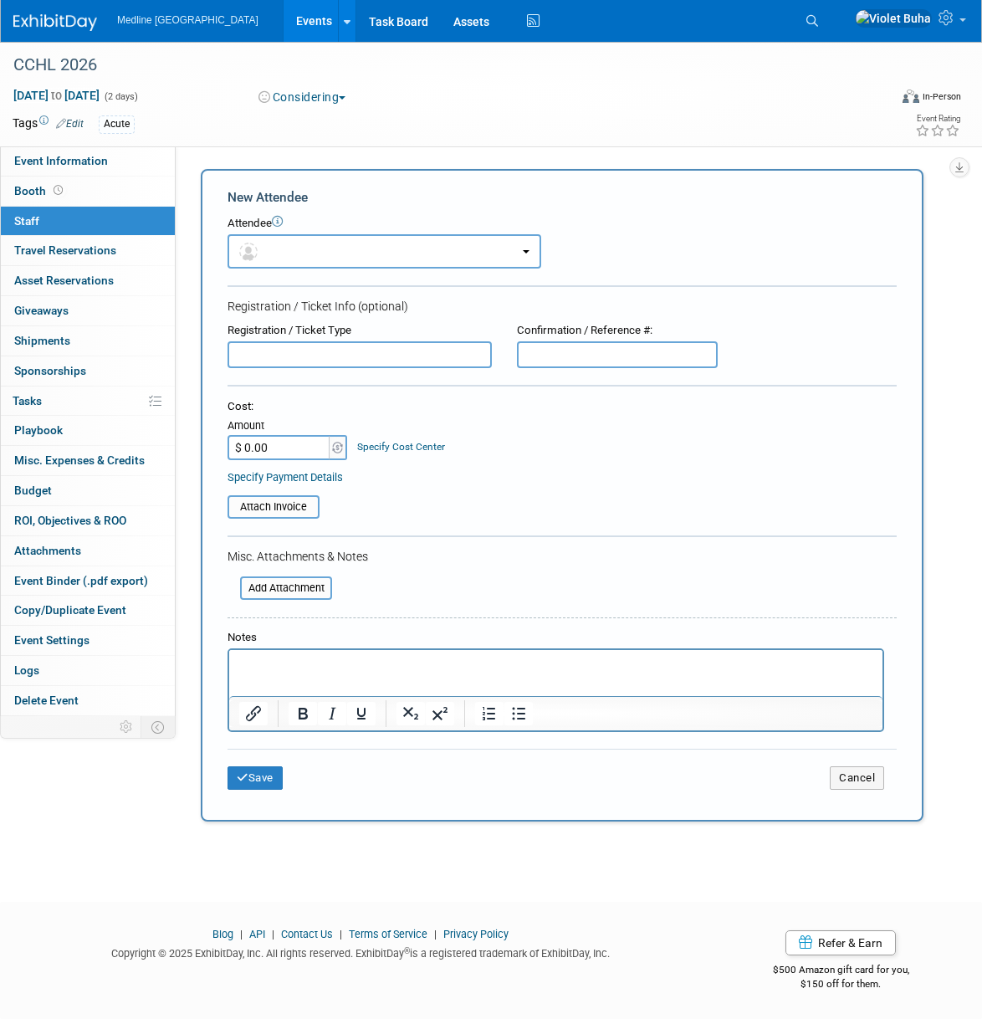
click at [66, 18] on img at bounding box center [55, 22] width 84 height 17
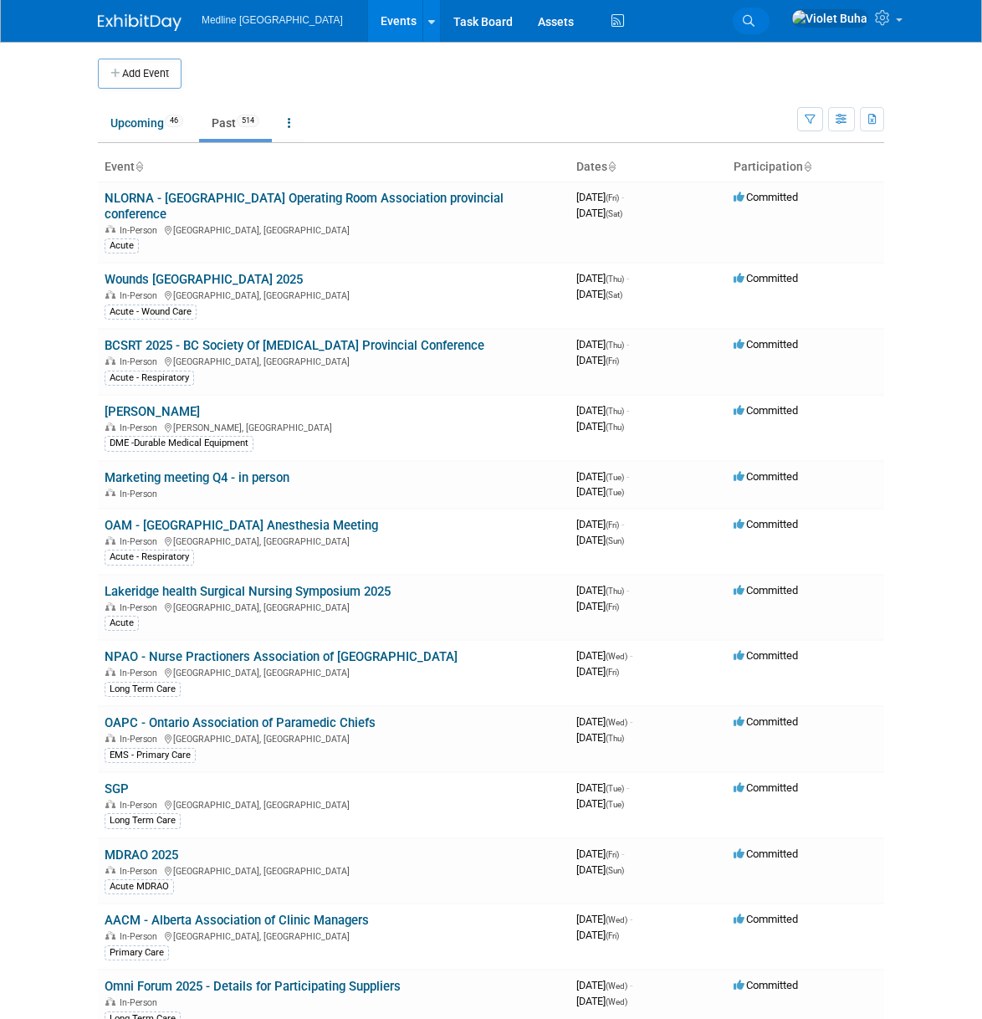
click at [755, 19] on icon at bounding box center [749, 21] width 12 height 12
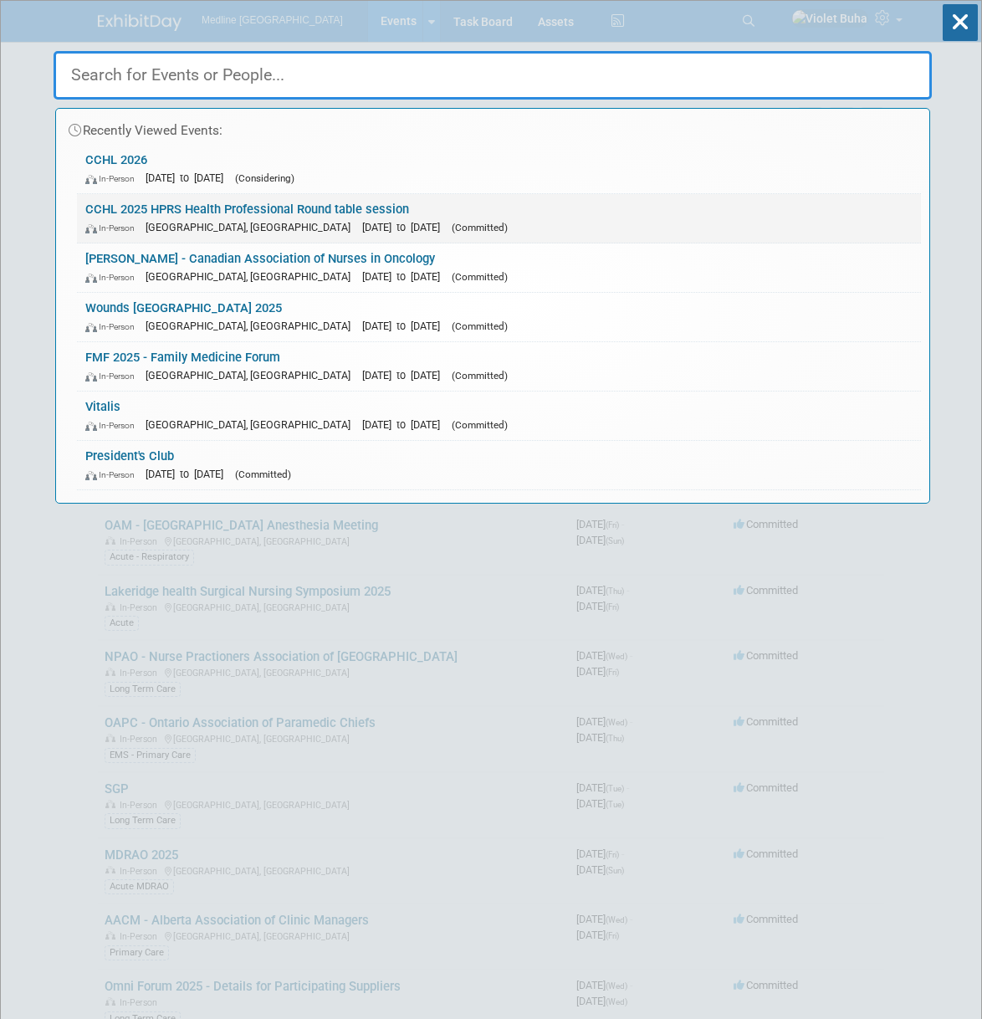
click at [241, 225] on span "[GEOGRAPHIC_DATA], [GEOGRAPHIC_DATA]" at bounding box center [252, 227] width 213 height 13
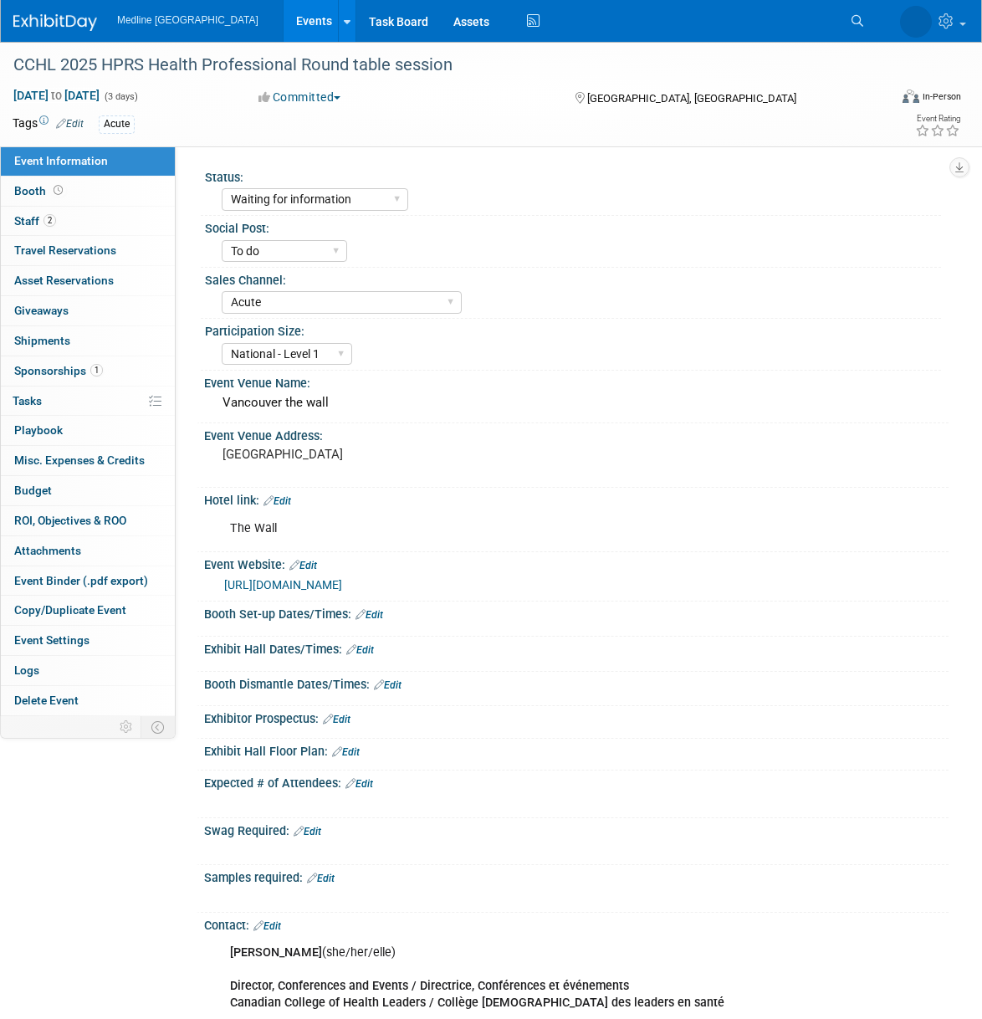
select select "Waiting for information"
select select "To do"
select select "Acute"
select select "National - Level 1"
click at [88, 221] on link "2 Staff 2" at bounding box center [88, 221] width 174 height 29
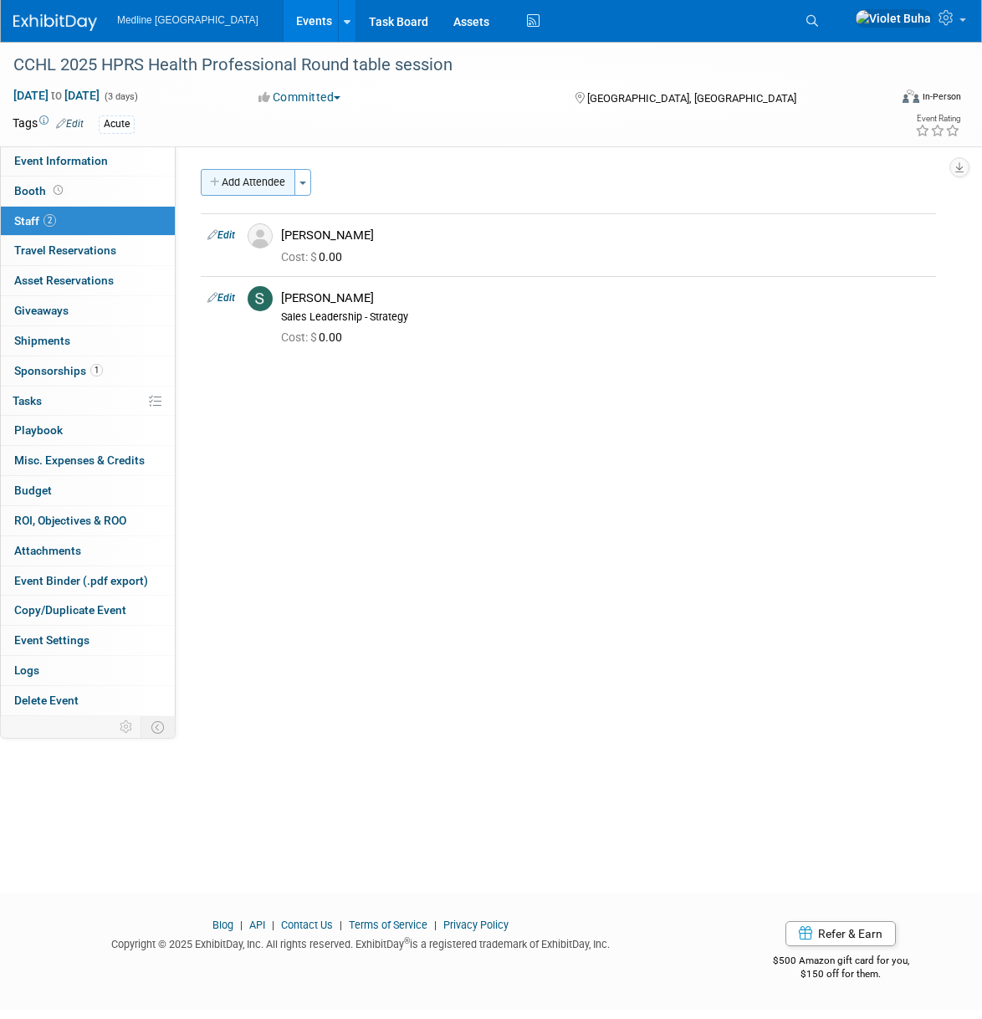
click at [246, 187] on button "Add Attendee" at bounding box center [248, 182] width 95 height 27
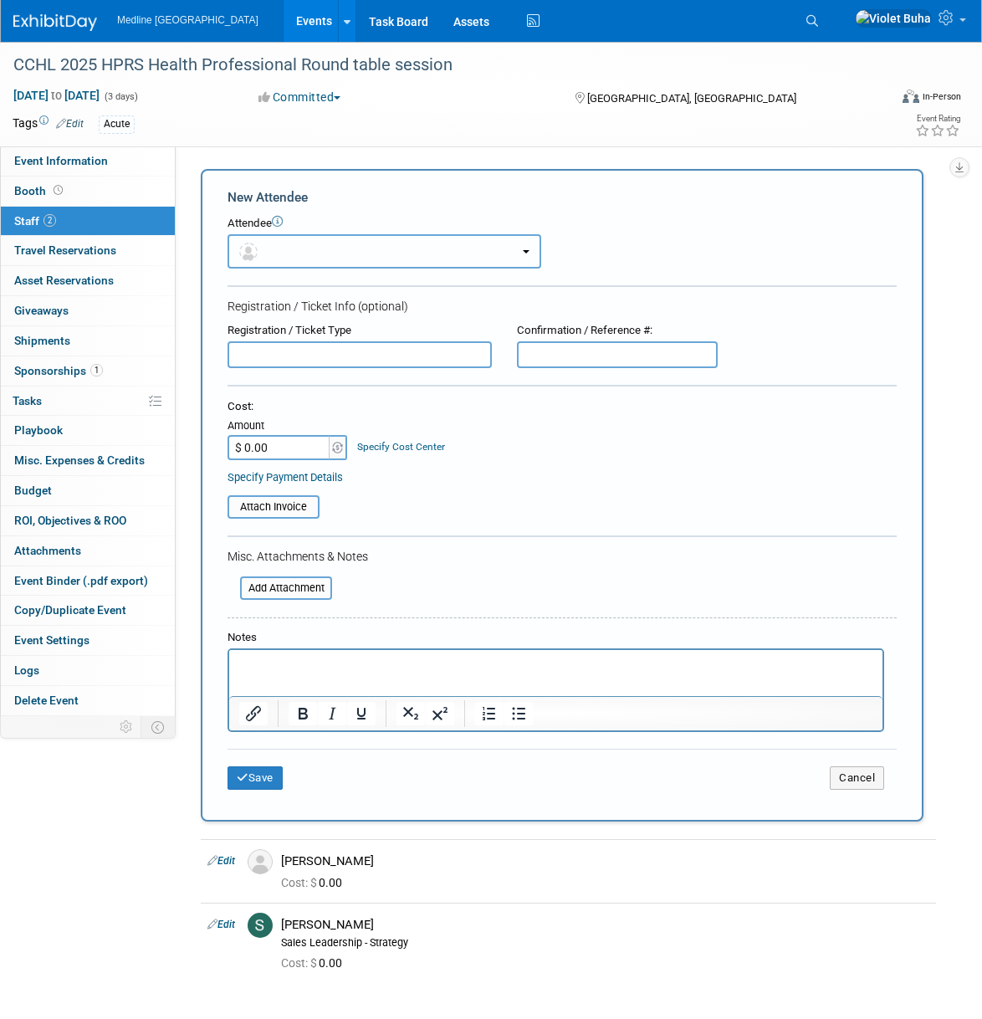
click at [278, 251] on button "button" at bounding box center [385, 251] width 314 height 34
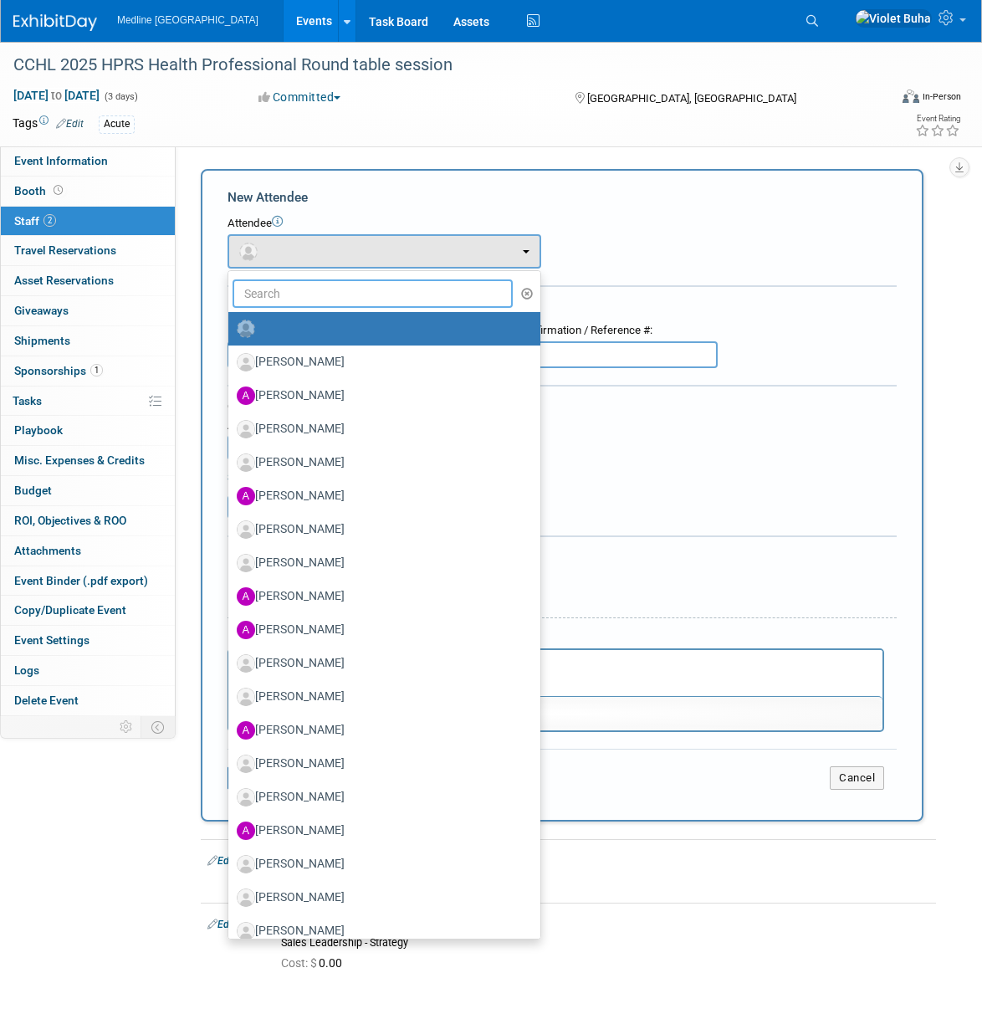
click at [280, 301] on input "text" at bounding box center [373, 294] width 280 height 28
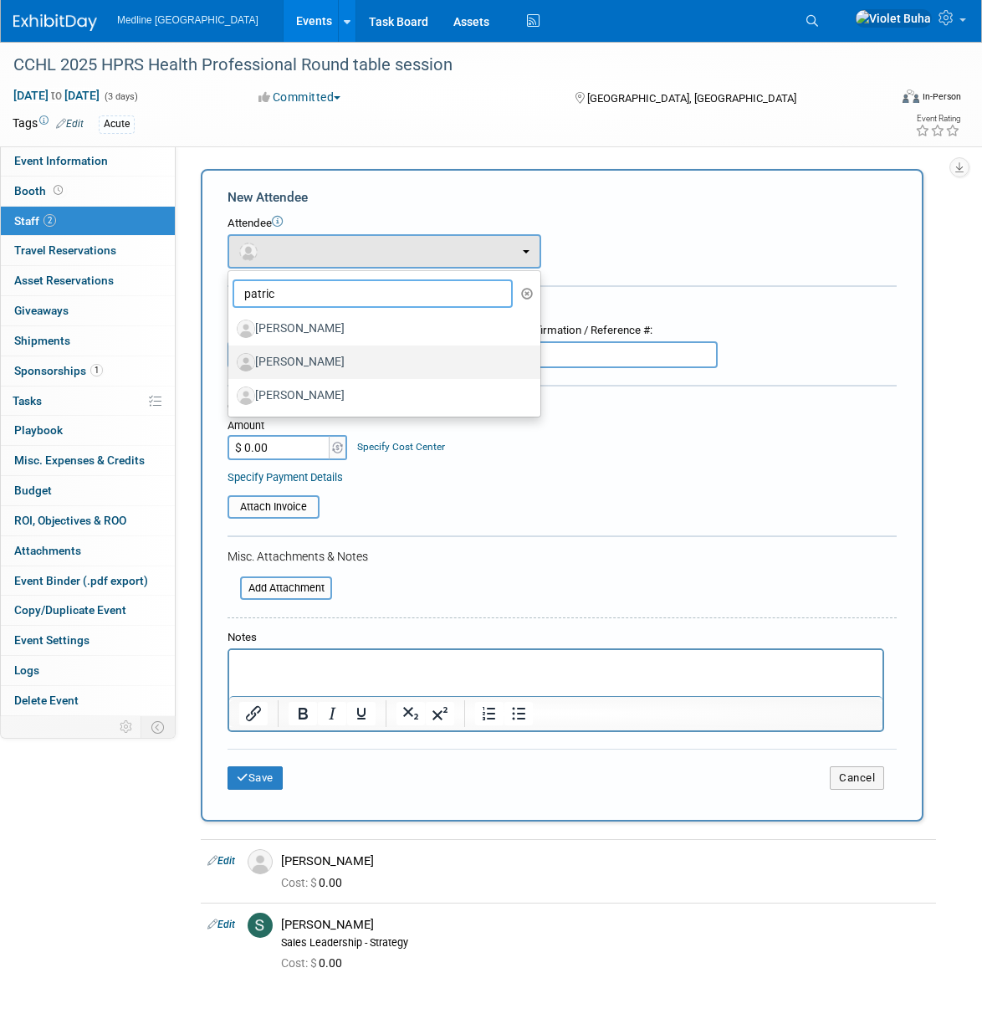
type input "patric"
click at [294, 366] on label "[PERSON_NAME]" at bounding box center [380, 362] width 287 height 27
click at [231, 366] on input "[PERSON_NAME]" at bounding box center [225, 360] width 11 height 11
select select "b7724164-953e-4e9e-bc9e-cbbf4b0b7ce0"
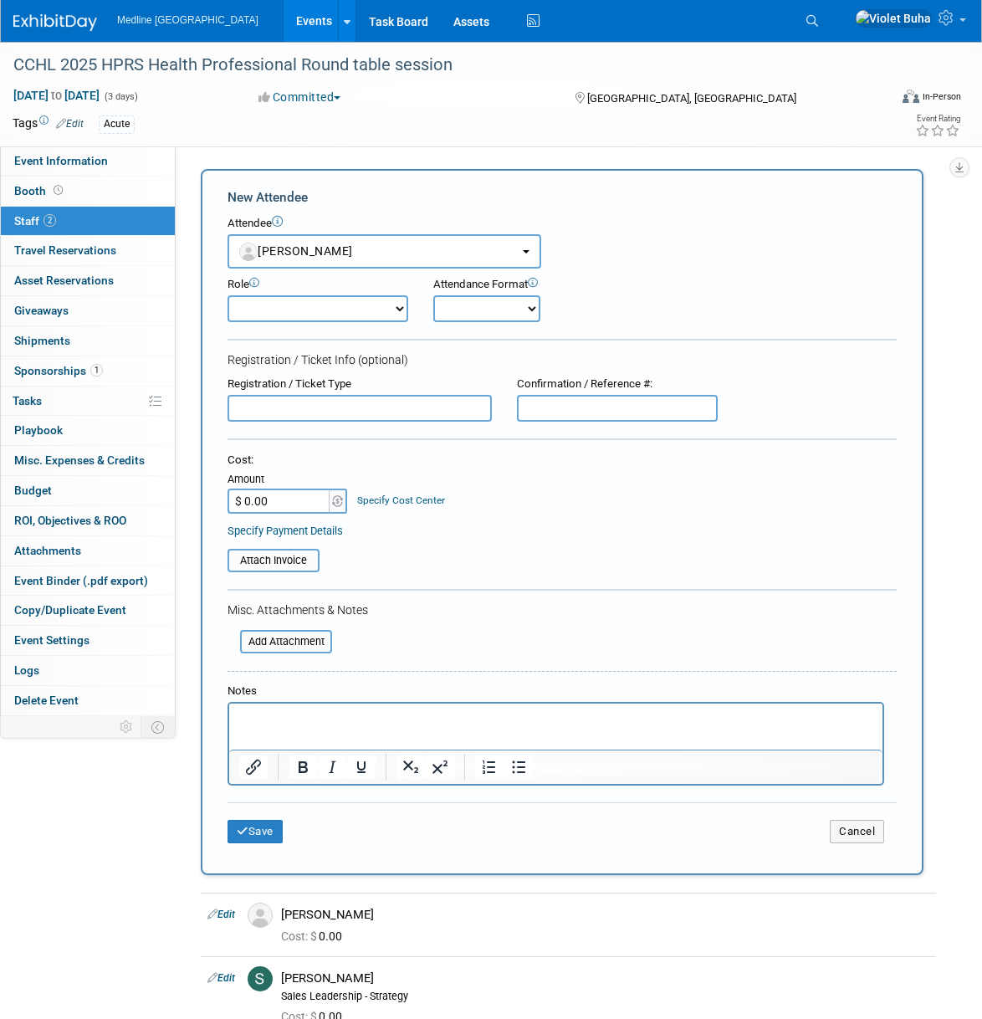
click at [377, 308] on select "Champion Clinical Demonstrator Host Marketing Planner Presenter" at bounding box center [318, 308] width 181 height 27
select select "4"
click at [228, 295] on select "Champion Clinical Demonstrator Host Marketing Planner Presenter" at bounding box center [318, 308] width 181 height 27
click at [256, 828] on button "Save" at bounding box center [255, 831] width 55 height 23
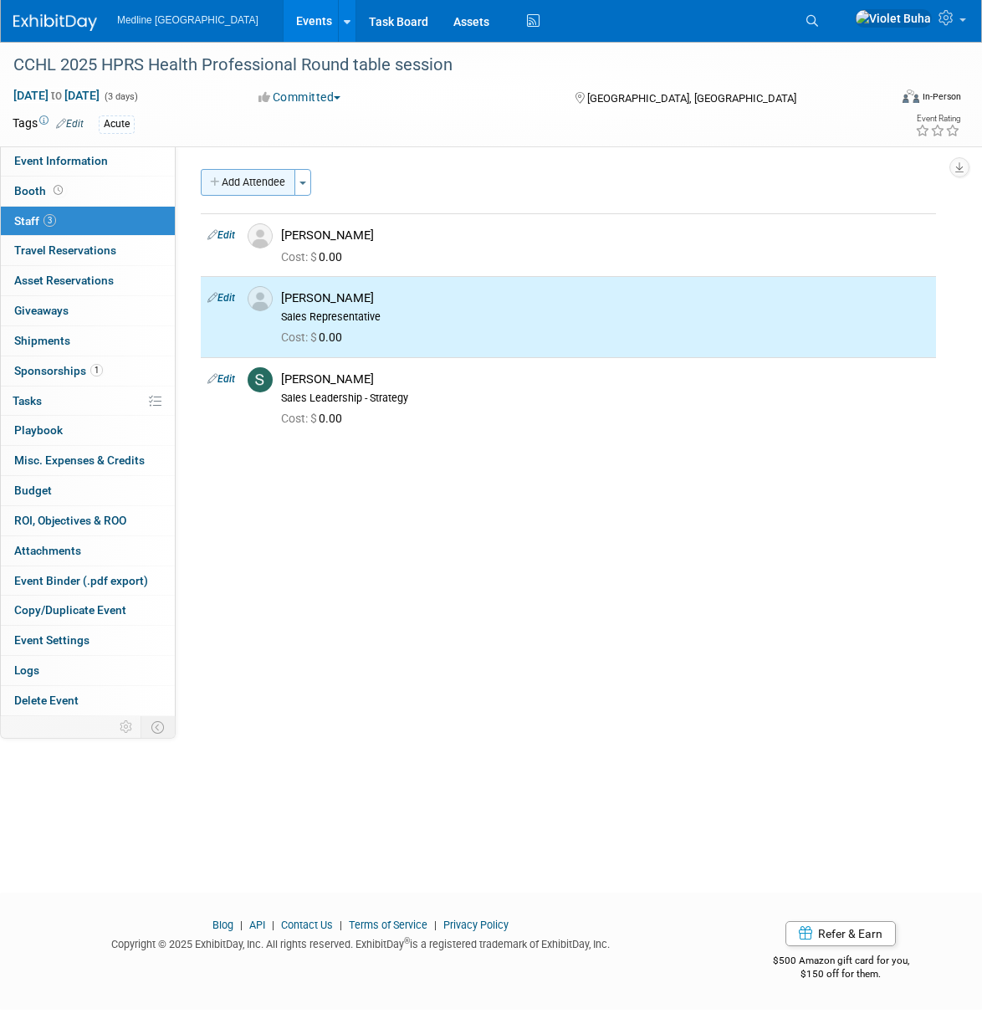
click at [274, 182] on button "Add Attendee" at bounding box center [248, 182] width 95 height 27
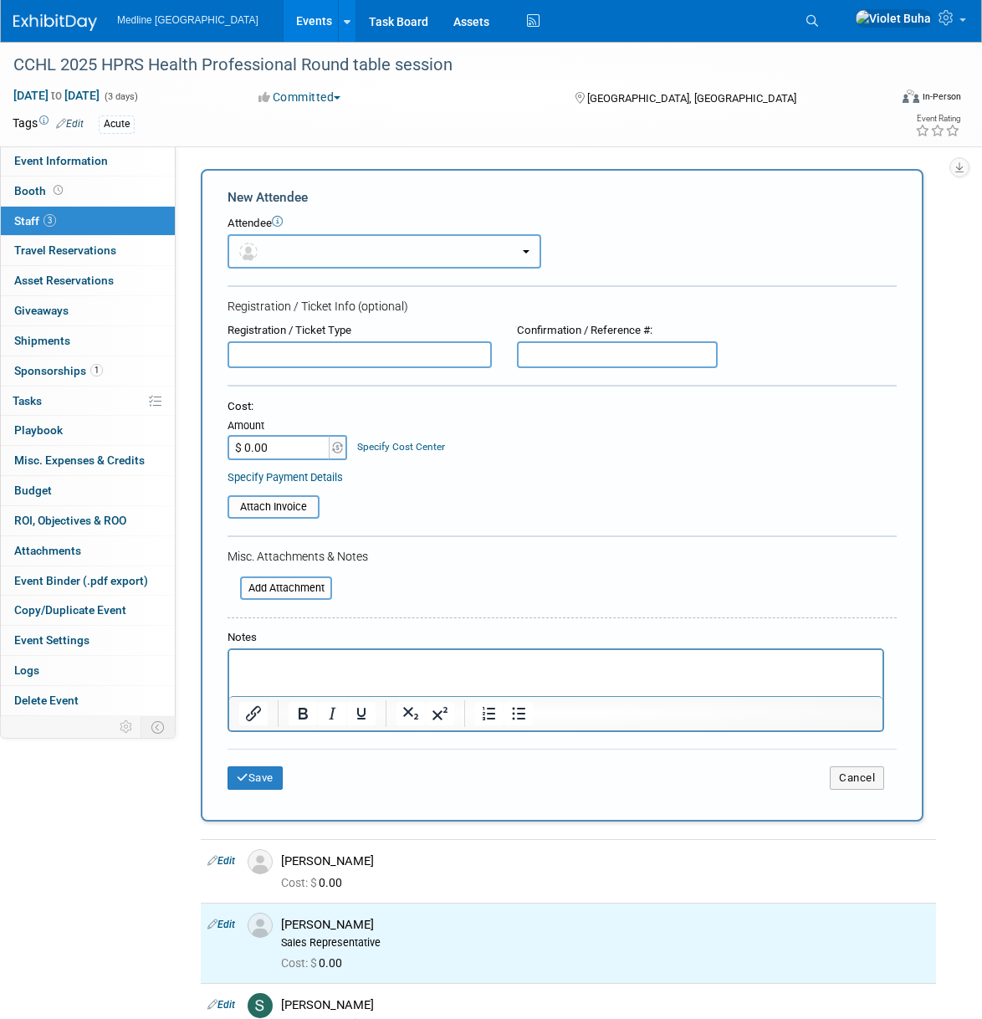
click at [297, 248] on button "button" at bounding box center [385, 251] width 314 height 34
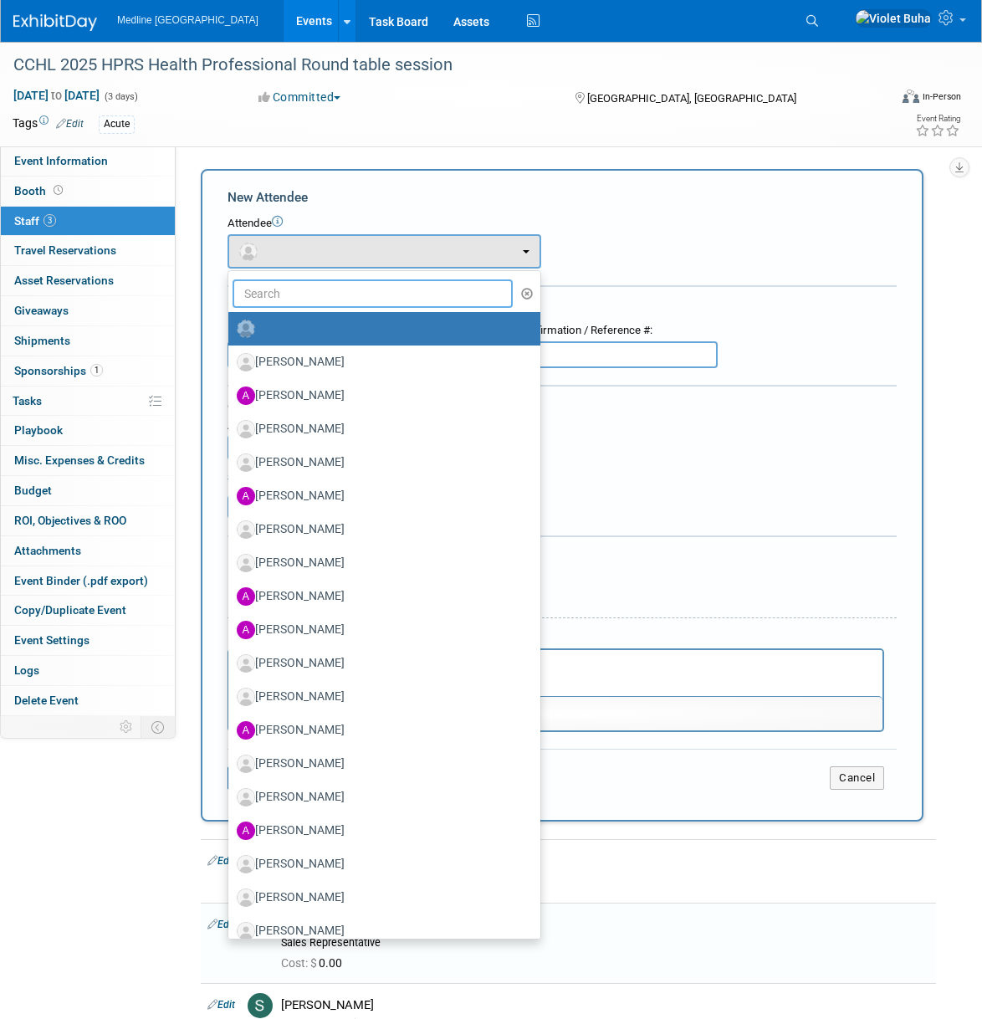
click at [292, 294] on input "text" at bounding box center [373, 294] width 280 height 28
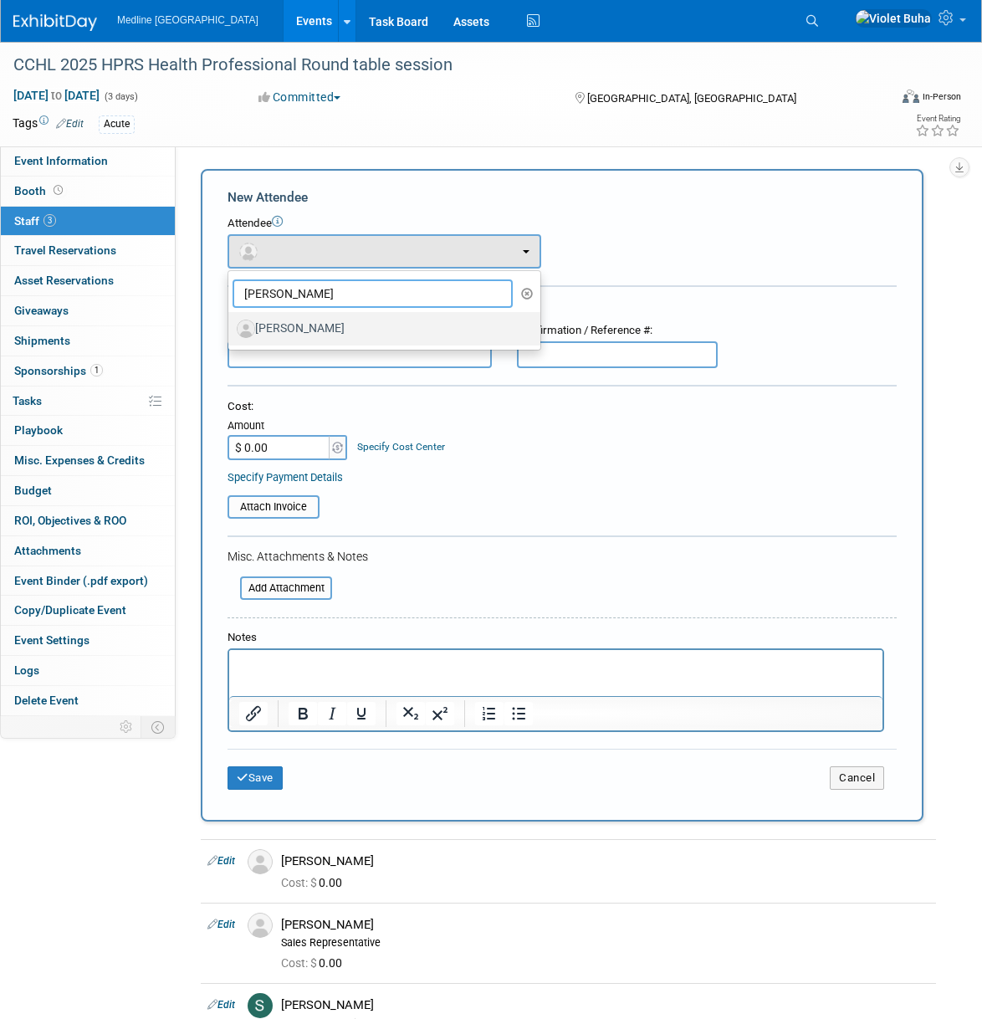
type input "diana"
click at [303, 321] on label "[PERSON_NAME]" at bounding box center [380, 328] width 287 height 27
click at [231, 321] on input "[PERSON_NAME]" at bounding box center [225, 326] width 11 height 11
select select "5df321c9-c4e2-408c-9d74-d66408705fa5"
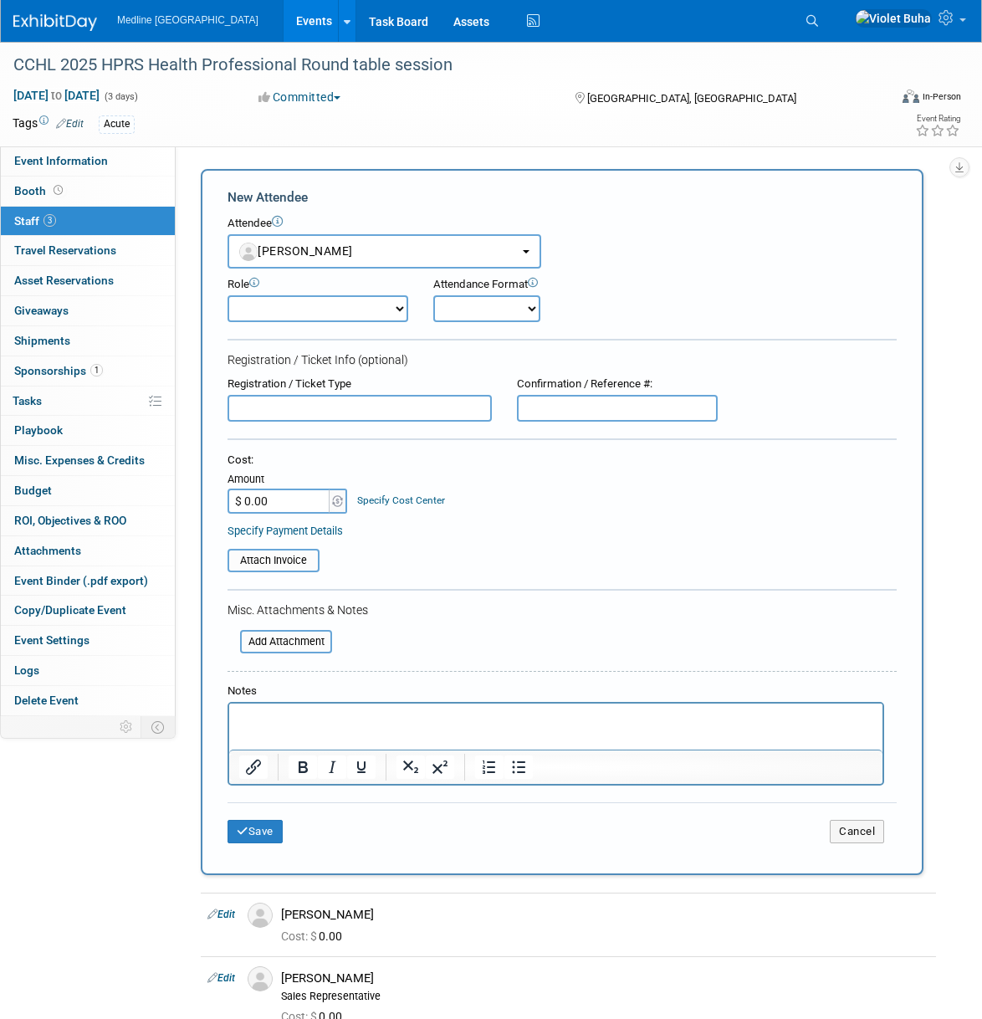
click at [367, 305] on select "Champion Clinical Demonstrator Host Marketing Planner Presenter" at bounding box center [318, 308] width 181 height 27
select select "400"
click at [228, 295] on select "Champion Clinical Demonstrator Host Marketing Planner Presenter" at bounding box center [318, 308] width 181 height 27
click at [271, 835] on button "Save" at bounding box center [255, 831] width 55 height 23
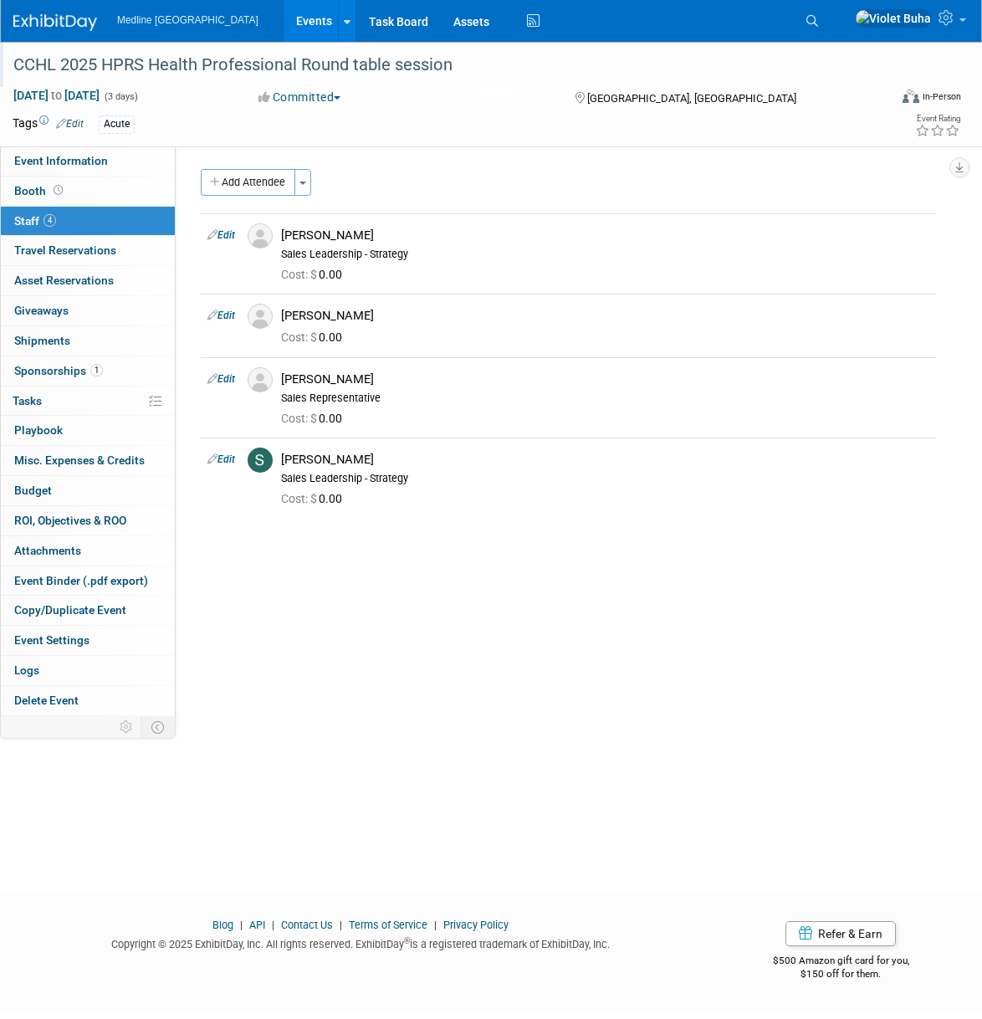
click at [203, 63] on div "CCHL 2025 HPRS Health Professional Round table session" at bounding box center [438, 65] width 861 height 30
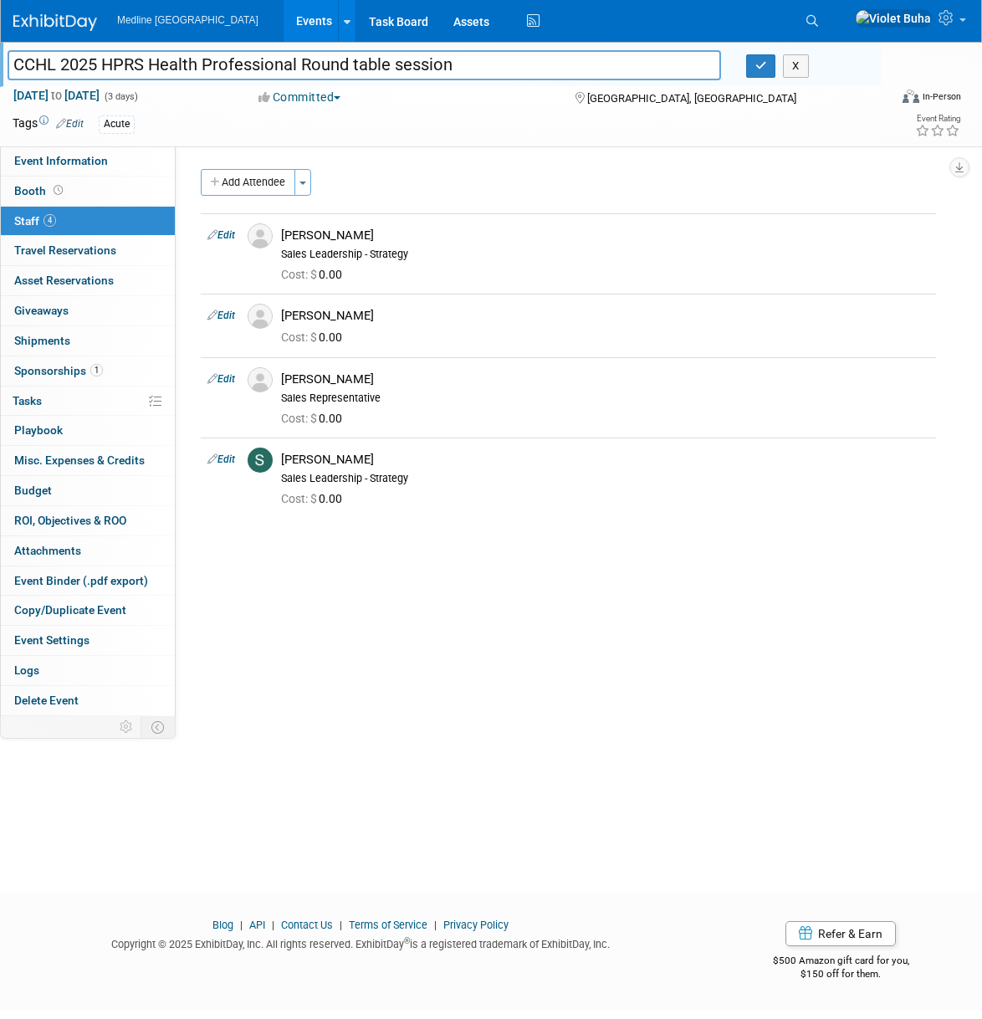
drag, startPoint x: 447, startPoint y: 64, endPoint x: 149, endPoint y: 61, distance: 297.9
click at [149, 61] on input "CCHL 2025 HPRS Health Professional Round table session" at bounding box center [365, 64] width 714 height 29
type input "CCHL 2025 HPRS Health Professionals’ Roundtable for Strategy"
click at [767, 64] on icon "button" at bounding box center [762, 65] width 12 height 11
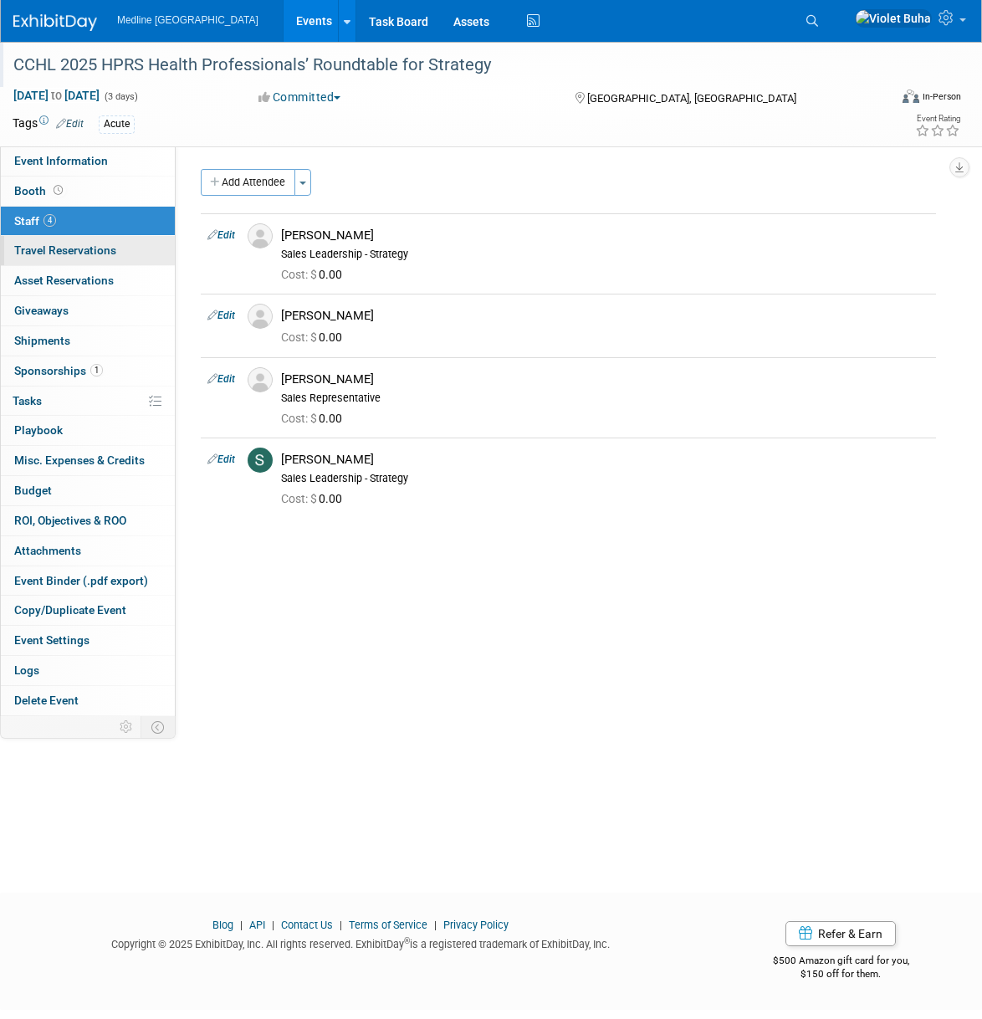
click at [113, 252] on span "Travel Reservations 0" at bounding box center [65, 250] width 102 height 13
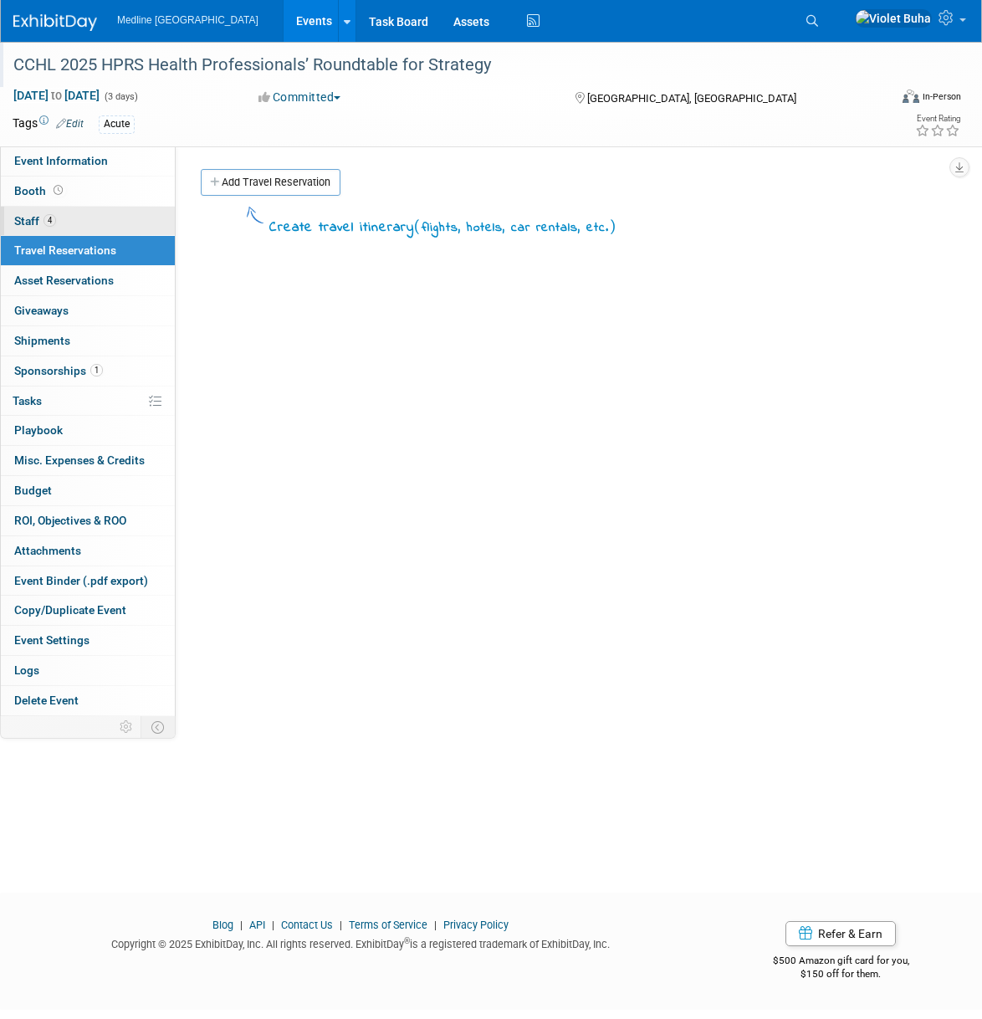
click at [106, 208] on link "4 Staff 4" at bounding box center [88, 221] width 174 height 29
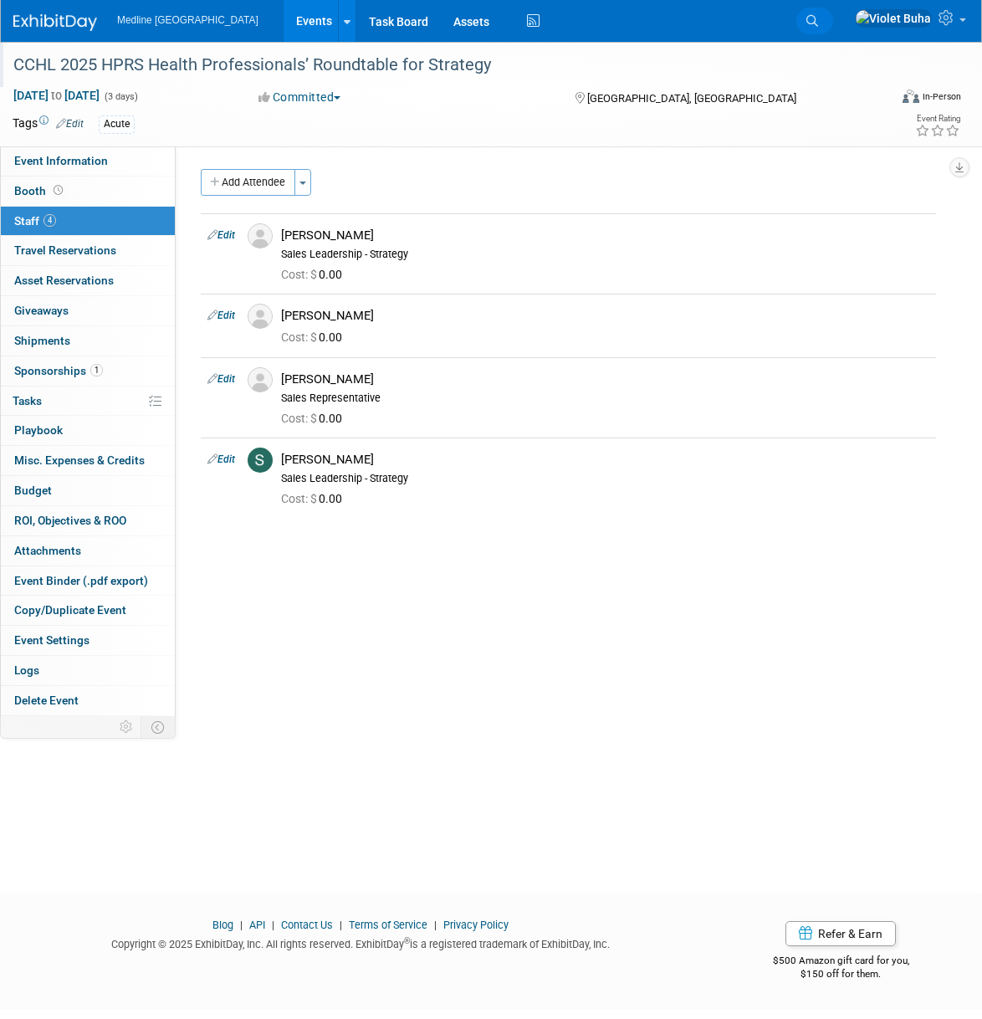
click at [818, 18] on icon at bounding box center [813, 21] width 12 height 12
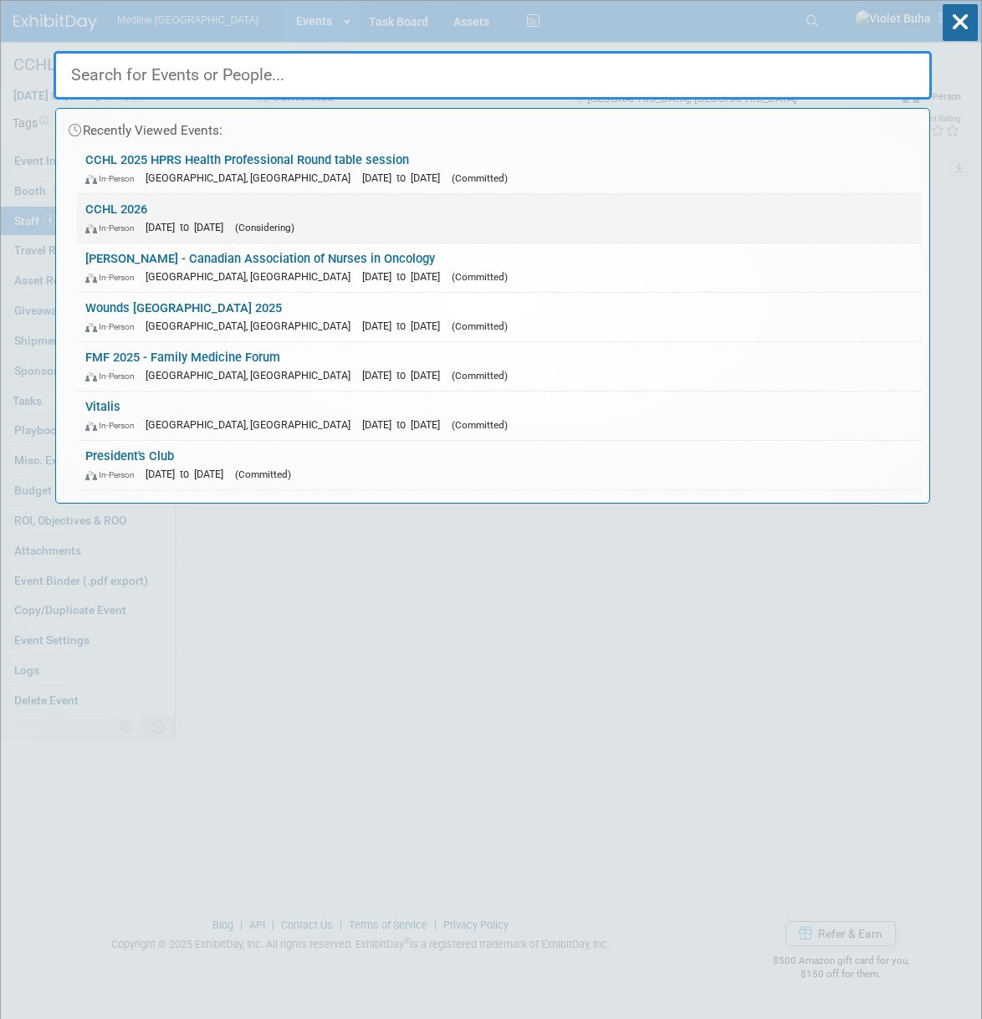
click at [127, 210] on link "CCHL 2026 In-Person Jun 15, 2026 to Jun 16, 2026 (Considering)" at bounding box center [499, 218] width 844 height 49
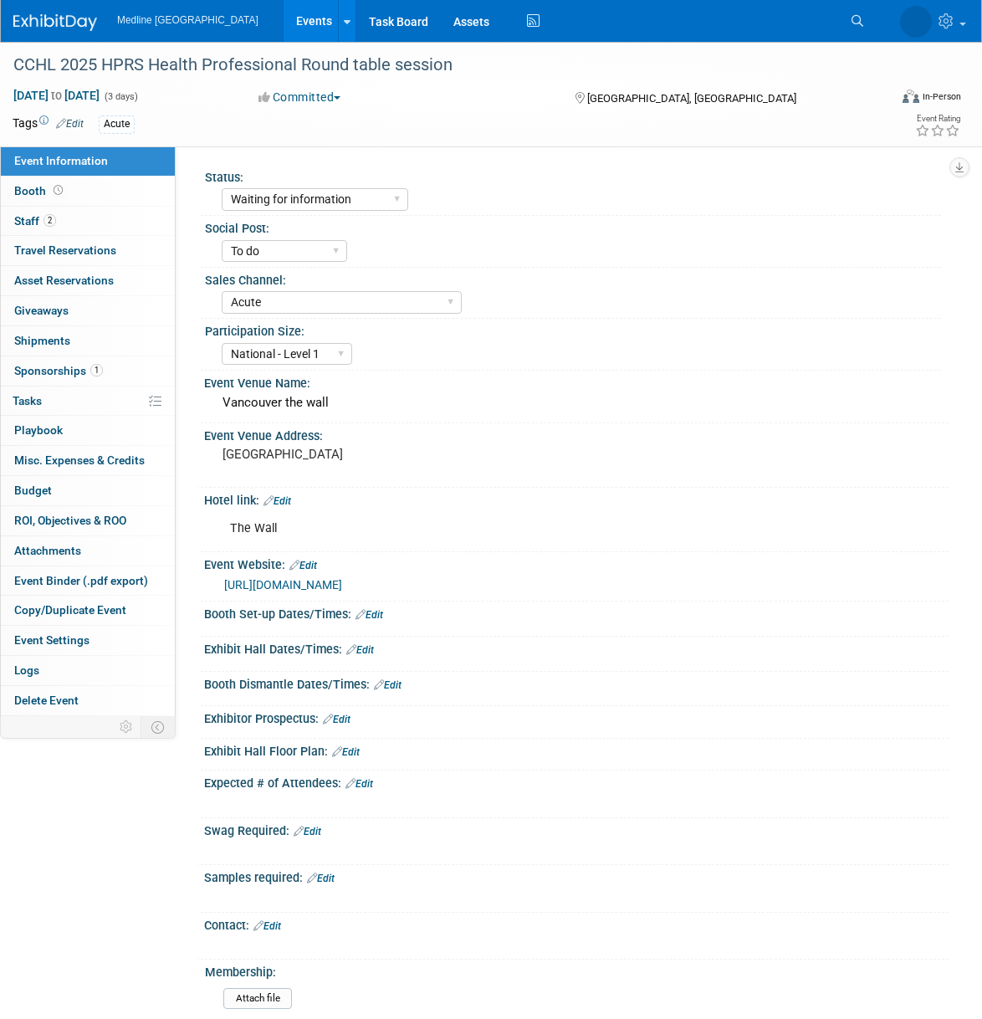
select select "Waiting for information"
select select "To do"
select select "Acute"
select select "National - Level 1"
click at [324, 586] on link "[URL][DOMAIN_NAME]" at bounding box center [283, 584] width 118 height 13
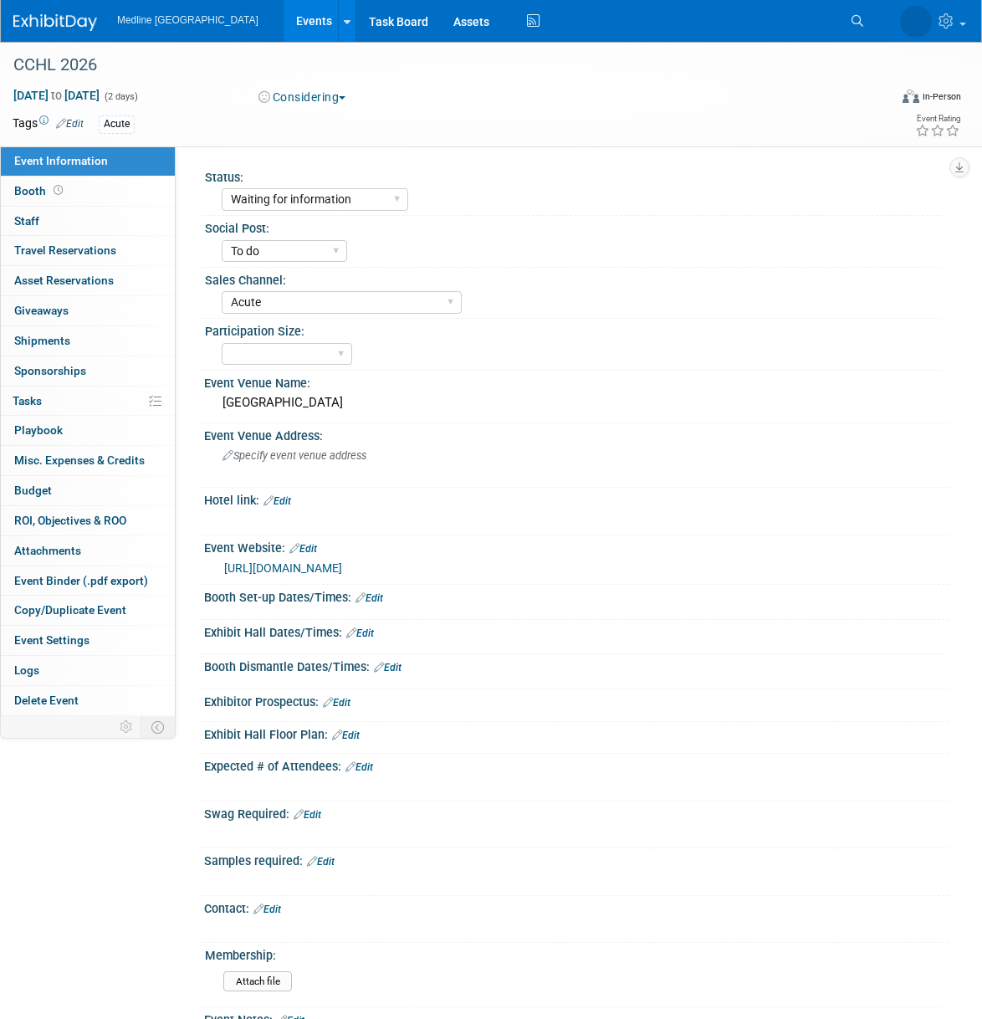
select select "Waiting for information"
select select "To do"
select select "Acute"
click at [295, 403] on div "[GEOGRAPHIC_DATA]" at bounding box center [577, 403] width 720 height 26
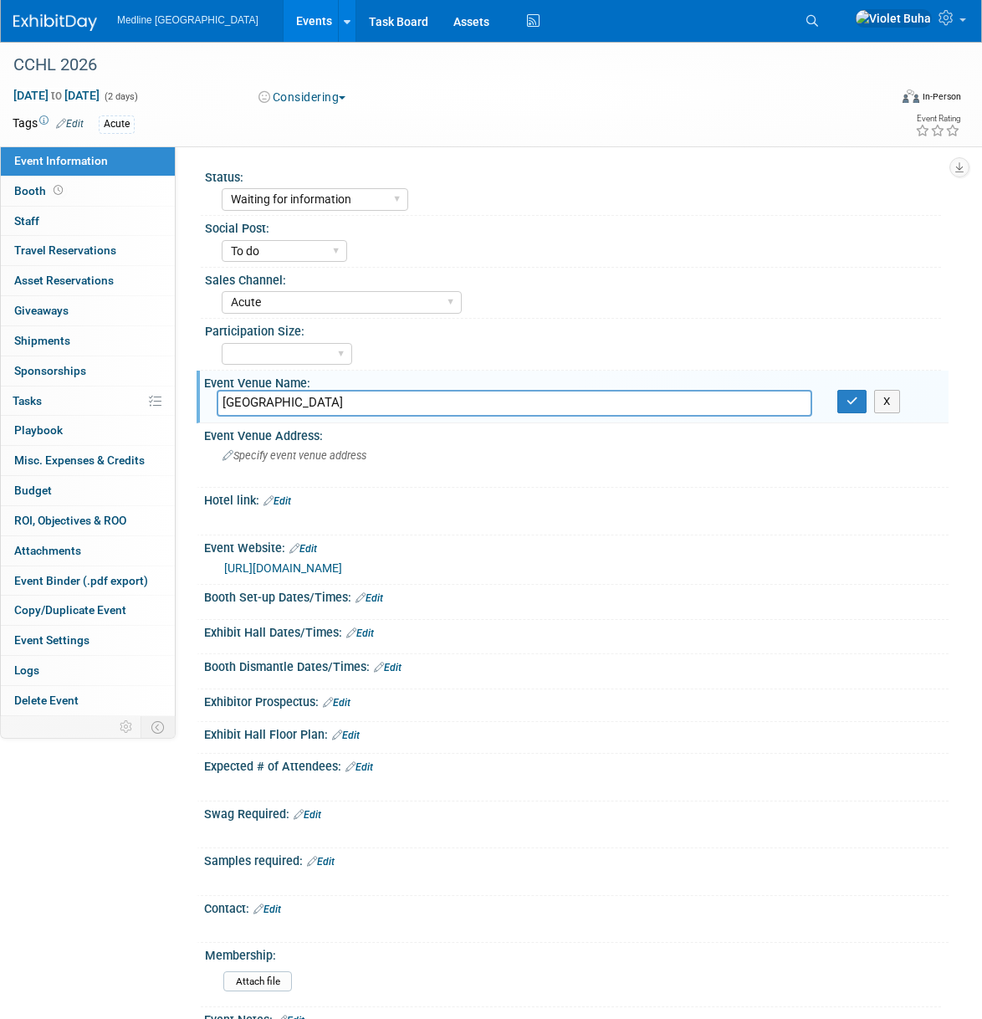
drag, startPoint x: 295, startPoint y: 403, endPoint x: 215, endPoint y: 403, distance: 79.5
click at [215, 403] on div "[GEOGRAPHIC_DATA]" at bounding box center [514, 403] width 621 height 26
type input "Fairmont The [PERSON_NAME]"
click at [854, 399] on icon "button" at bounding box center [853, 401] width 12 height 11
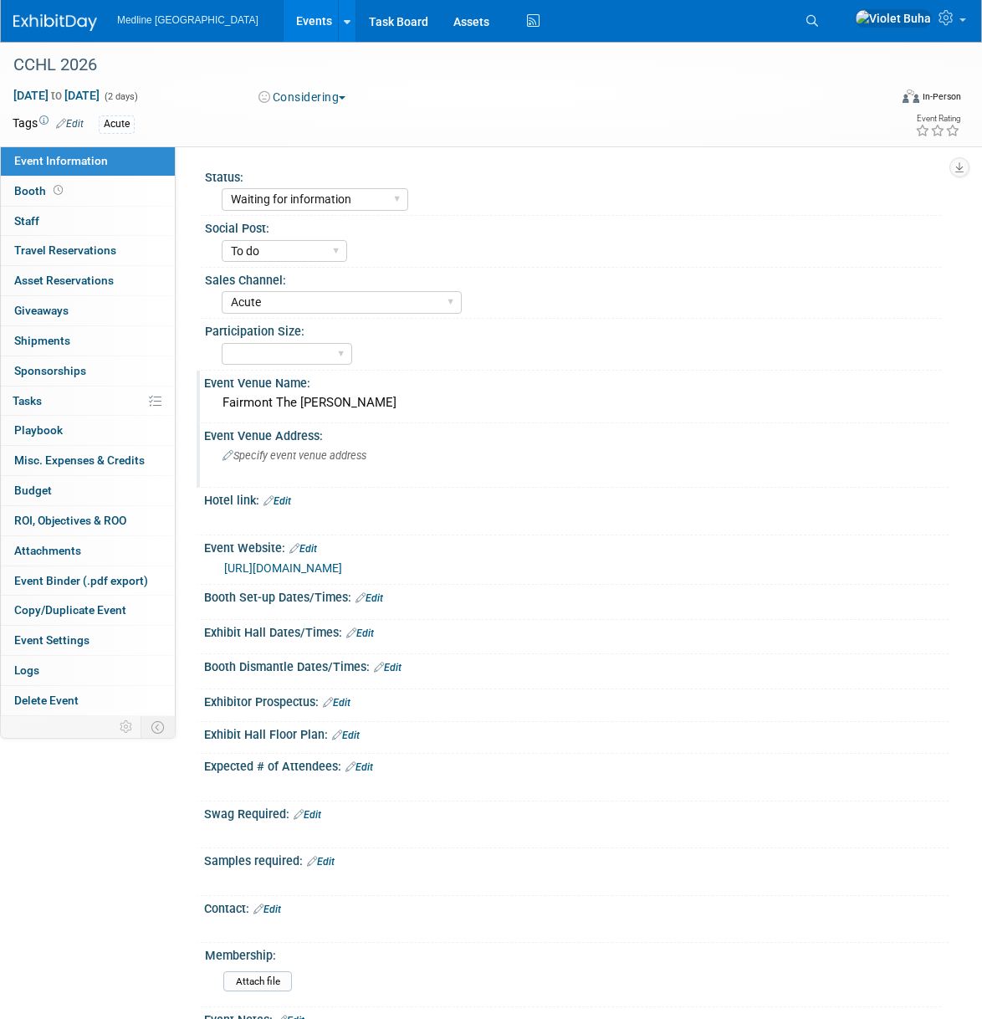
click at [321, 456] on span "Specify event venue address" at bounding box center [295, 455] width 144 height 13
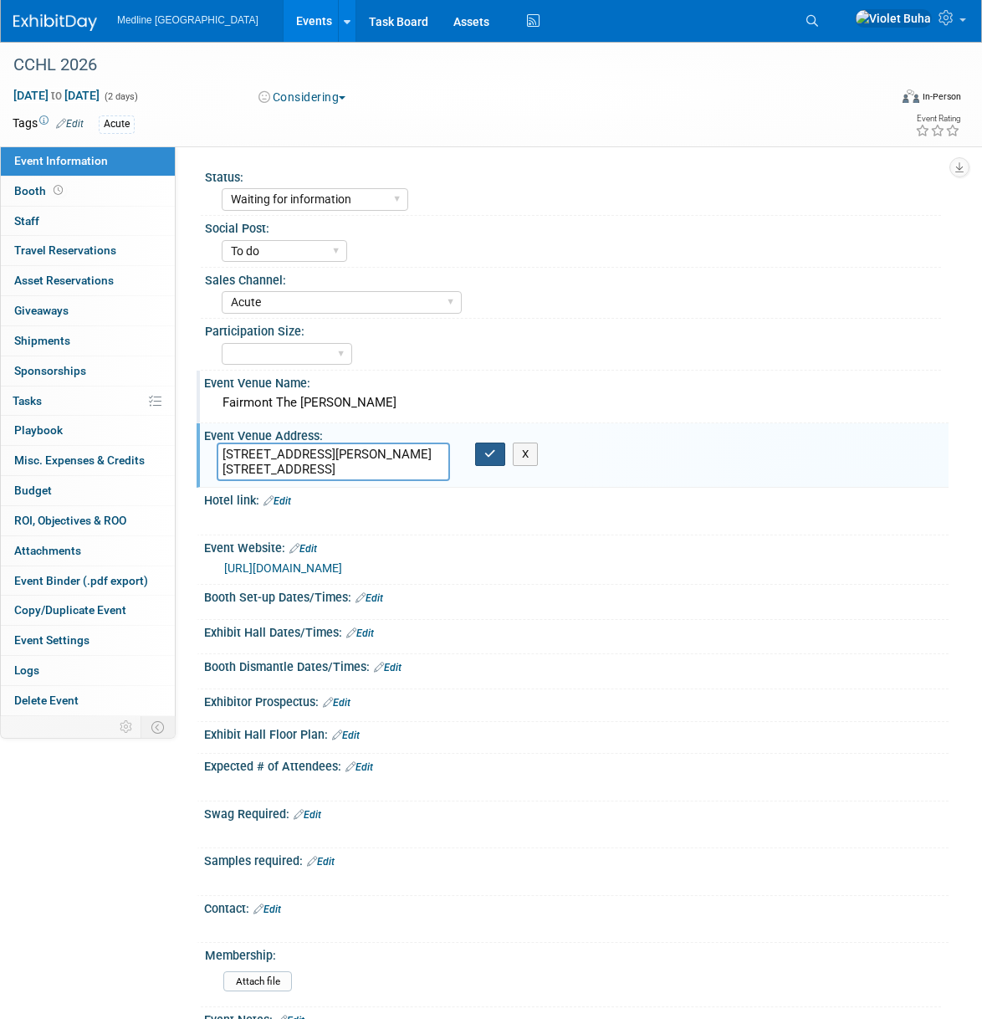
type textarea "[STREET_ADDRESS][PERSON_NAME] [STREET_ADDRESS]"
click at [496, 458] on button "button" at bounding box center [490, 454] width 30 height 23
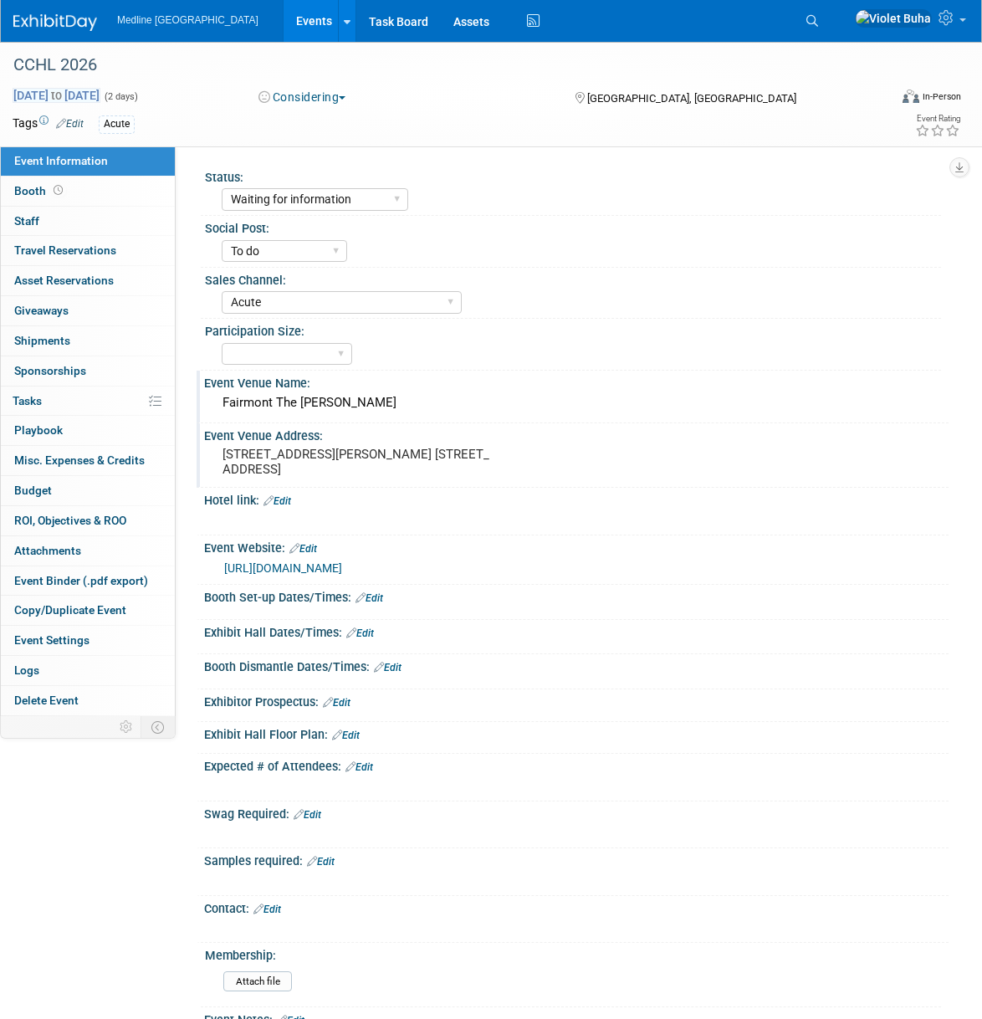
click at [100, 97] on span "Jun 15, 2026 to Jun 16, 2026" at bounding box center [57, 95] width 88 height 15
select select "5"
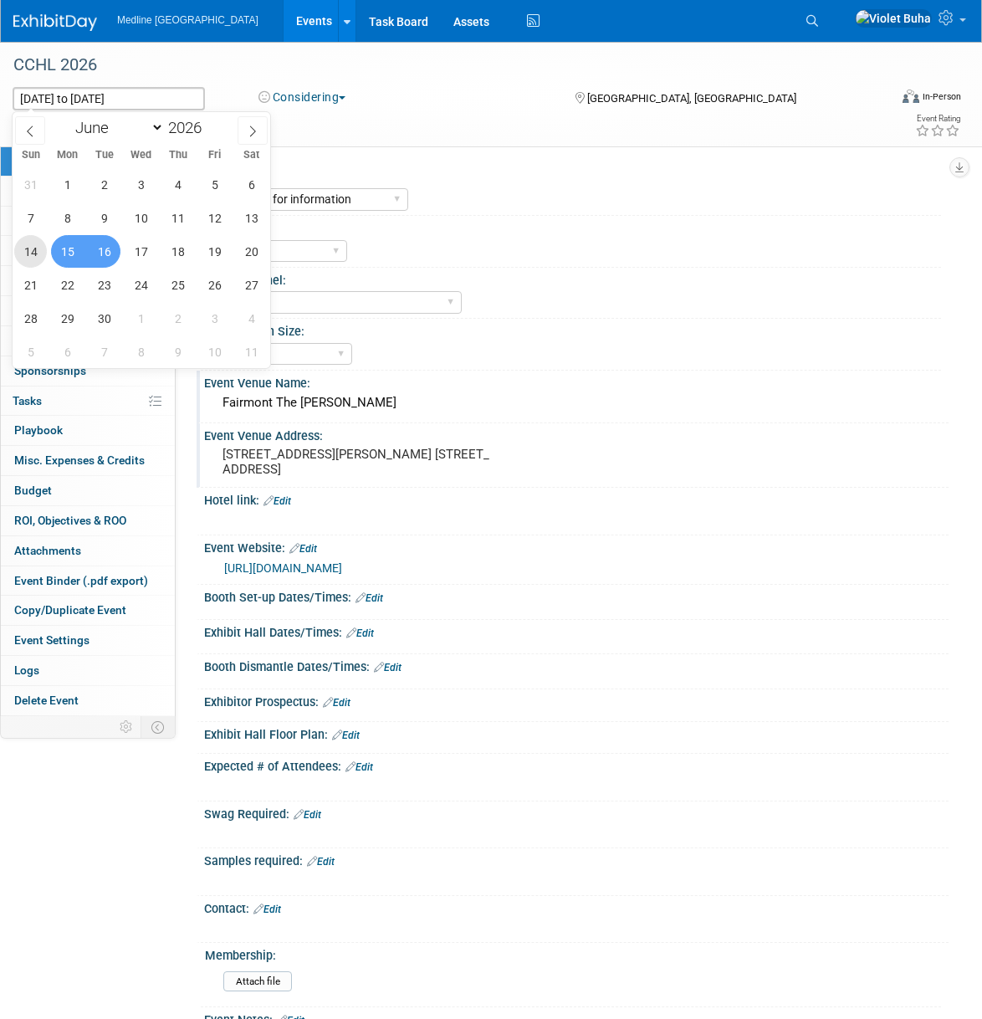
click at [45, 251] on span "14" at bounding box center [30, 251] width 33 height 33
type input "Jun 14, 2026"
click at [112, 250] on span "16" at bounding box center [104, 251] width 33 height 33
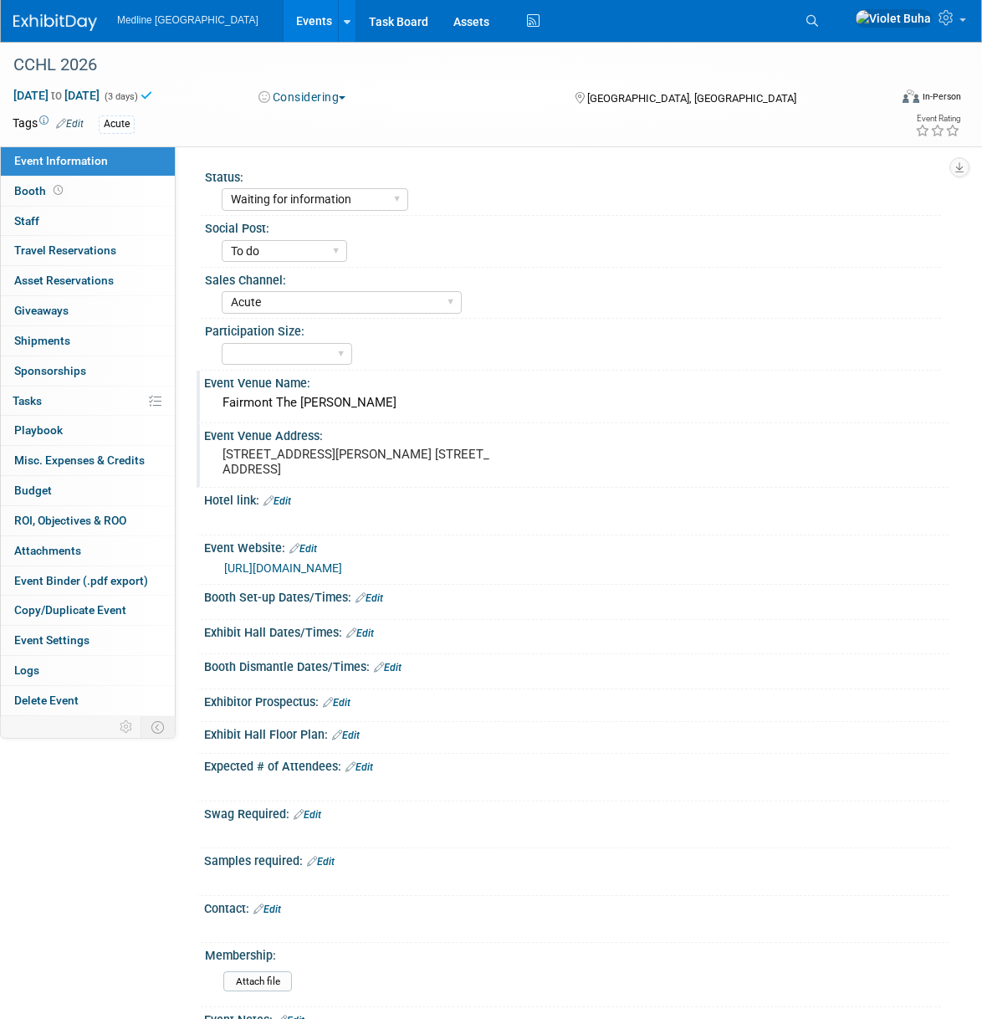
click at [372, 130] on div "Acute" at bounding box center [444, 124] width 690 height 18
click at [818, 15] on icon at bounding box center [813, 21] width 12 height 12
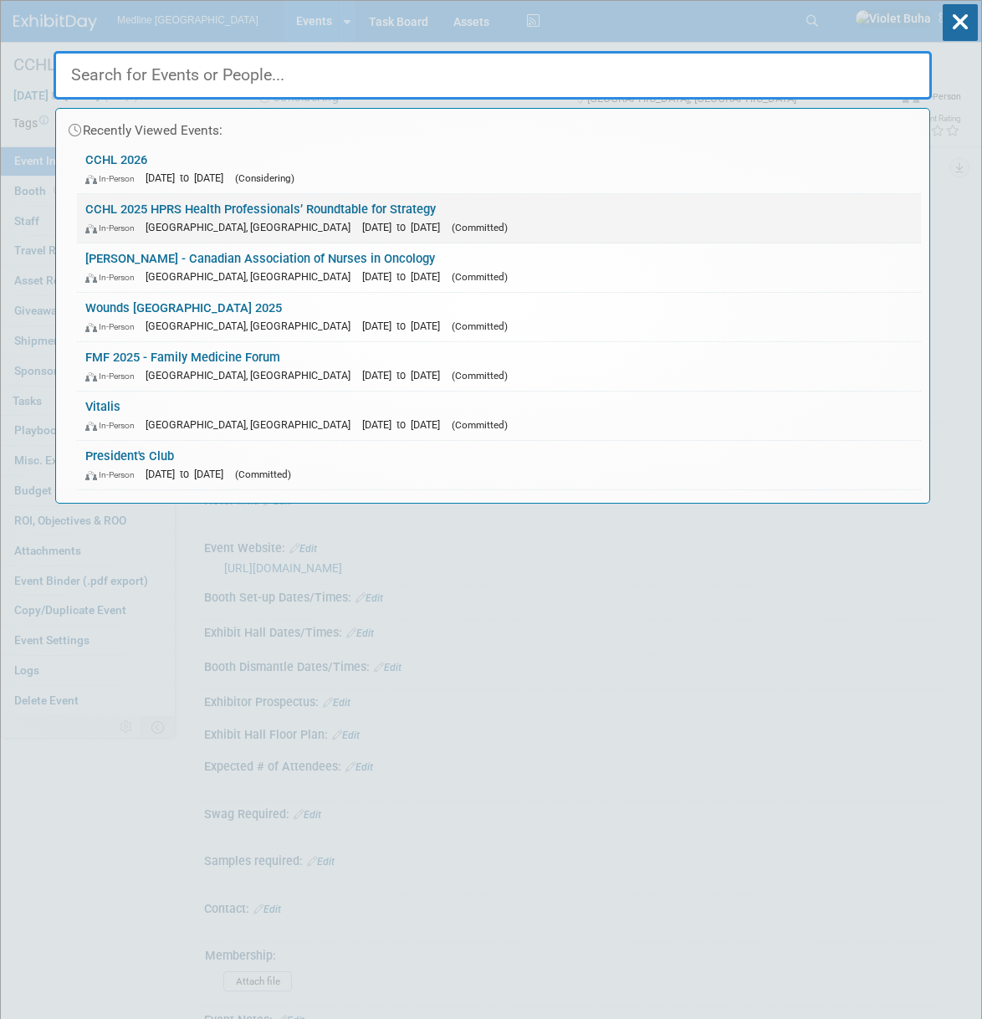
click at [219, 206] on link "CCHL 2025 HPRS Health Professionals’ Roundtable for Strategy In-Person Vancouve…" at bounding box center [499, 218] width 844 height 49
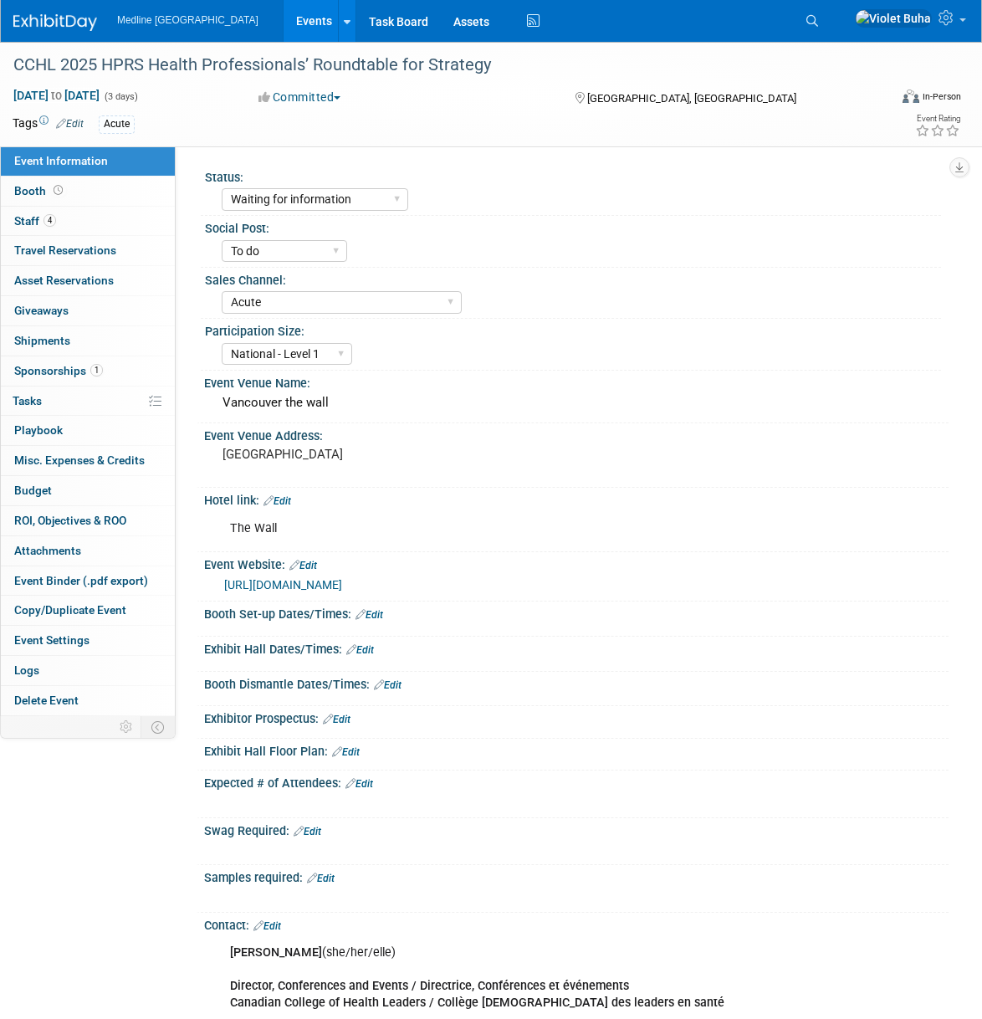
select select "Waiting for information"
select select "To do"
select select "Acute"
select select "National - Level 1"
